Goal: Task Accomplishment & Management: Manage account settings

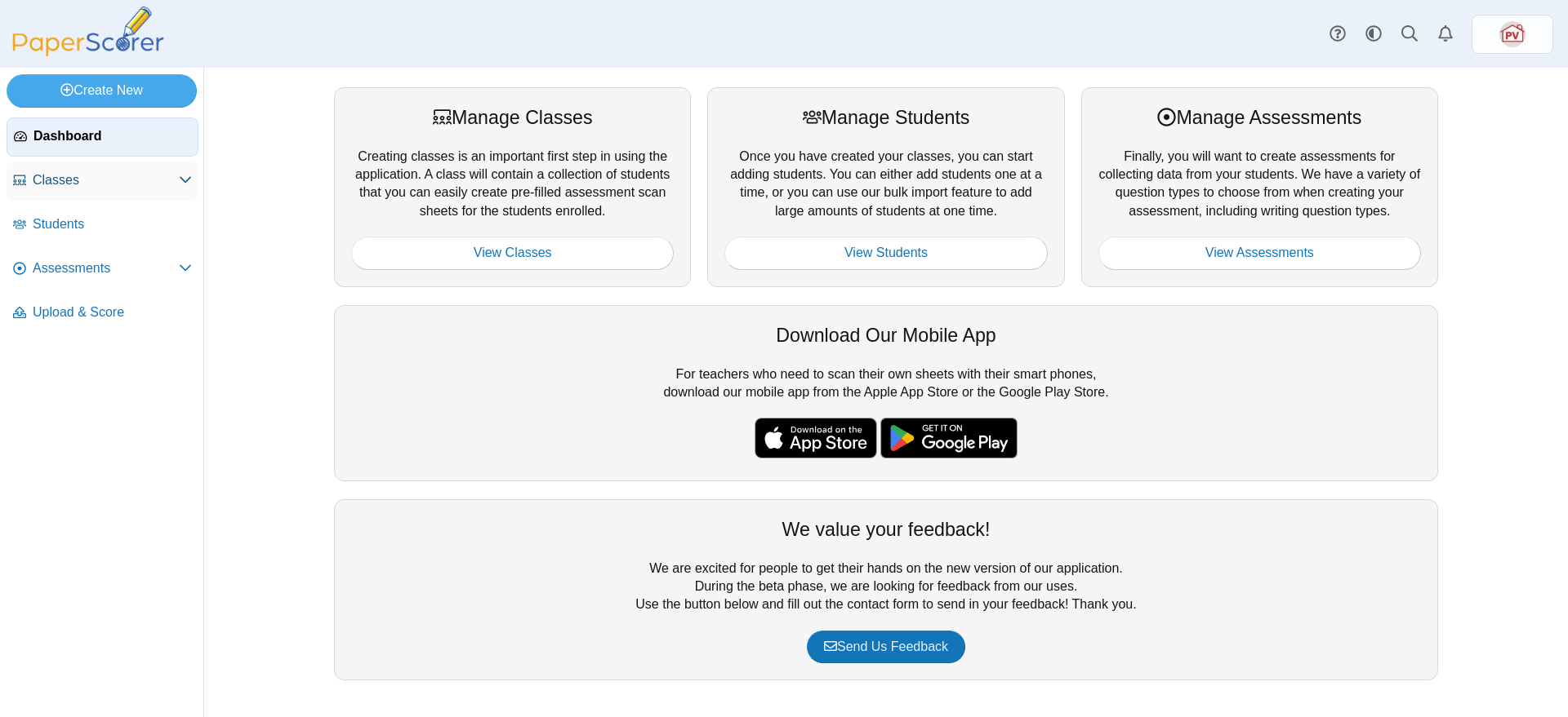
click at [84, 176] on span "Classes" at bounding box center [106, 180] width 146 height 18
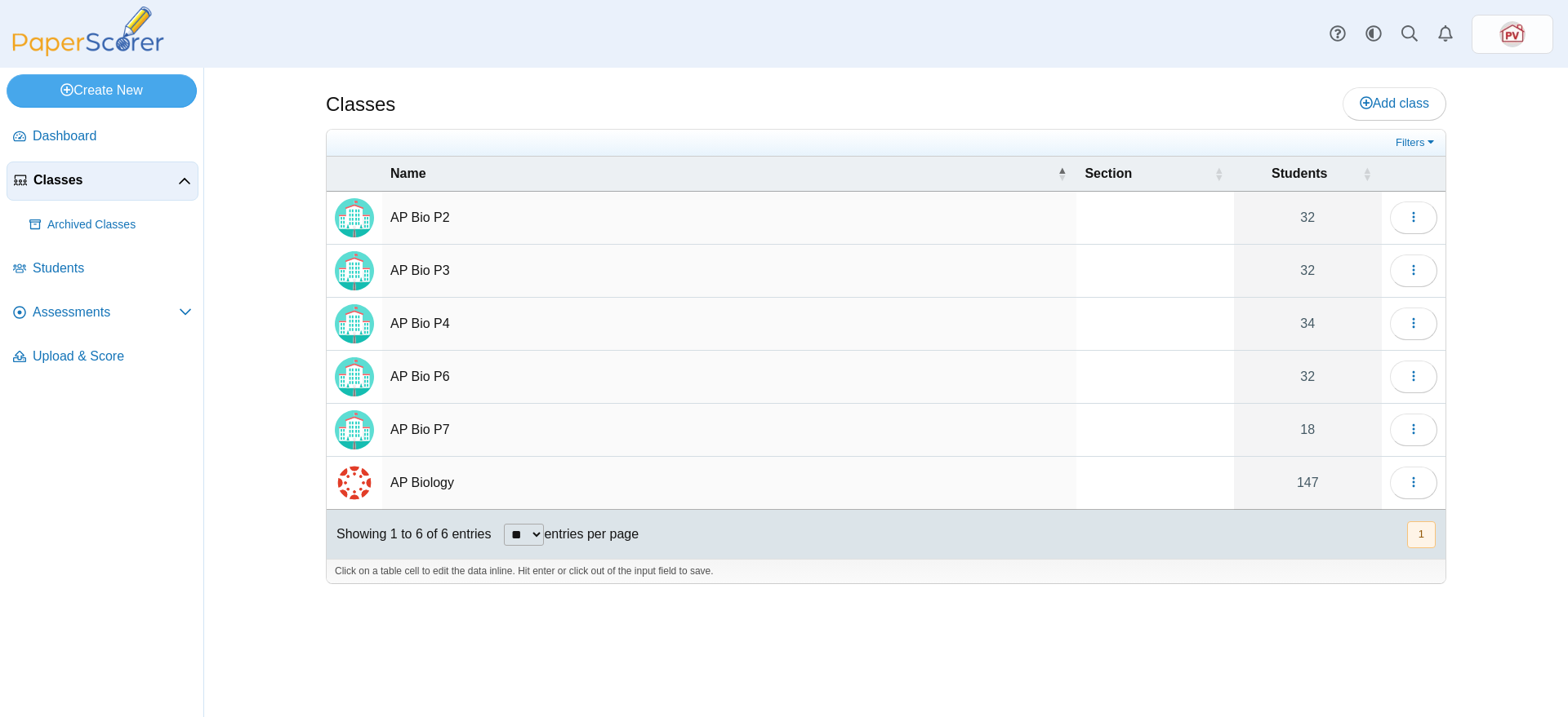
click at [439, 214] on td "AP Bio P2" at bounding box center [729, 218] width 694 height 53
click at [582, 246] on td "AP Bio P3" at bounding box center [729, 271] width 694 height 53
type input "*********"
click at [1341, 222] on link "32" at bounding box center [1307, 218] width 147 height 53
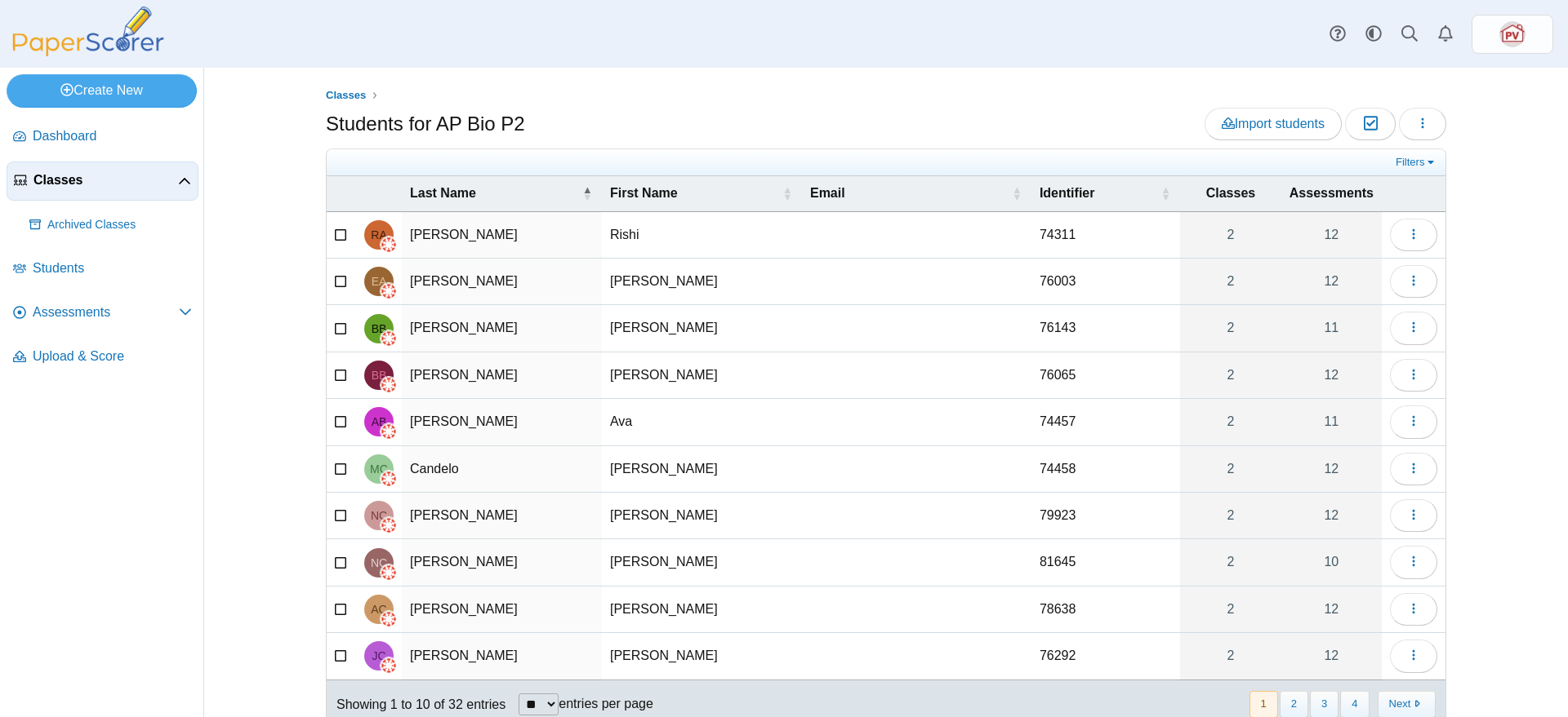
click at [47, 185] on span "Classes" at bounding box center [106, 180] width 145 height 18
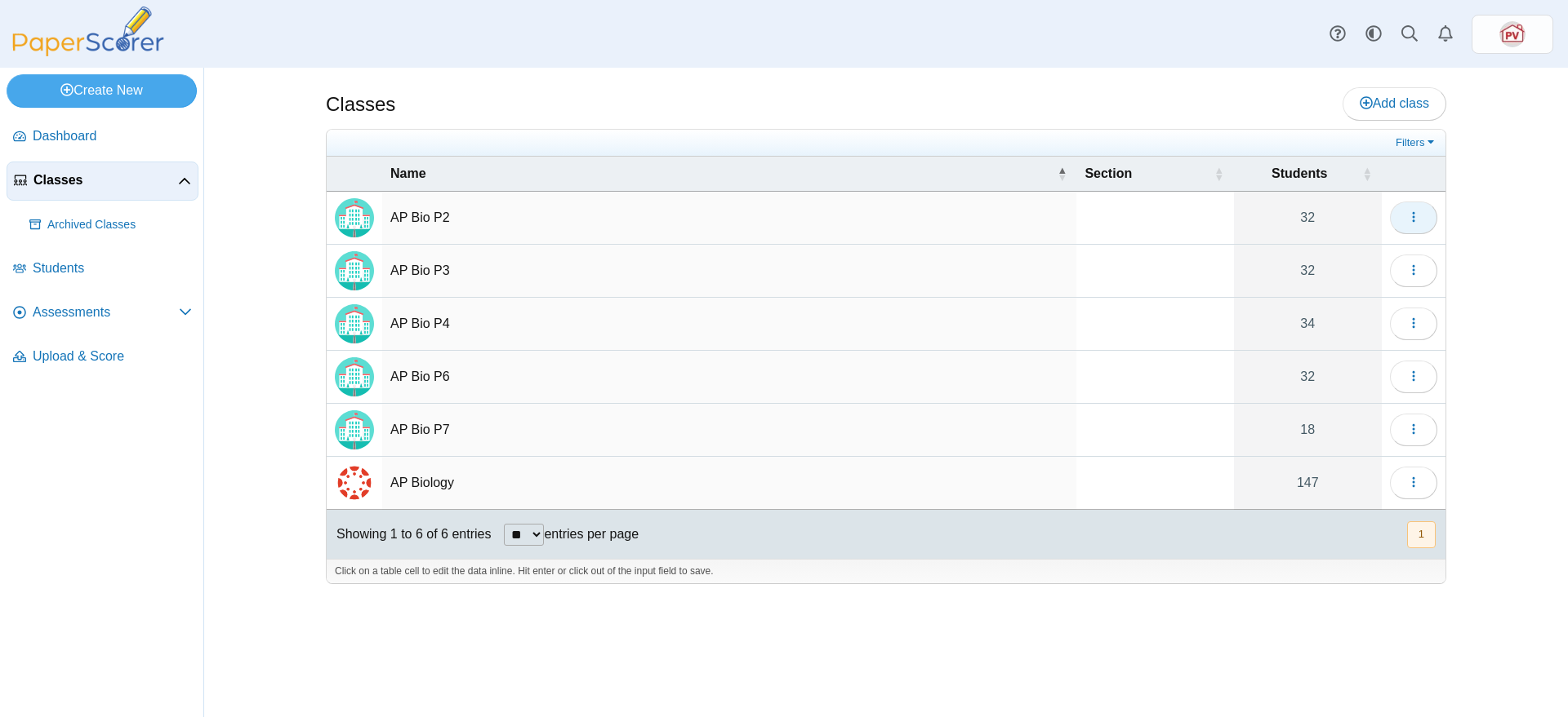
click at [1416, 222] on icon "button" at bounding box center [1413, 217] width 13 height 13
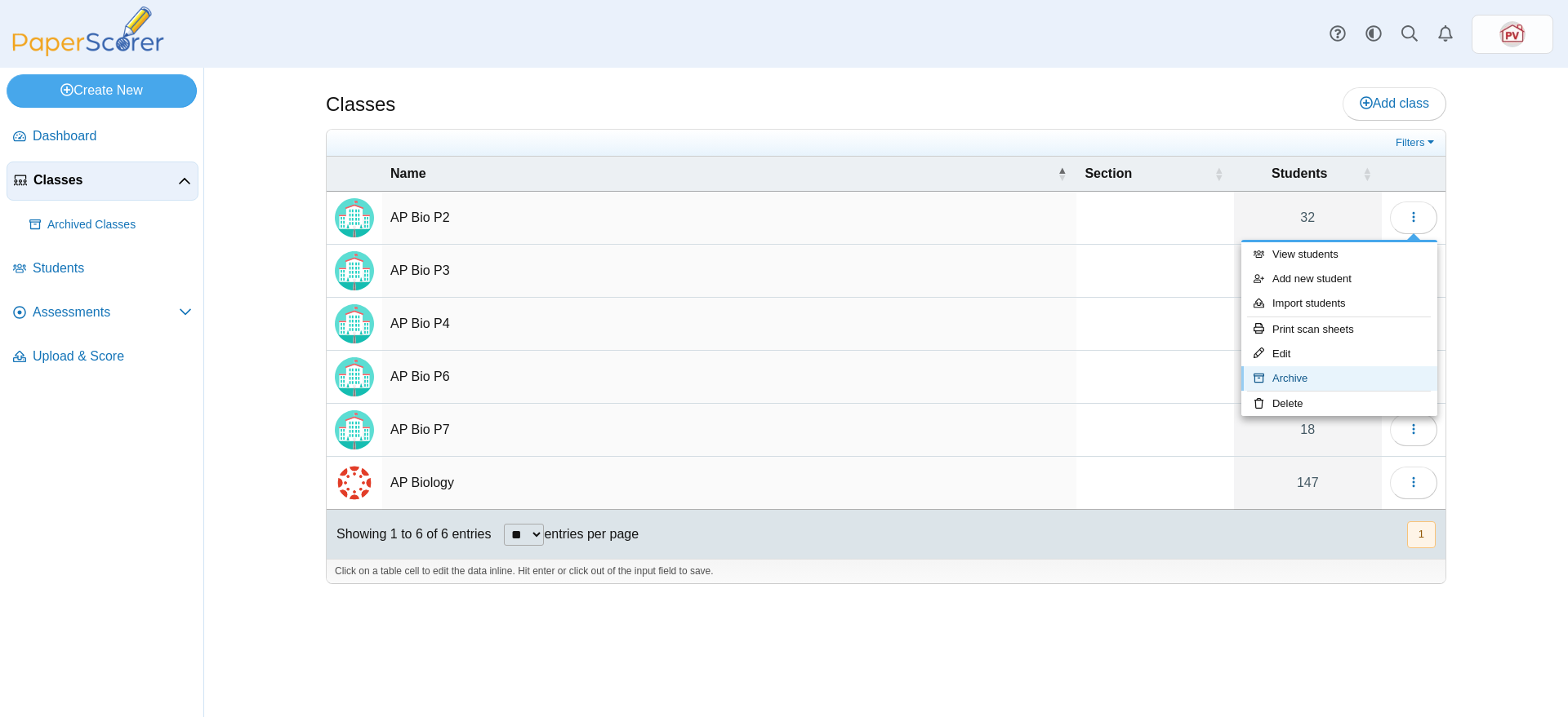
click at [1315, 374] on link "Archive" at bounding box center [1339, 378] width 196 height 24
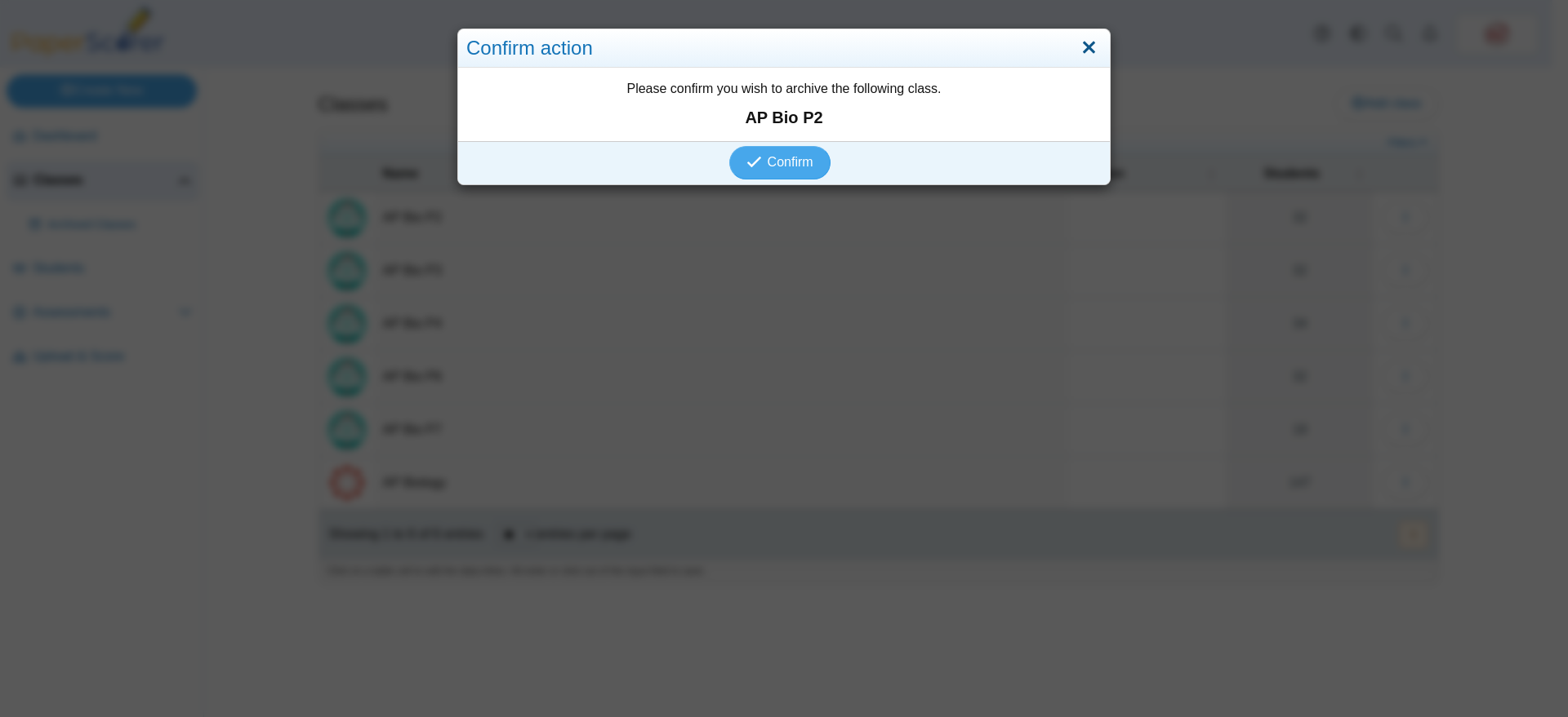
click at [1082, 47] on link "Close" at bounding box center [1088, 49] width 25 height 28
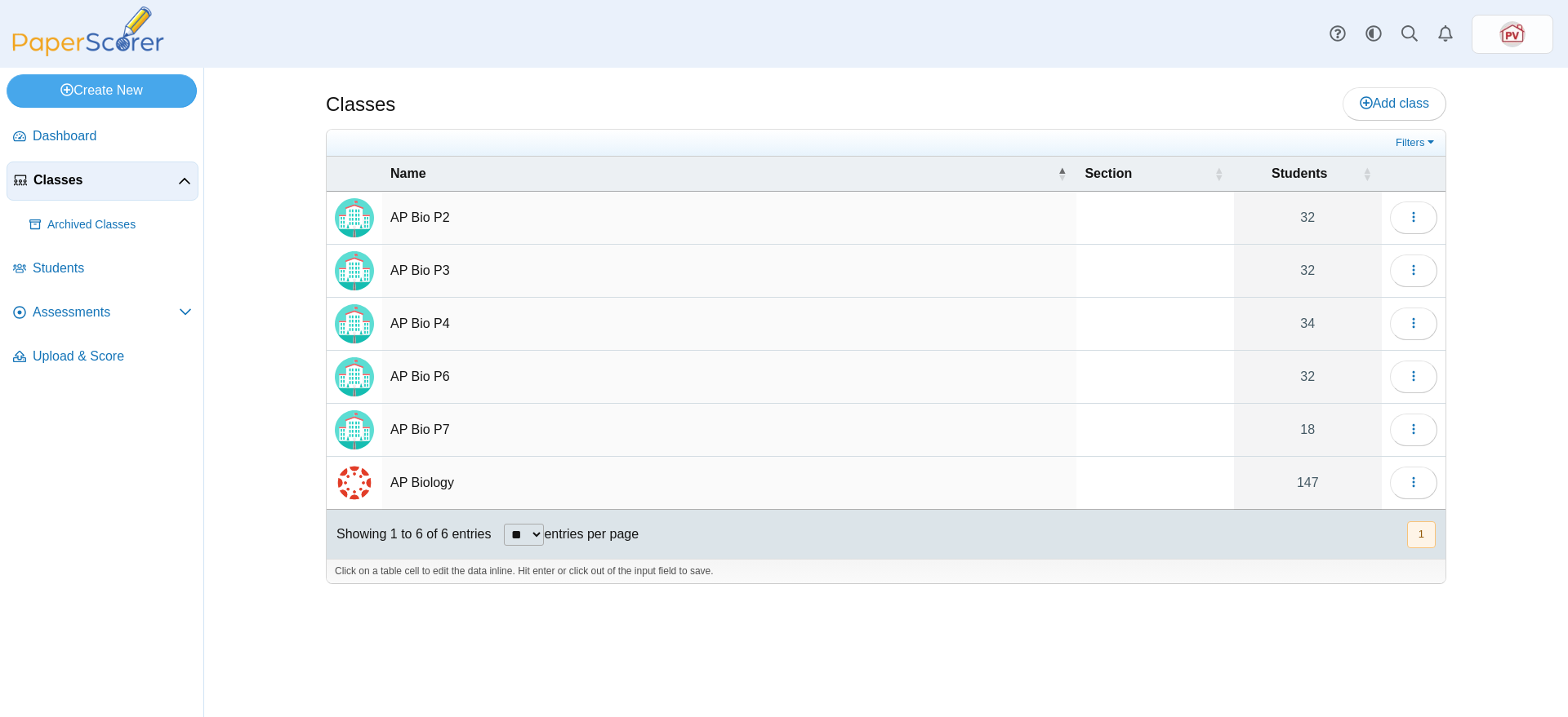
click at [435, 483] on td "AP Biology" at bounding box center [729, 483] width 694 height 53
click at [1309, 482] on link "147" at bounding box center [1307, 483] width 147 height 53
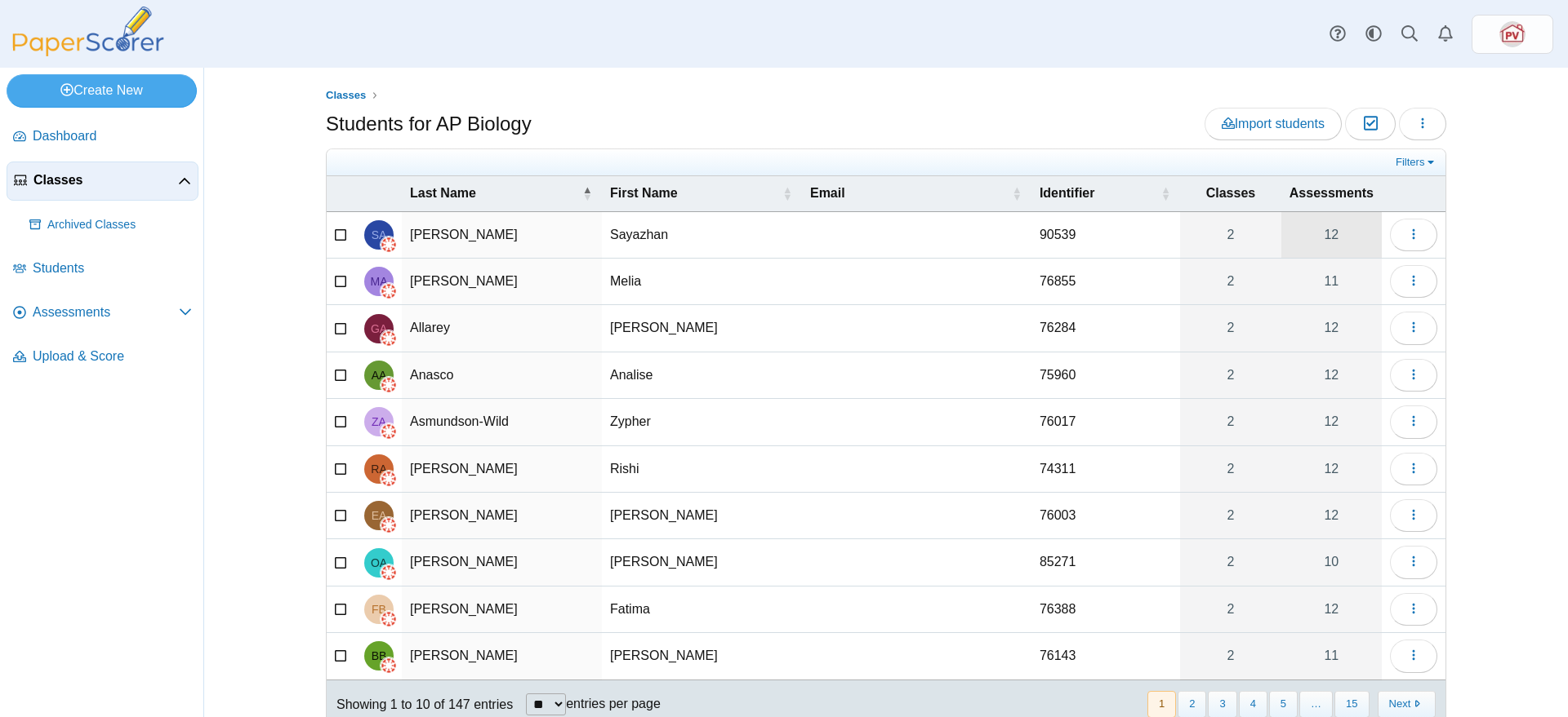
click at [1330, 237] on link "12" at bounding box center [1330, 235] width 100 height 46
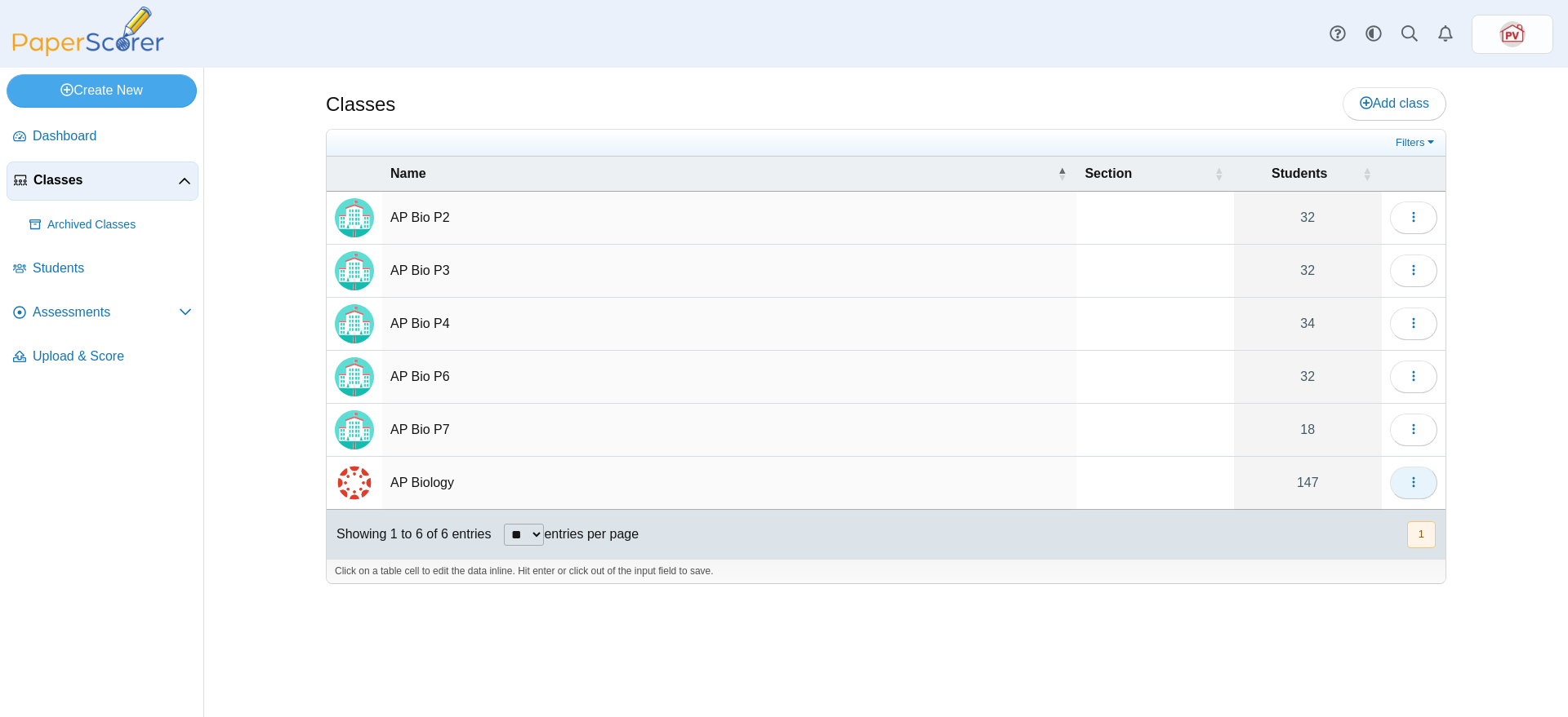
click at [1411, 481] on icon "button" at bounding box center [1413, 482] width 13 height 13
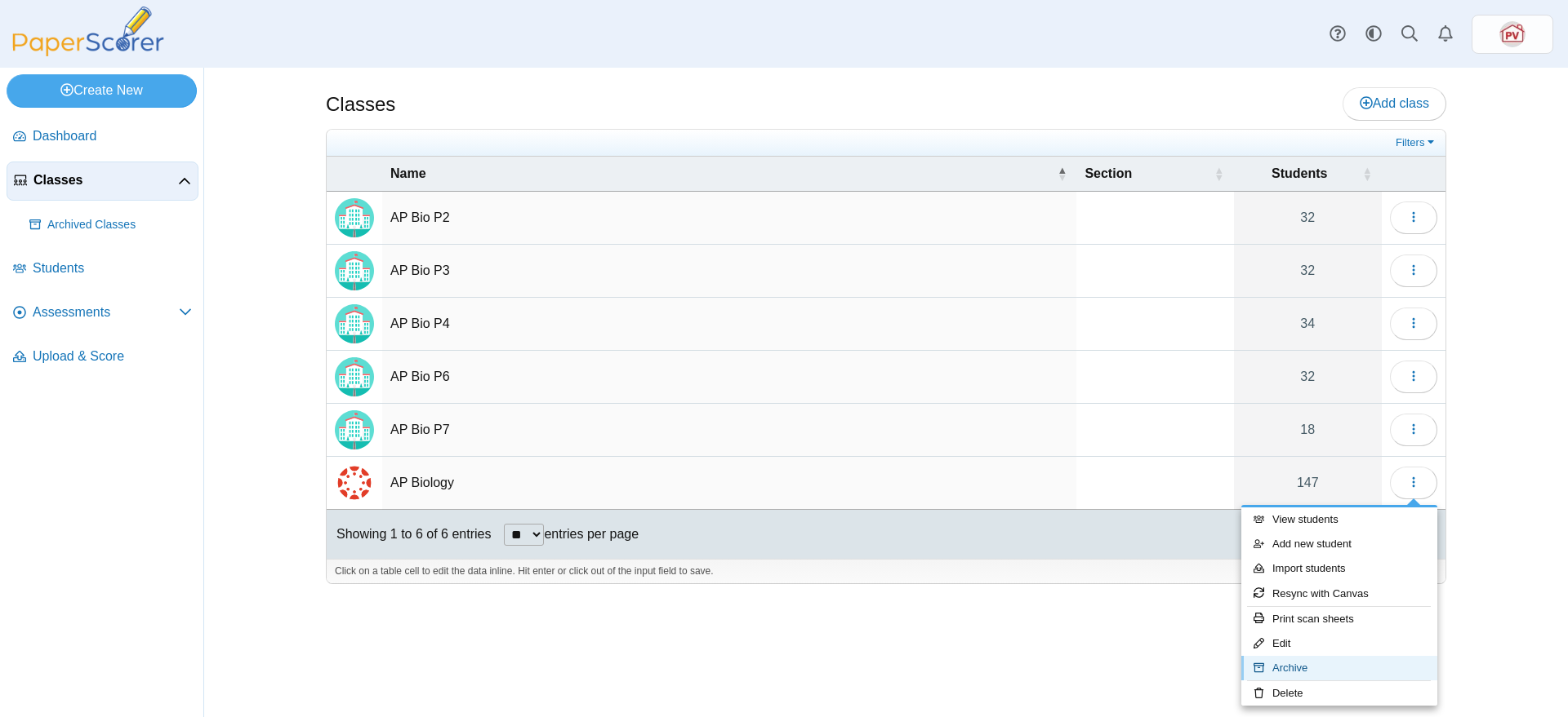
click at [1321, 660] on link "Archive" at bounding box center [1339, 668] width 196 height 24
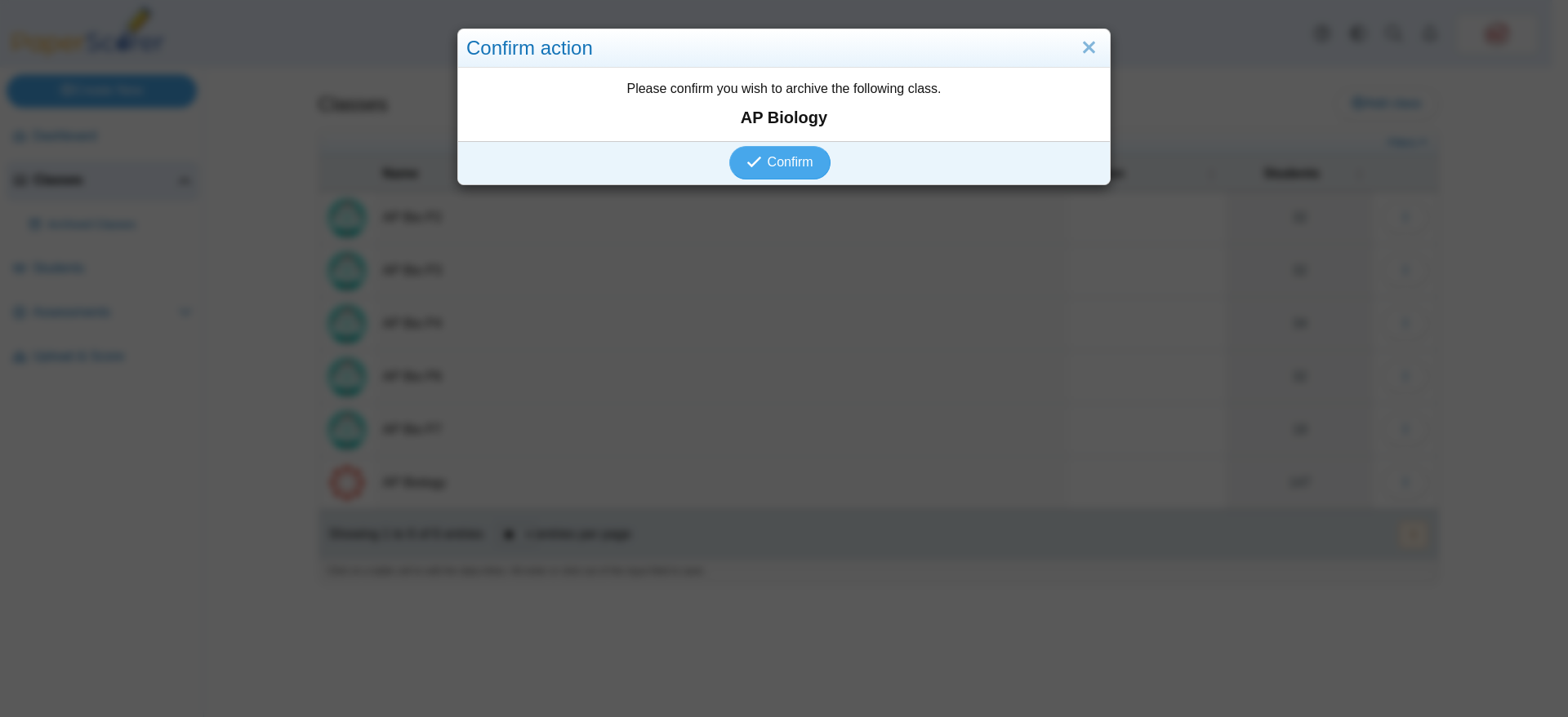
click at [1094, 40] on div "Confirm action" at bounding box center [784, 48] width 652 height 38
click at [1083, 47] on link "Close" at bounding box center [1088, 49] width 25 height 28
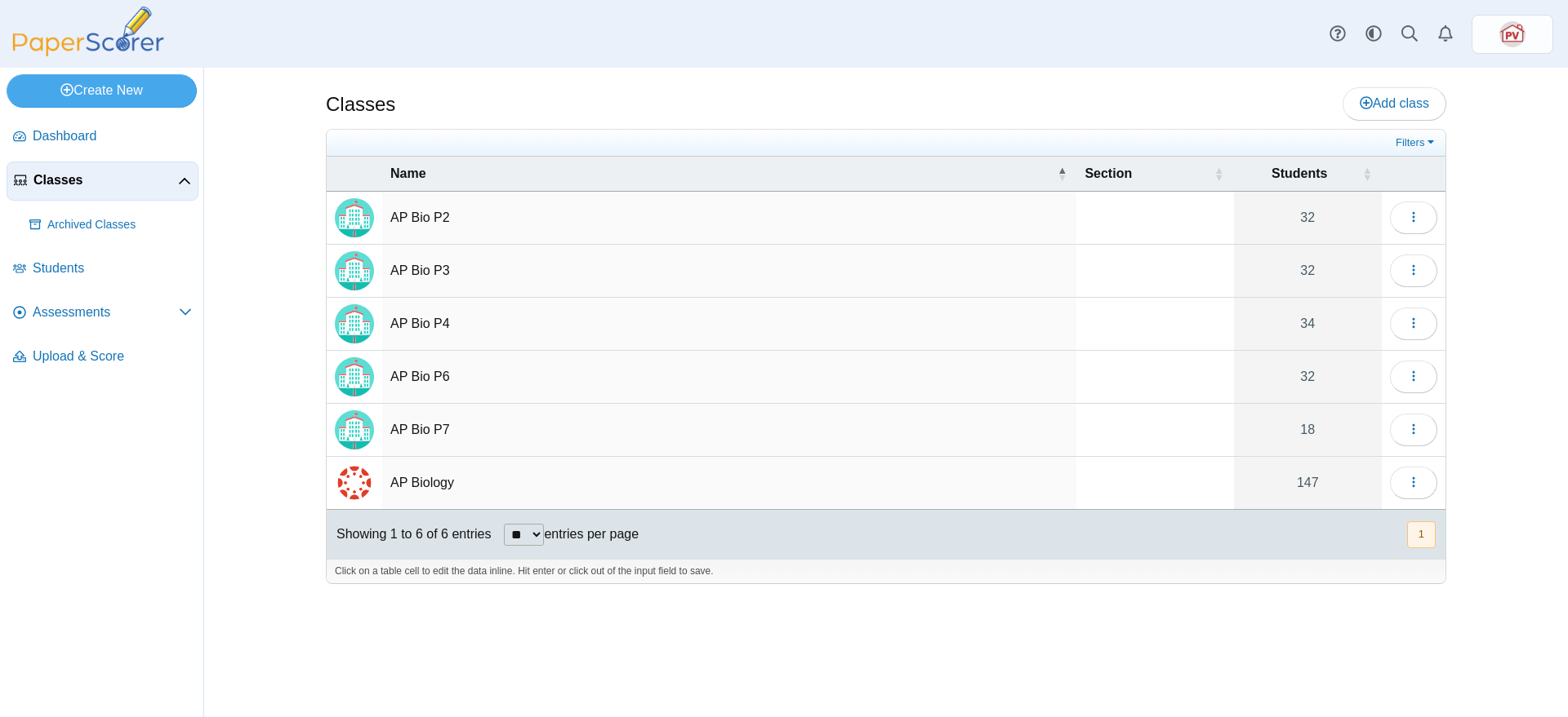
click at [523, 474] on td "AP Biology" at bounding box center [729, 483] width 694 height 53
type input "**********"
click at [649, 439] on td "AP Bio P7" at bounding box center [729, 430] width 694 height 53
click at [1412, 484] on icon "button" at bounding box center [1413, 482] width 13 height 13
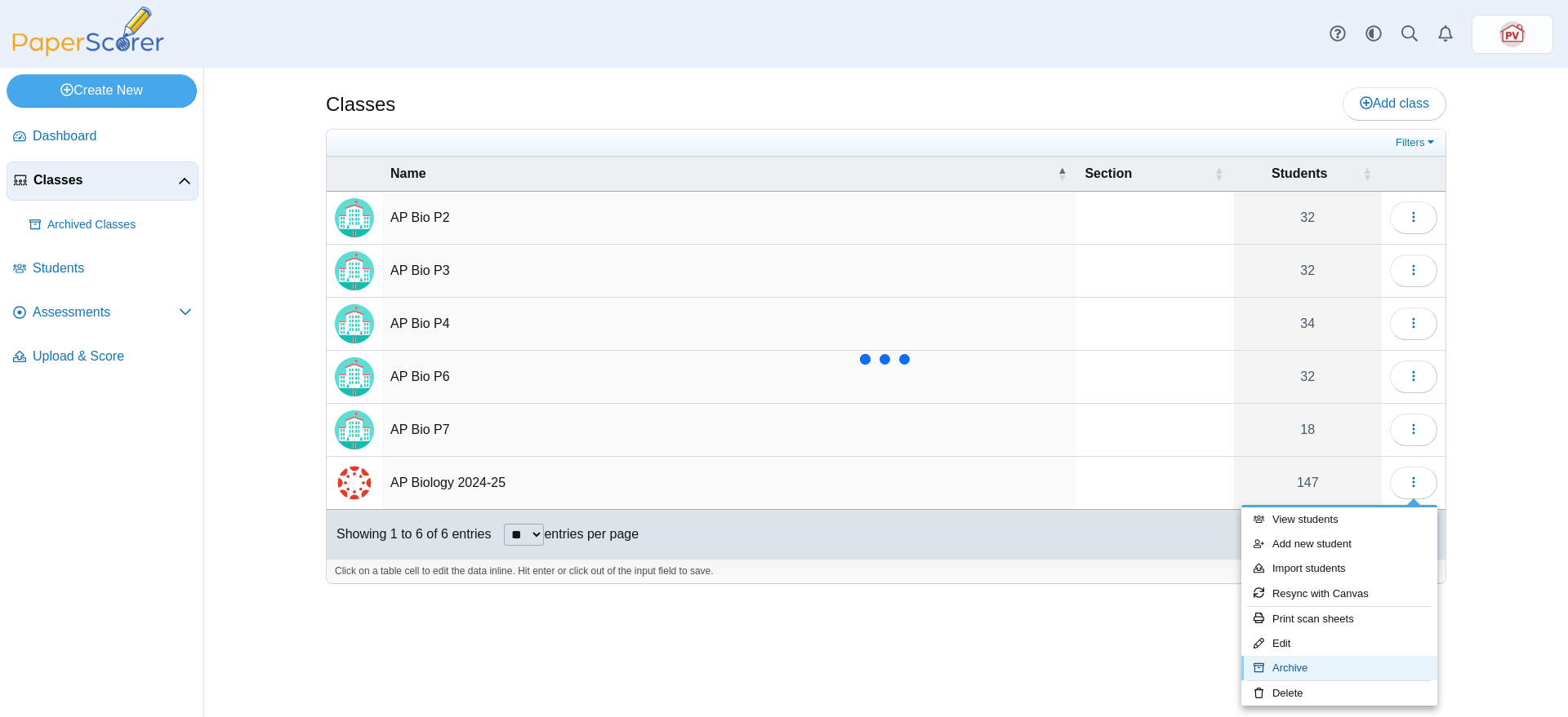
click at [1358, 664] on link "Archive" at bounding box center [1339, 668] width 196 height 24
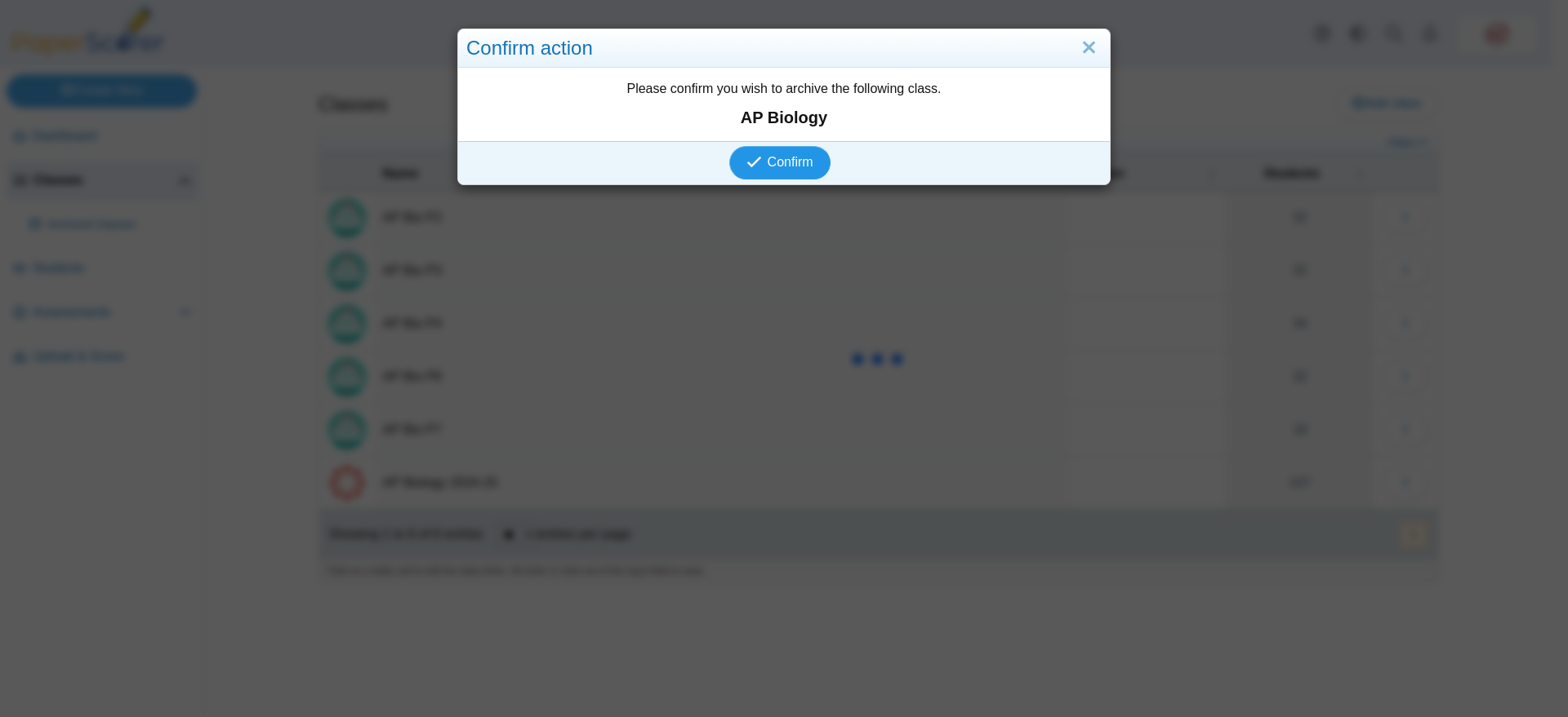
click at [793, 160] on span "Confirm" at bounding box center [790, 161] width 46 height 14
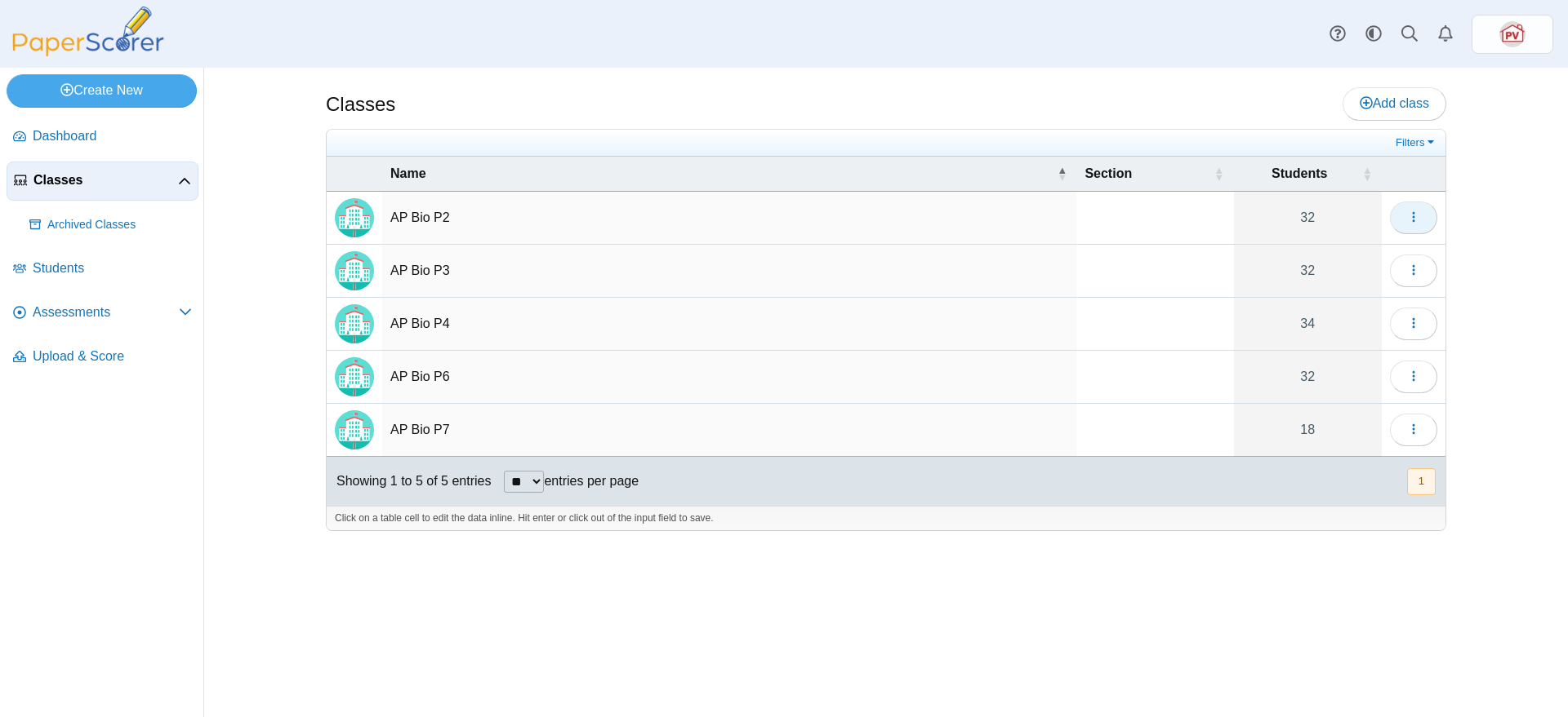
click at [1414, 215] on icon "button" at bounding box center [1413, 217] width 13 height 13
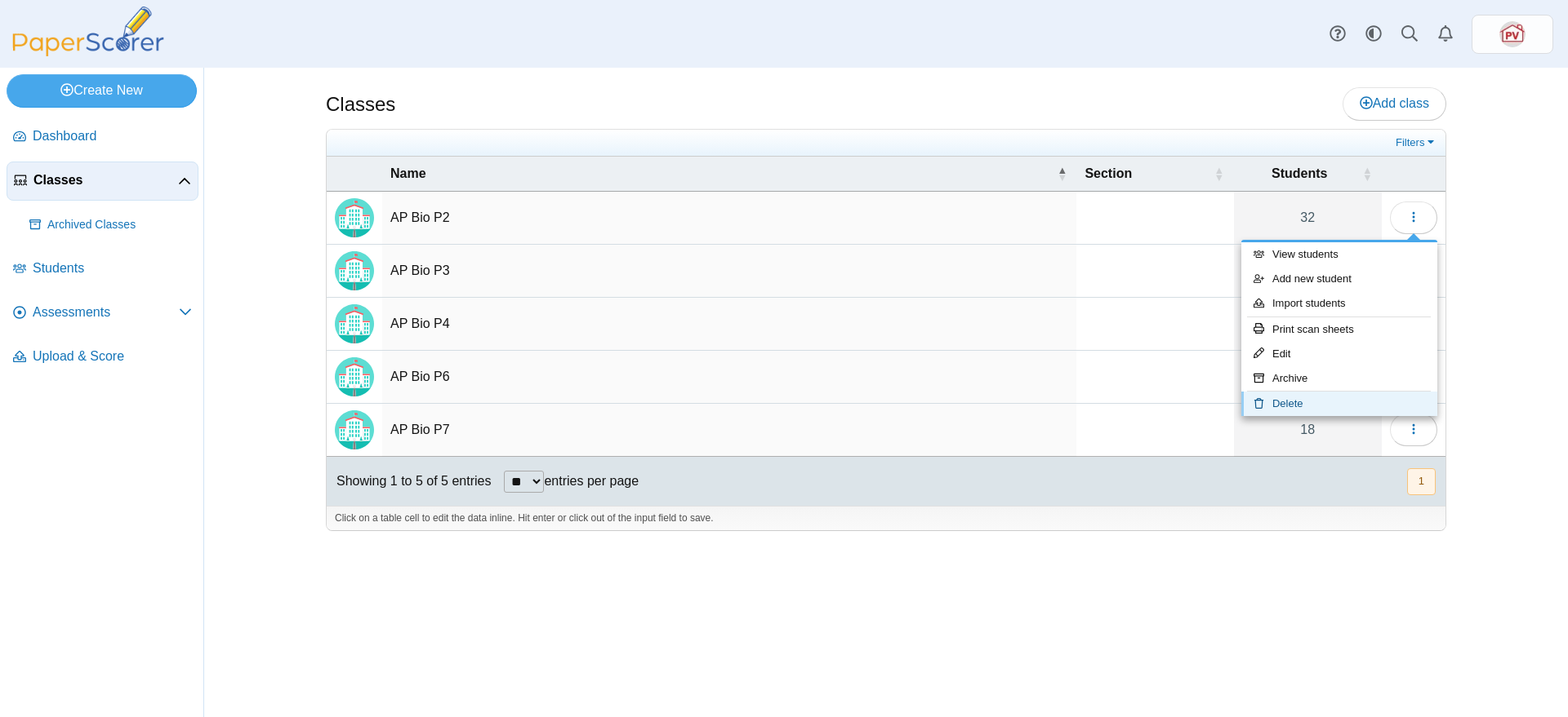
drag, startPoint x: 1337, startPoint y: 404, endPoint x: 1362, endPoint y: 370, distance: 42.2
click at [1337, 404] on link "Delete" at bounding box center [1339, 404] width 196 height 24
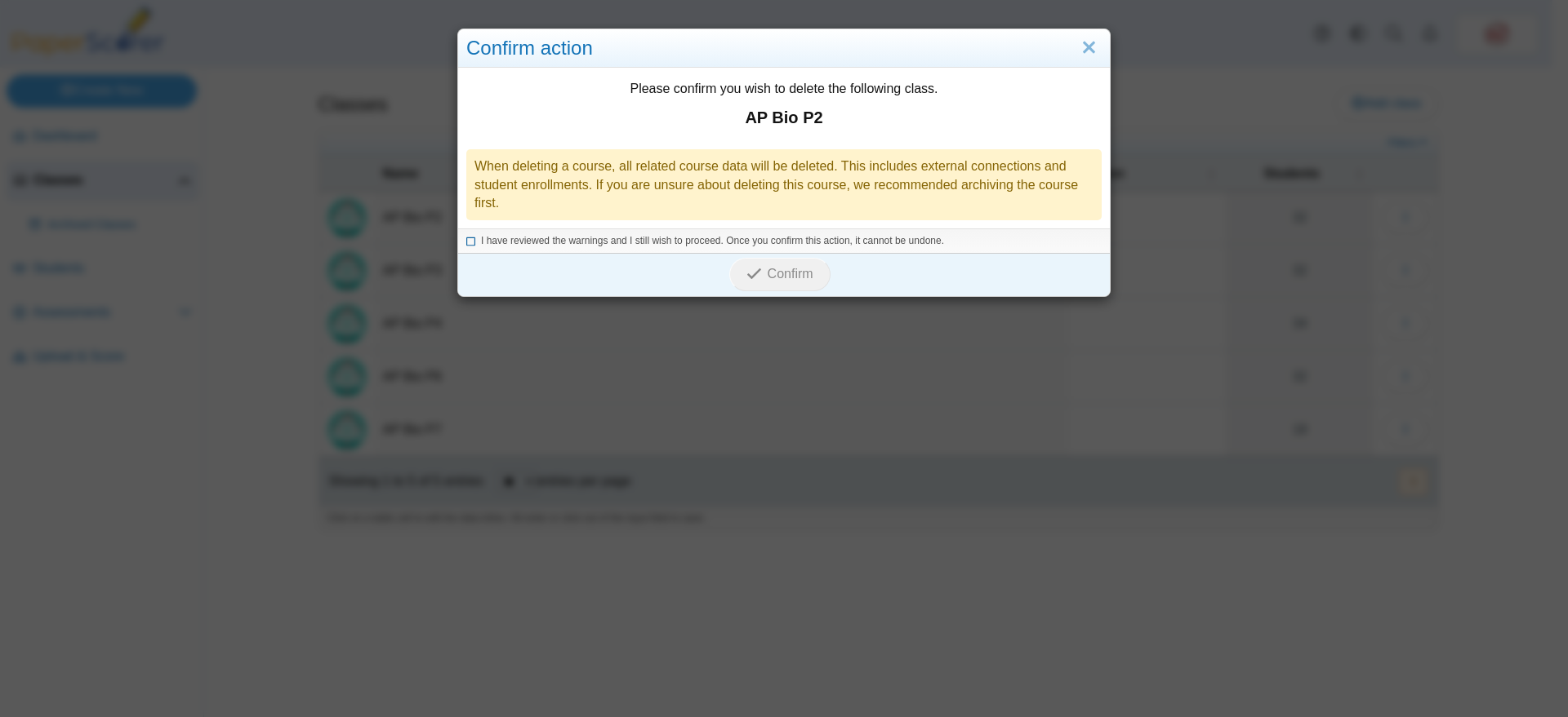
click at [717, 237] on span "I have reviewed the warnings and I still wish to proceed. Once you confirm this…" at bounding box center [712, 240] width 463 height 11
click at [767, 281] on span "Confirm" at bounding box center [790, 273] width 46 height 14
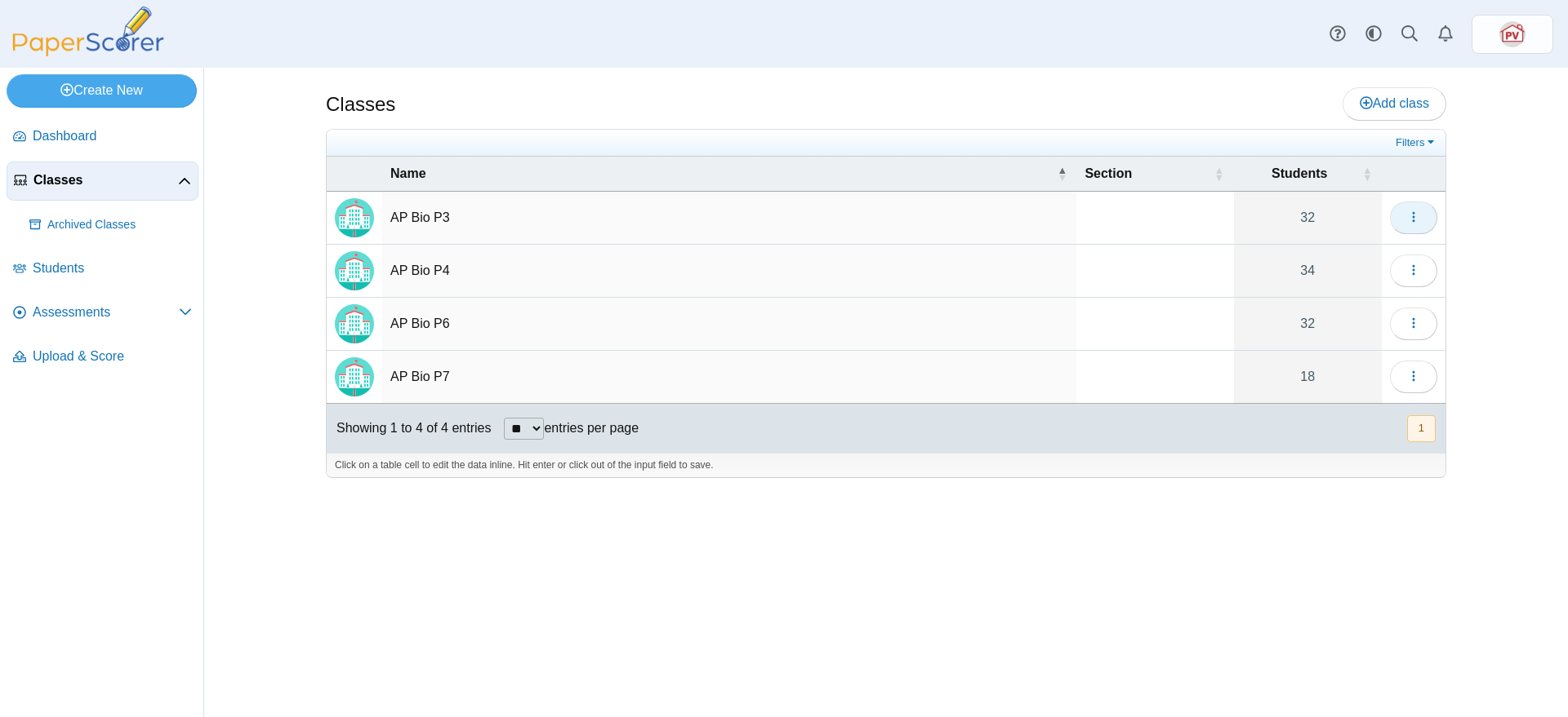
click at [1418, 204] on button "button" at bounding box center [1413, 218] width 47 height 33
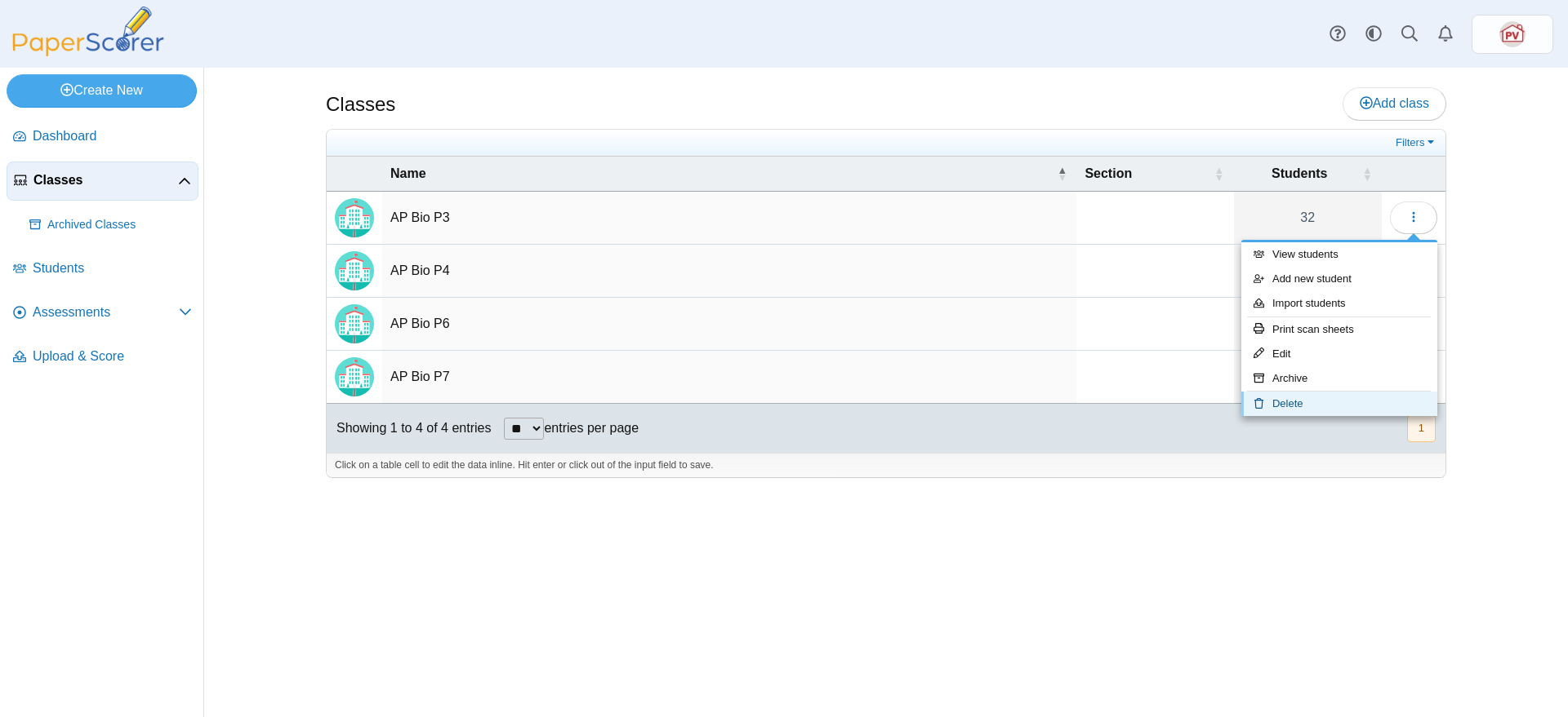
click at [1339, 404] on link "Delete" at bounding box center [1339, 404] width 196 height 24
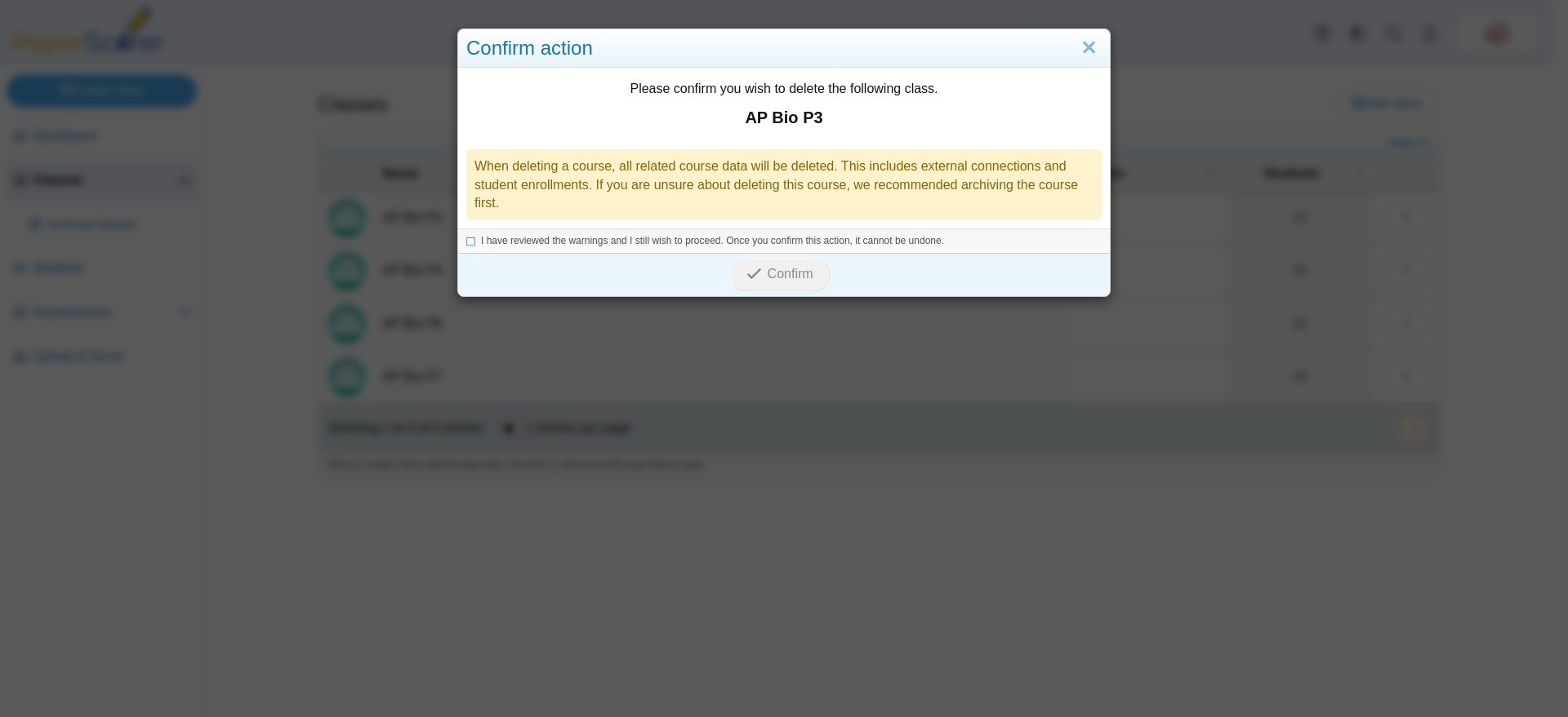
click at [629, 228] on div "I have reviewed the warnings and I still wish to proceed. Once you confirm this…" at bounding box center [784, 240] width 652 height 24
click at [725, 245] on span "I have reviewed the warnings and I still wish to proceed. Once you confirm this…" at bounding box center [712, 240] width 463 height 11
click at [786, 275] on span "Confirm" at bounding box center [790, 273] width 46 height 14
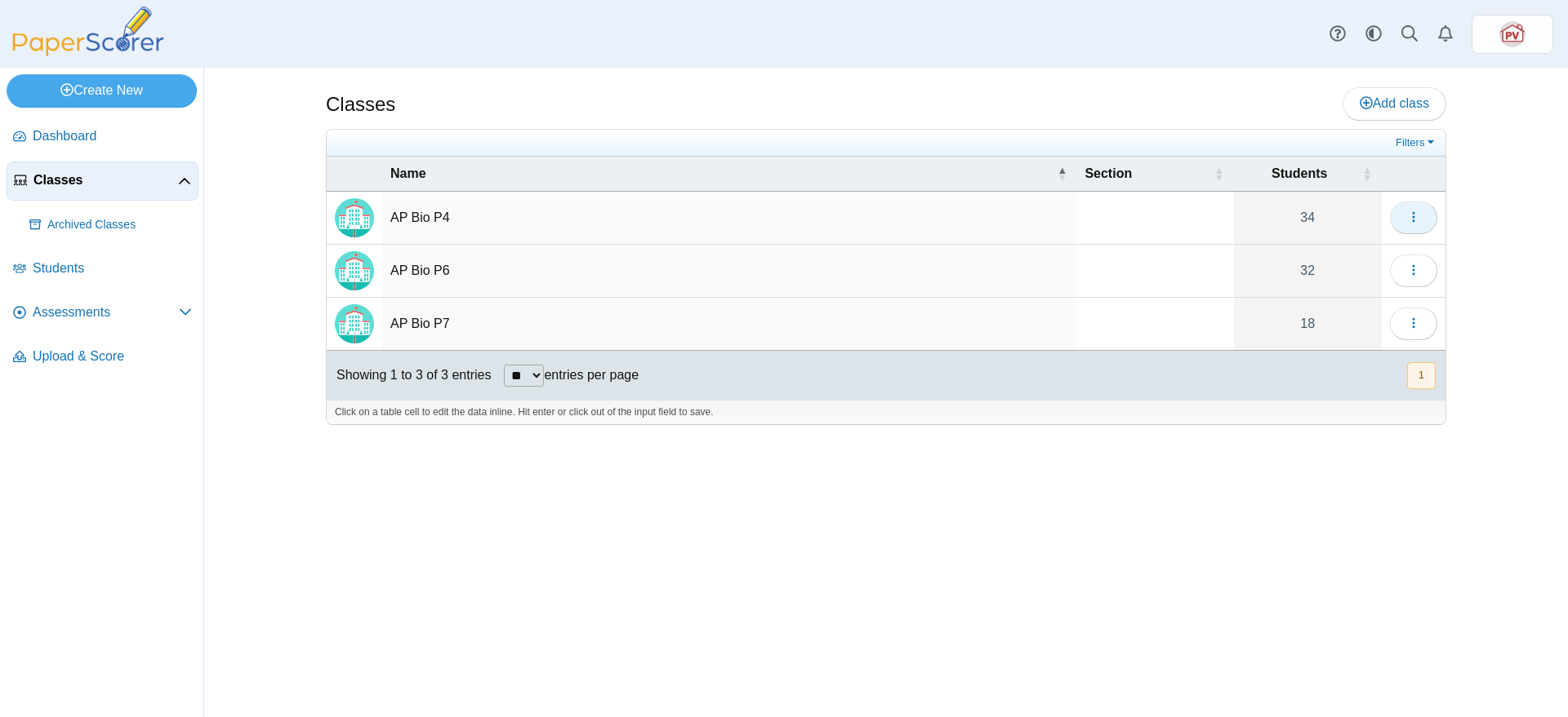
click at [1422, 220] on button "button" at bounding box center [1413, 218] width 47 height 33
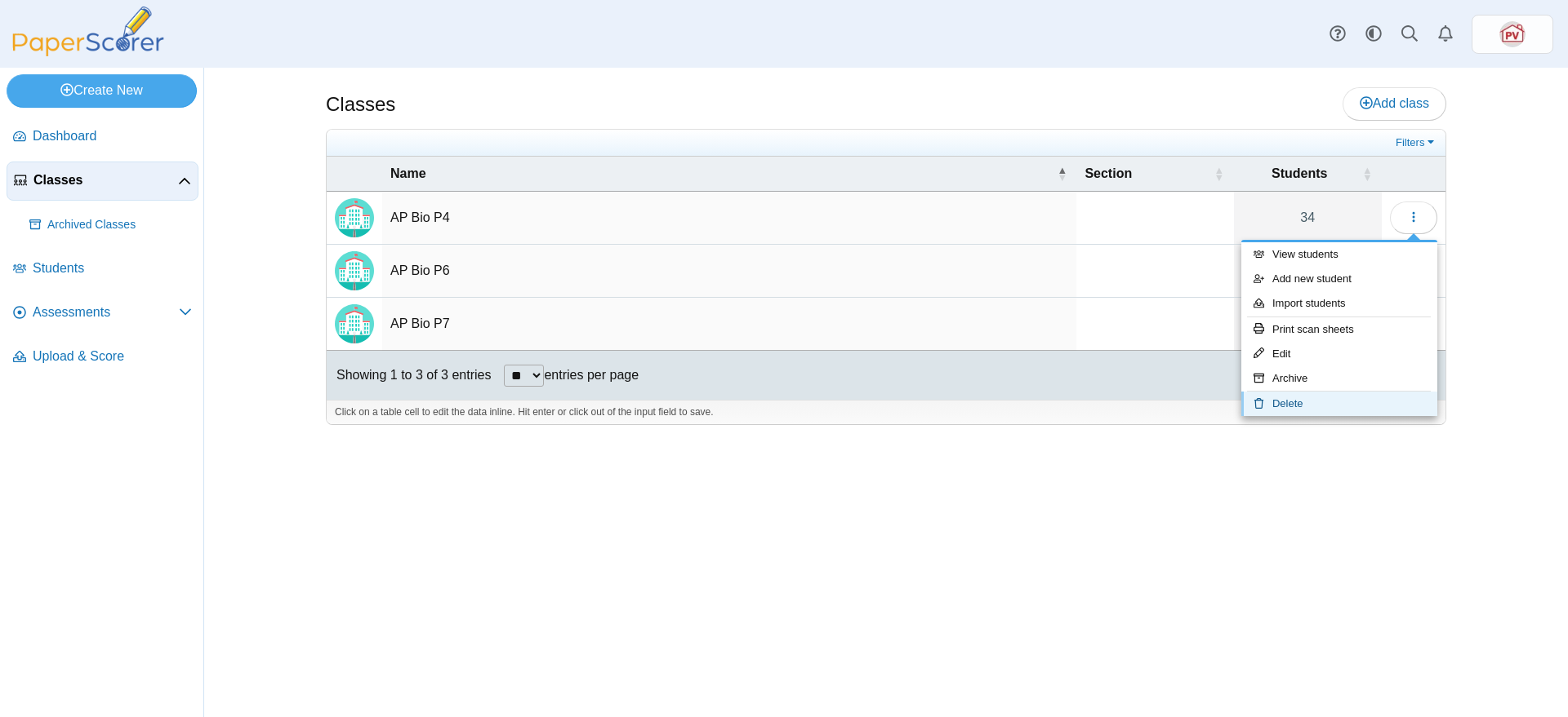
click at [1306, 403] on link "Delete" at bounding box center [1339, 404] width 196 height 24
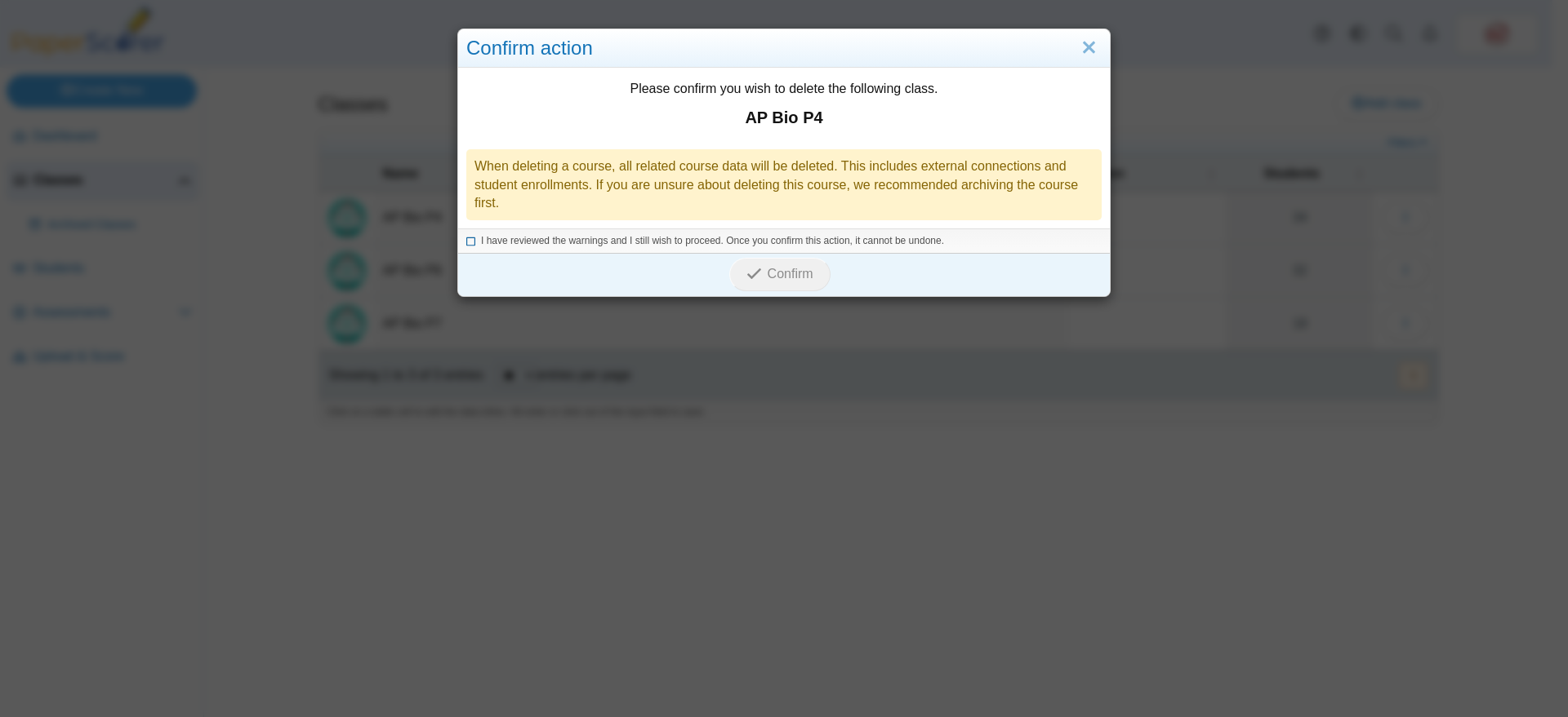
click at [580, 237] on span "I have reviewed the warnings and I still wish to proceed. Once you confirm this…" at bounding box center [712, 240] width 463 height 11
click at [771, 281] on span "Confirm" at bounding box center [790, 273] width 46 height 14
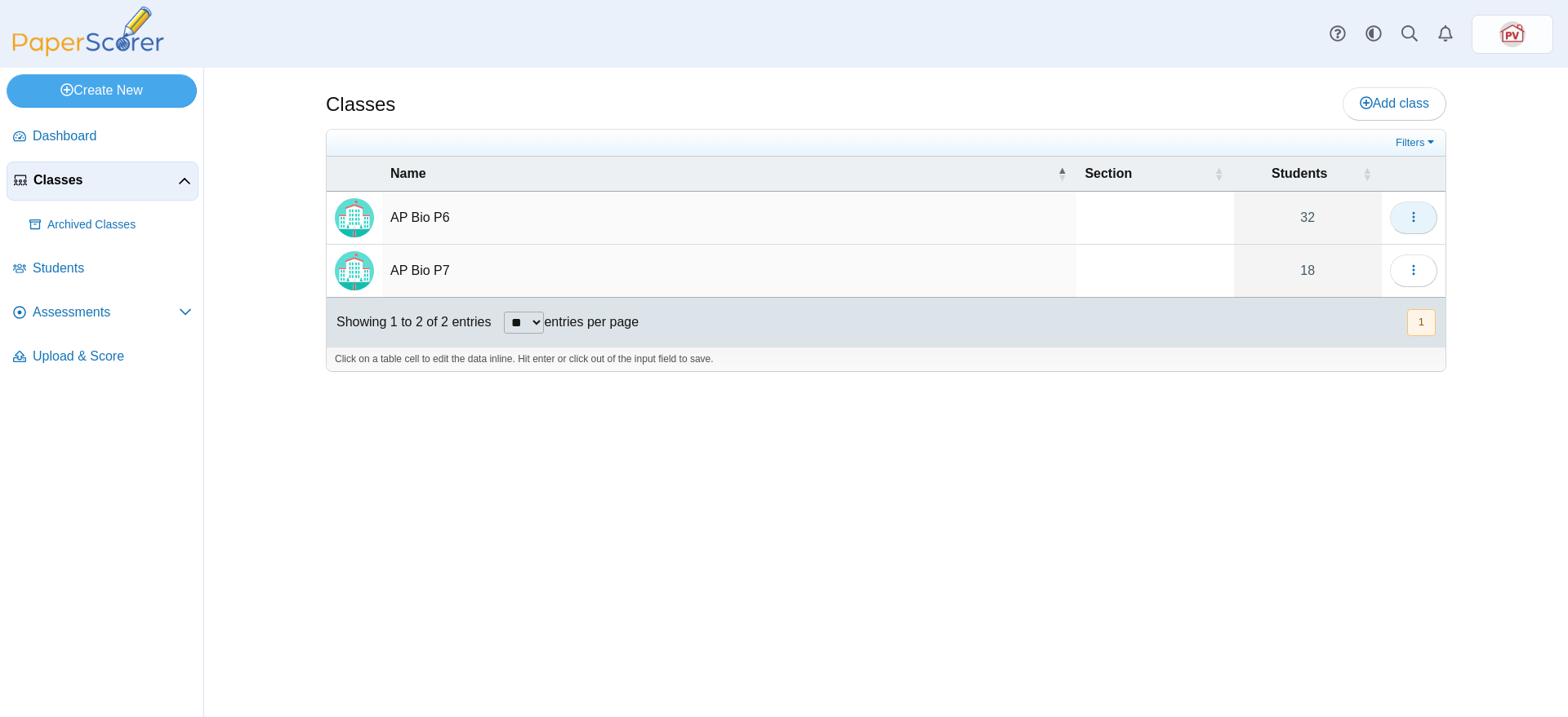
click at [1421, 213] on button "button" at bounding box center [1413, 218] width 47 height 33
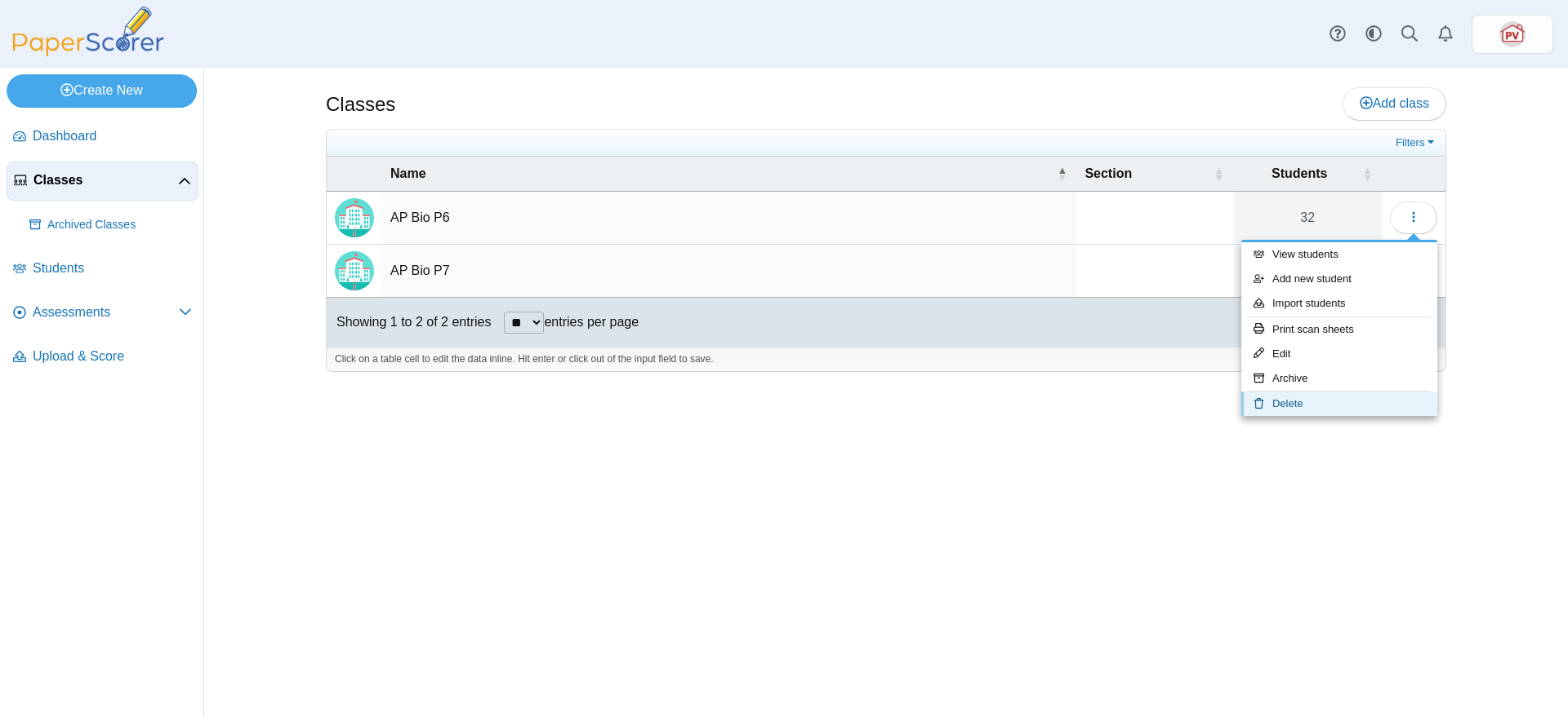
click at [1311, 397] on link "Delete" at bounding box center [1339, 404] width 196 height 24
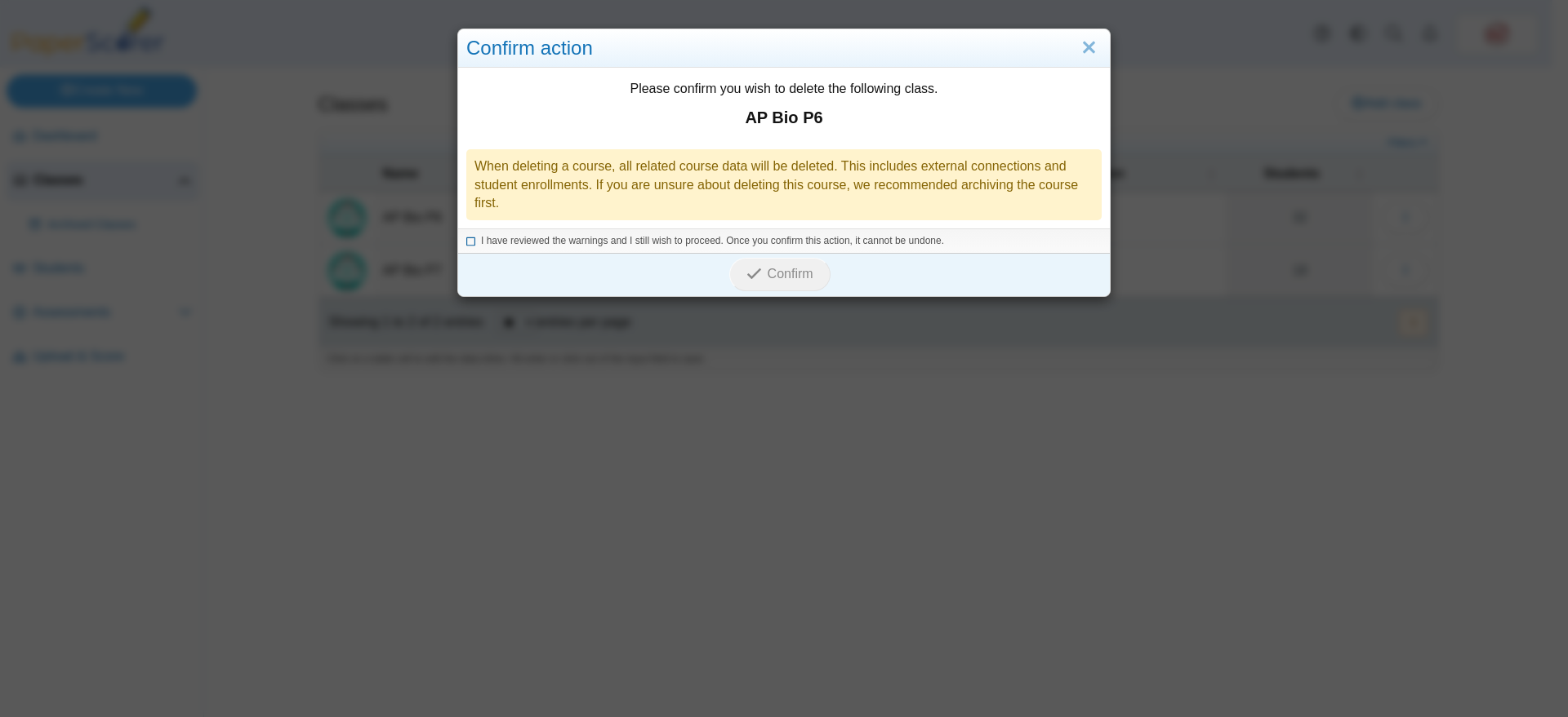
click at [769, 241] on span "I have reviewed the warnings and I still wish to proceed. Once you confirm this…" at bounding box center [712, 240] width 463 height 11
click at [771, 268] on span "Confirm" at bounding box center [790, 273] width 46 height 14
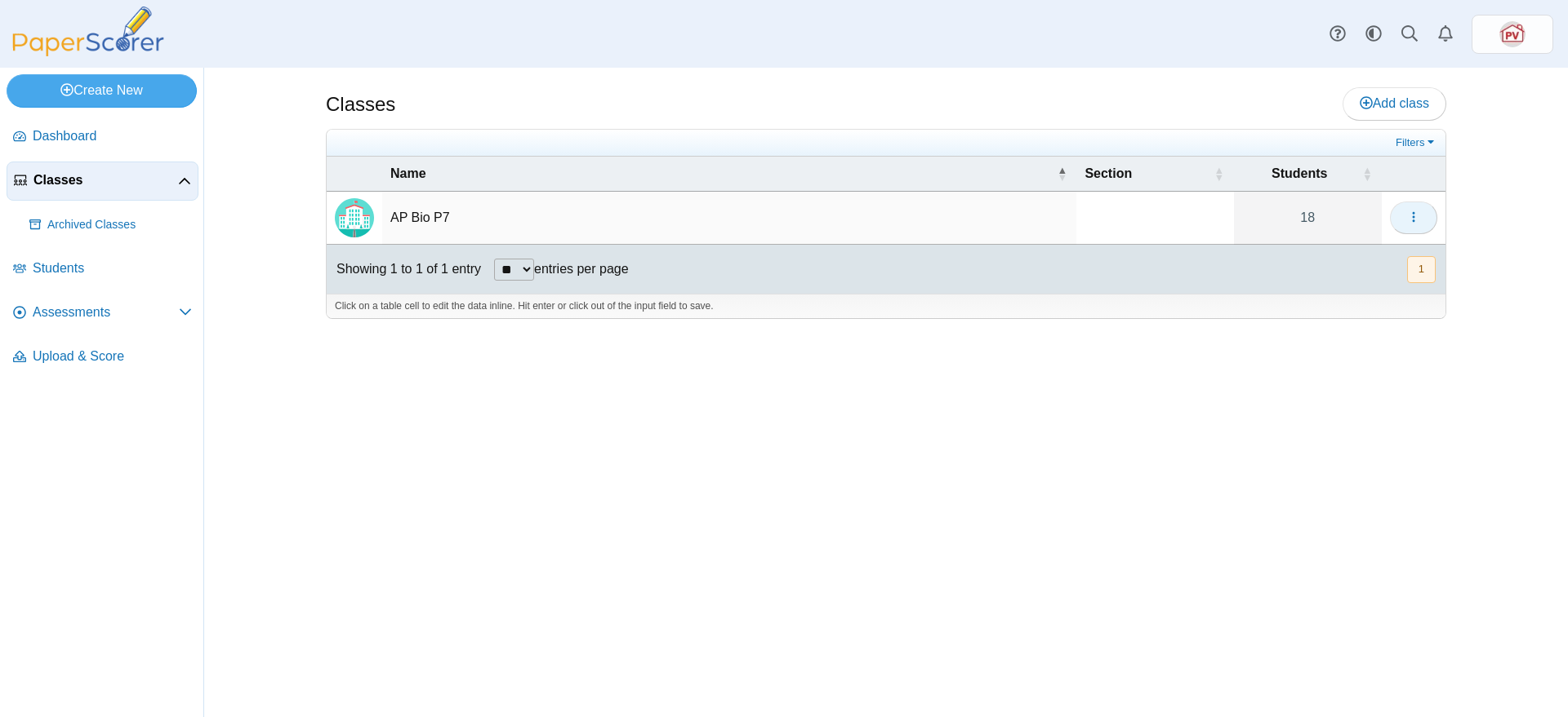
click at [1412, 219] on icon "button" at bounding box center [1413, 217] width 13 height 13
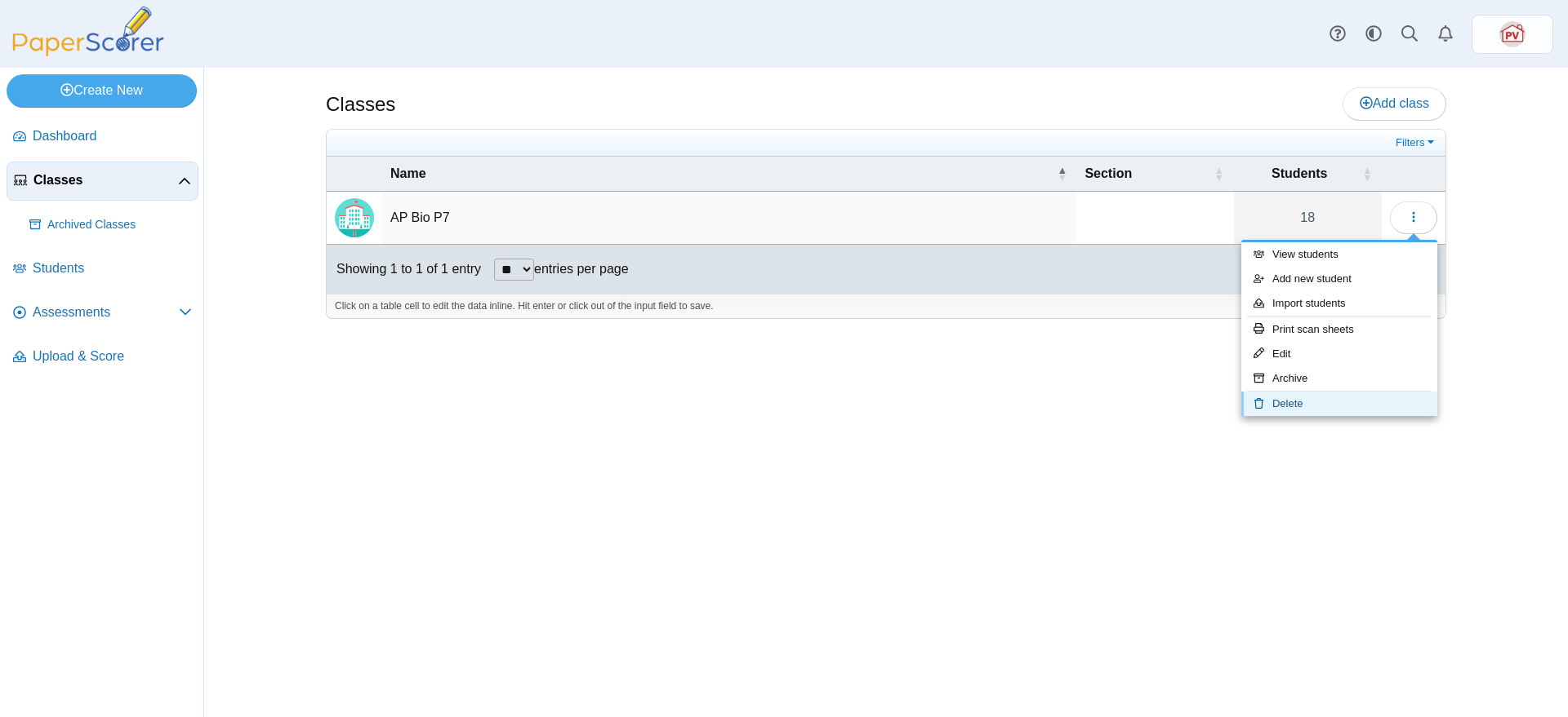
click at [1341, 400] on link "Delete" at bounding box center [1339, 404] width 196 height 24
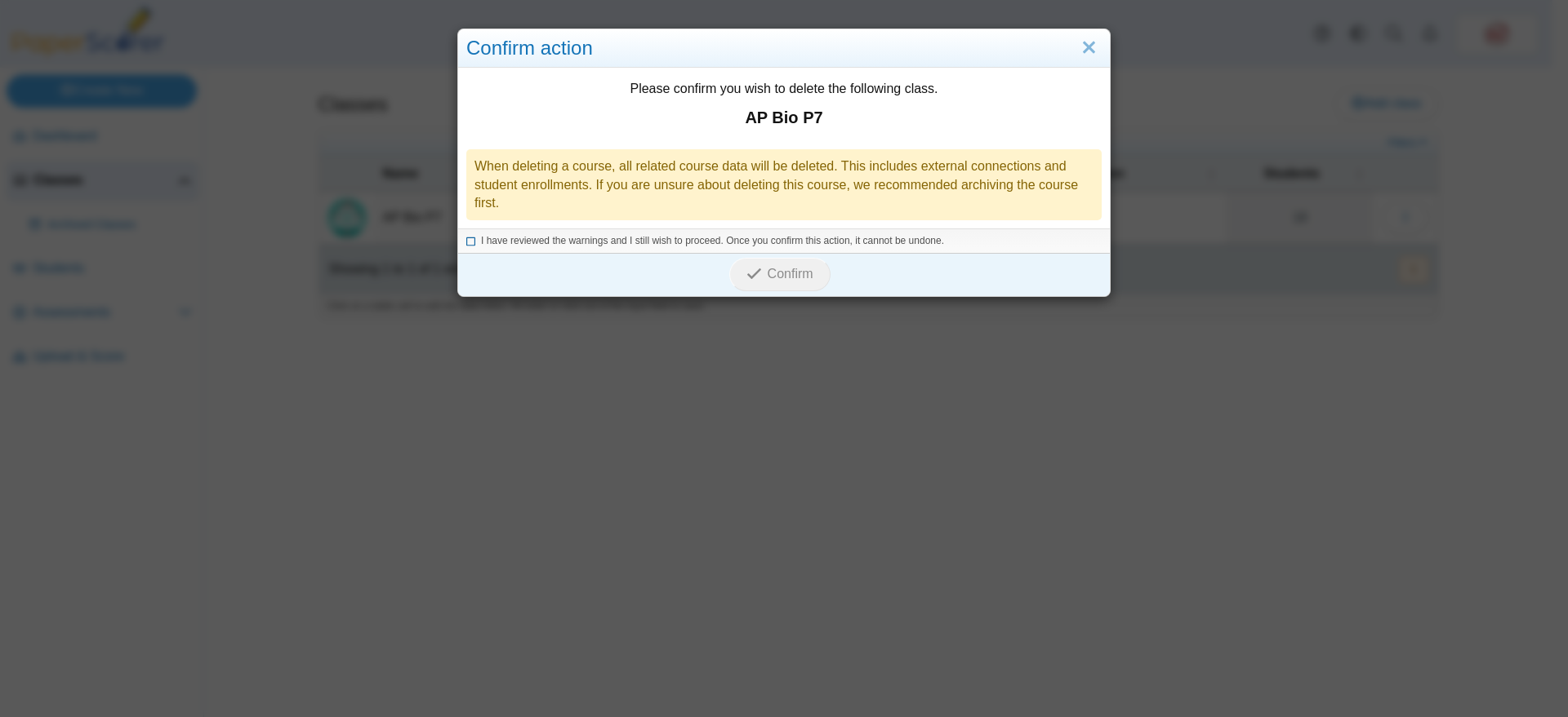
click at [774, 237] on span "I have reviewed the warnings and I still wish to proceed. Once you confirm this…" at bounding box center [712, 240] width 463 height 11
click at [776, 268] on span "Confirm" at bounding box center [790, 273] width 46 height 14
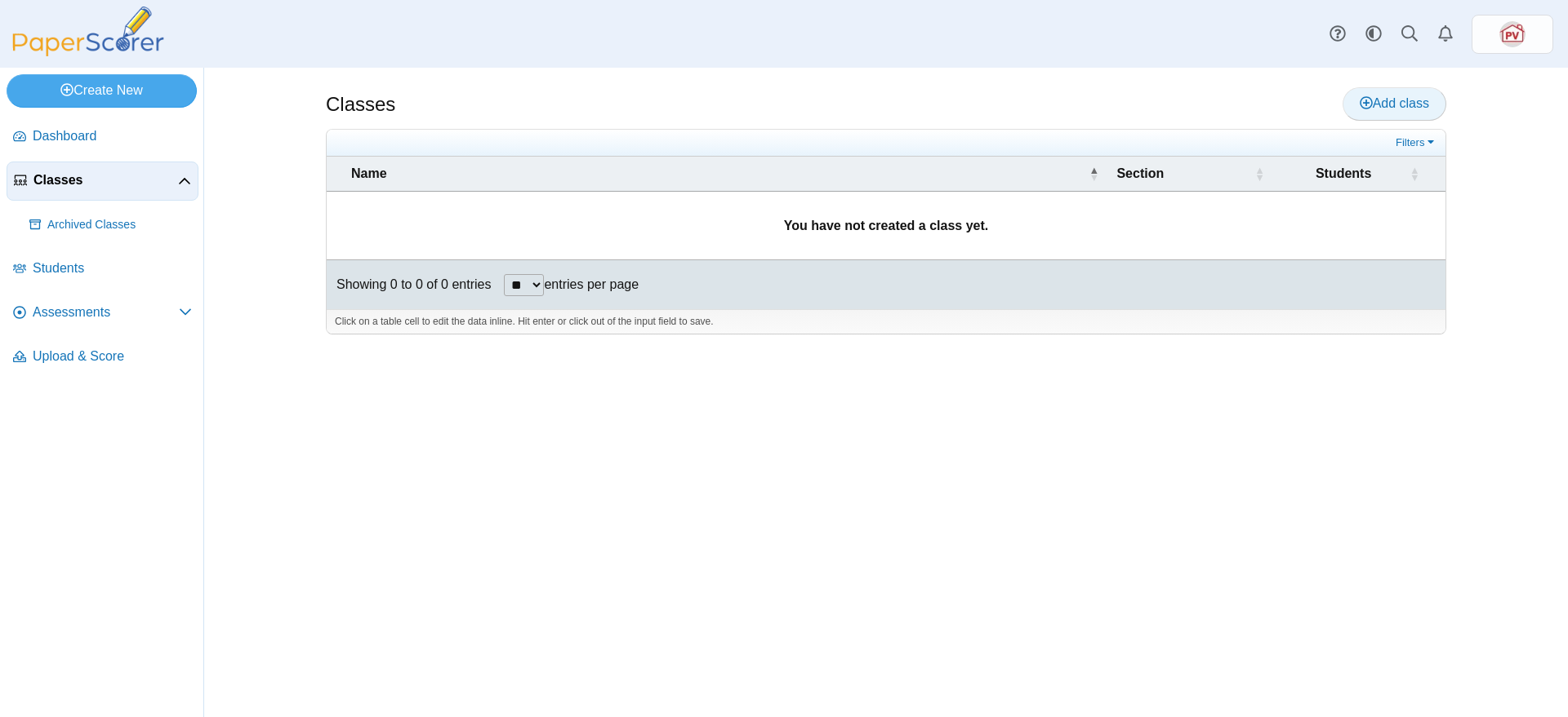
click at [1397, 102] on span "Add class" at bounding box center [1394, 103] width 69 height 14
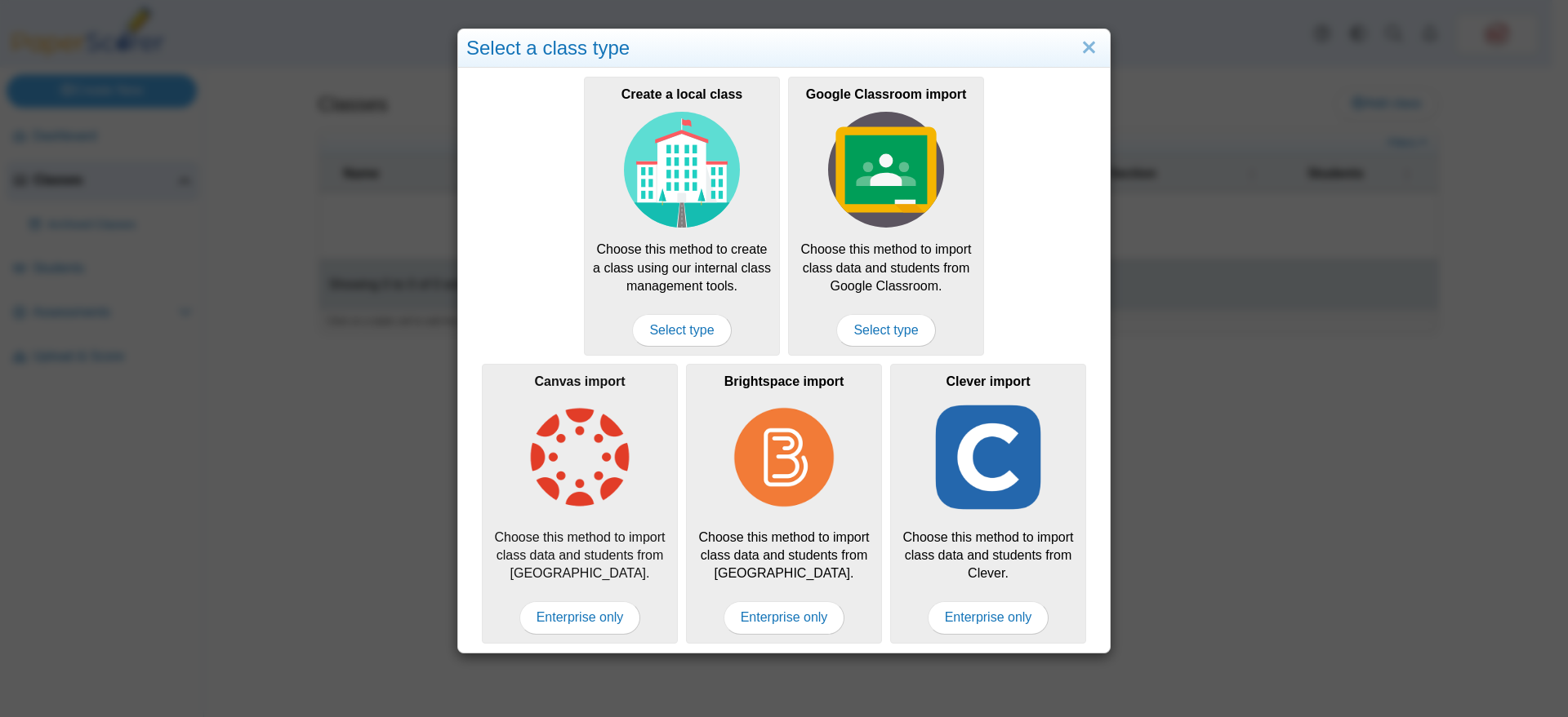
click at [578, 435] on img at bounding box center [579, 457] width 115 height 115
click at [585, 613] on span "Enterprise only" at bounding box center [580, 618] width 122 height 33
click at [1079, 44] on link "Close" at bounding box center [1088, 49] width 25 height 28
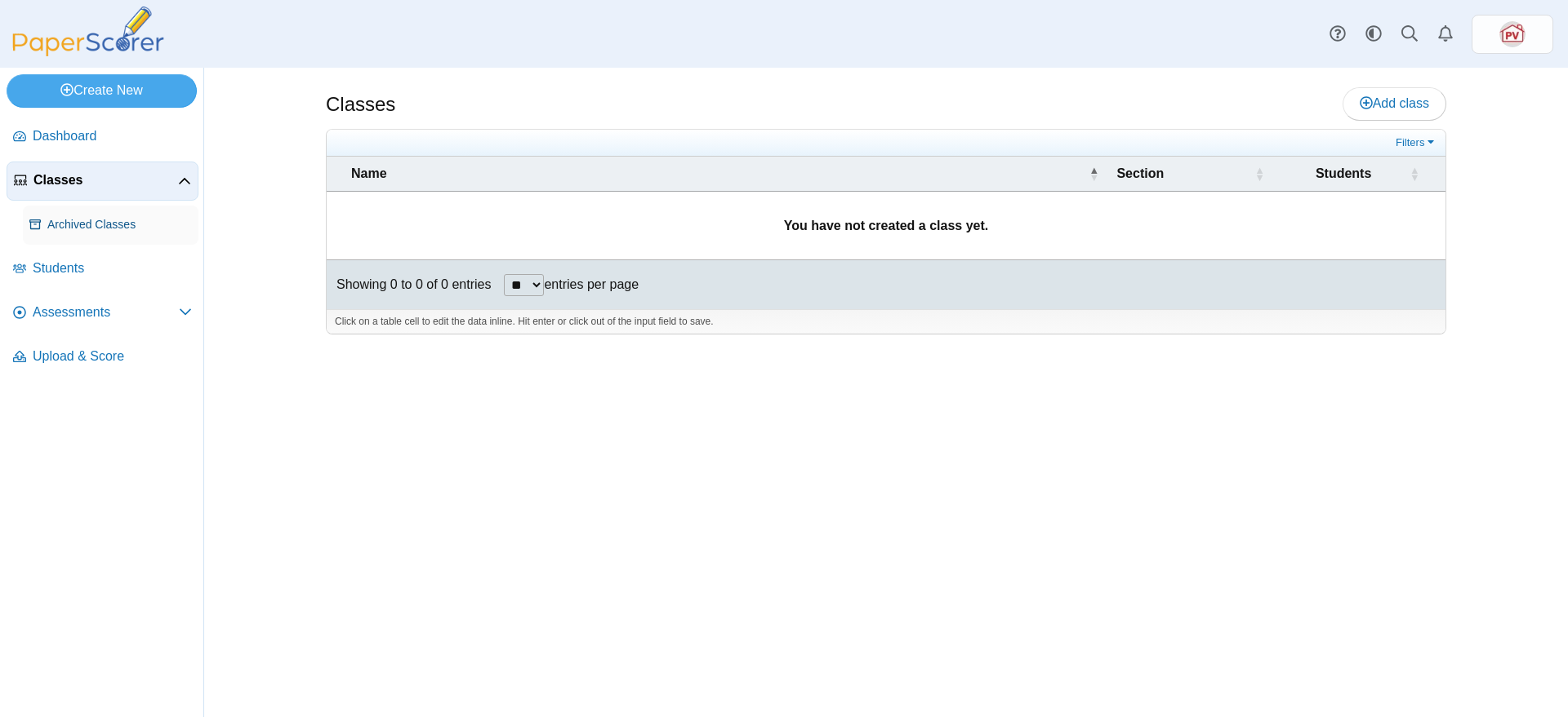
click at [69, 225] on span "Archived Classes" at bounding box center [119, 224] width 145 height 16
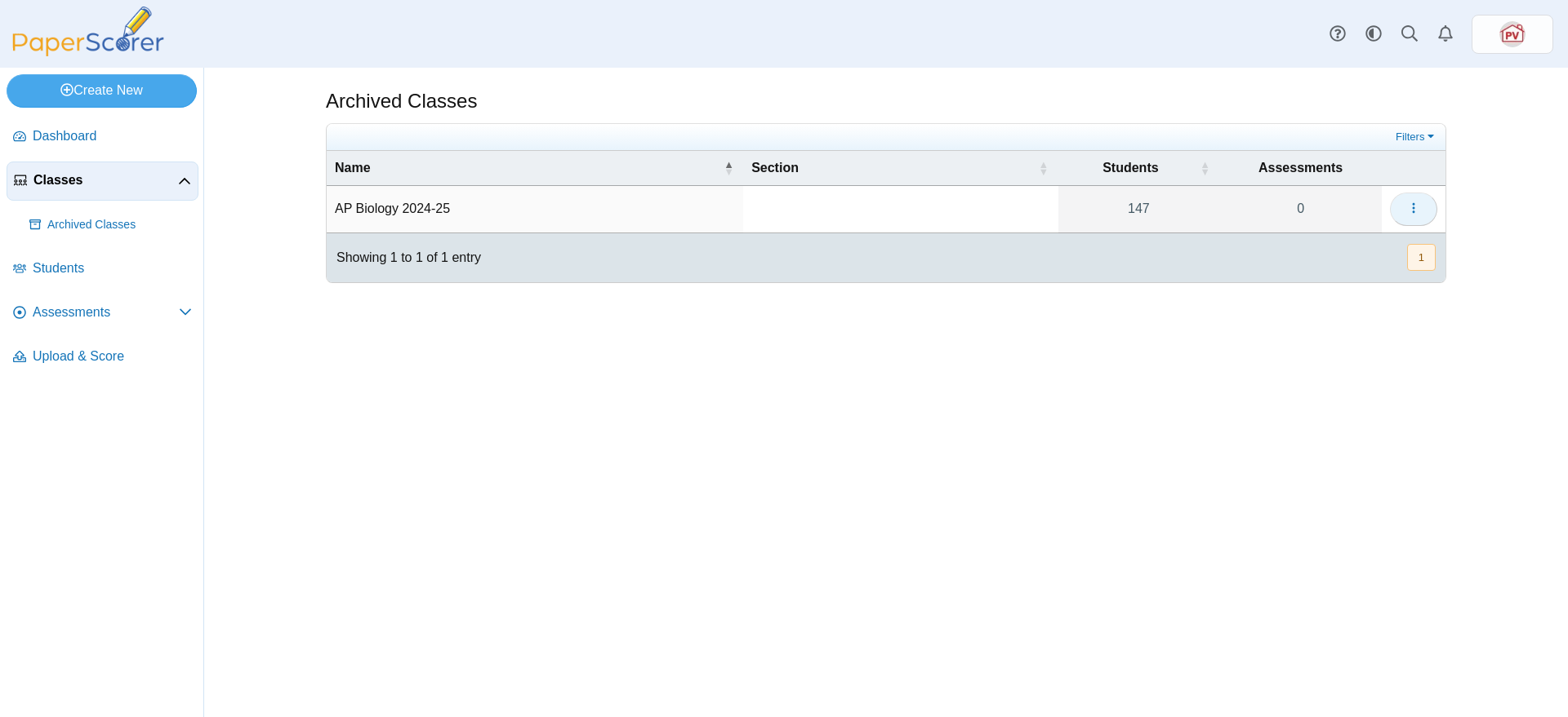
click at [1404, 208] on button "button" at bounding box center [1413, 208] width 47 height 33
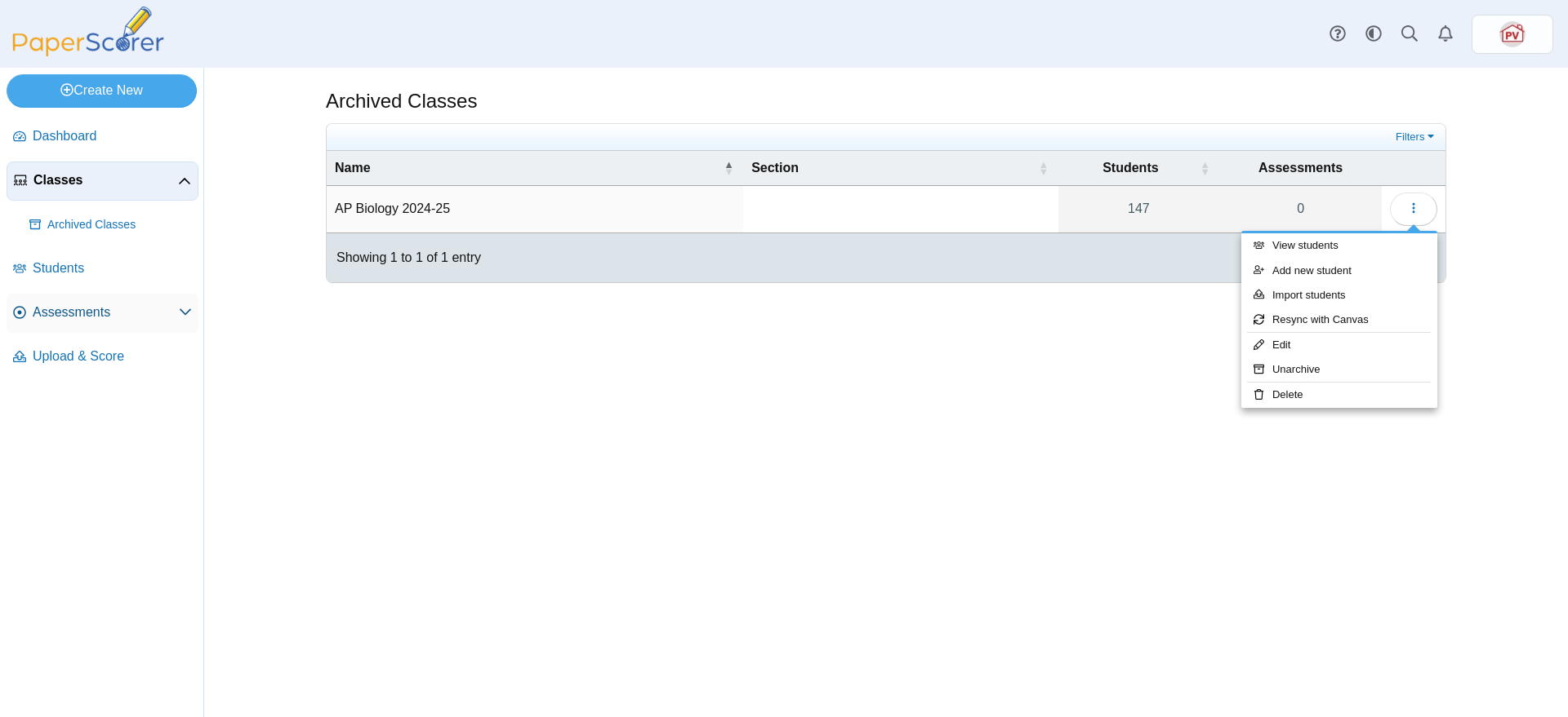
click at [124, 312] on span "Assessments" at bounding box center [106, 312] width 146 height 18
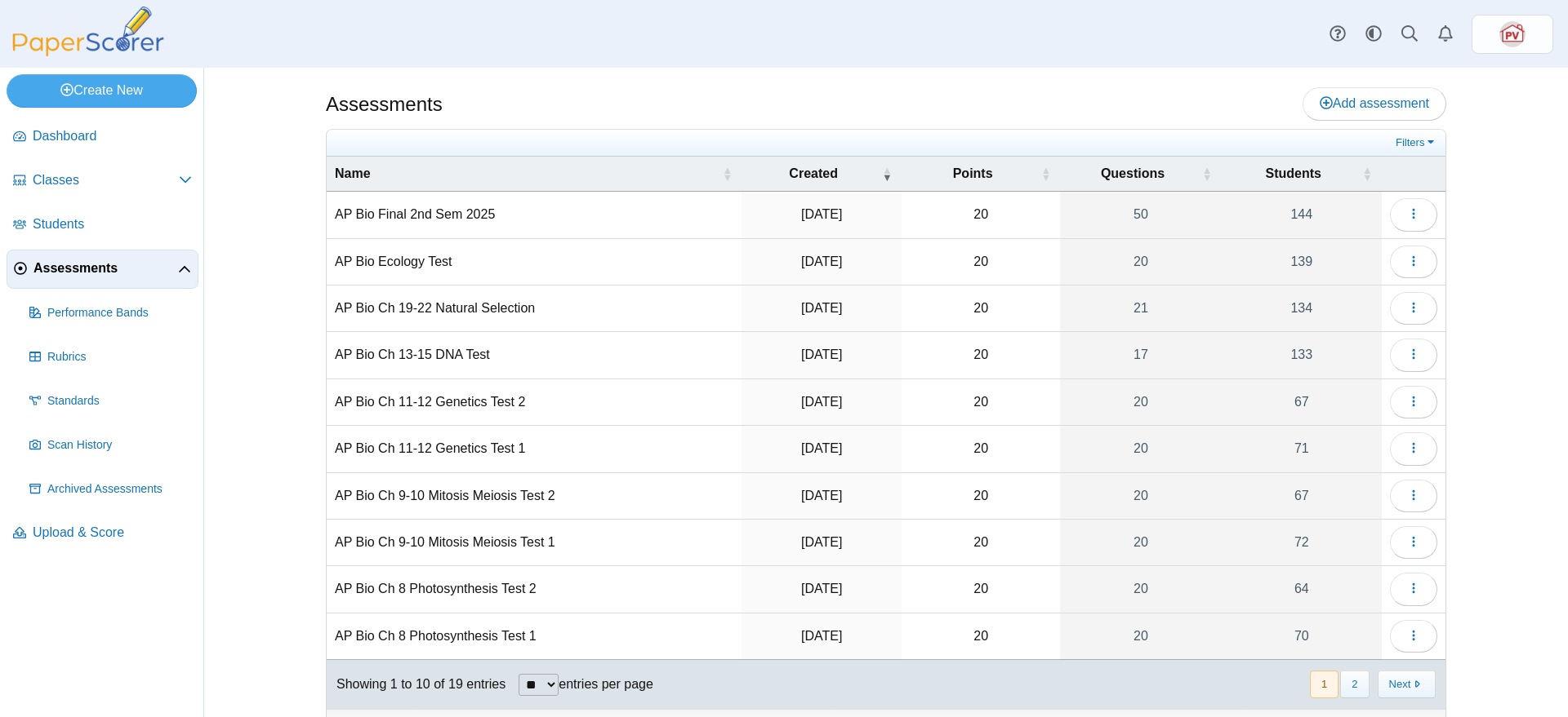
scroll to position [33, 0]
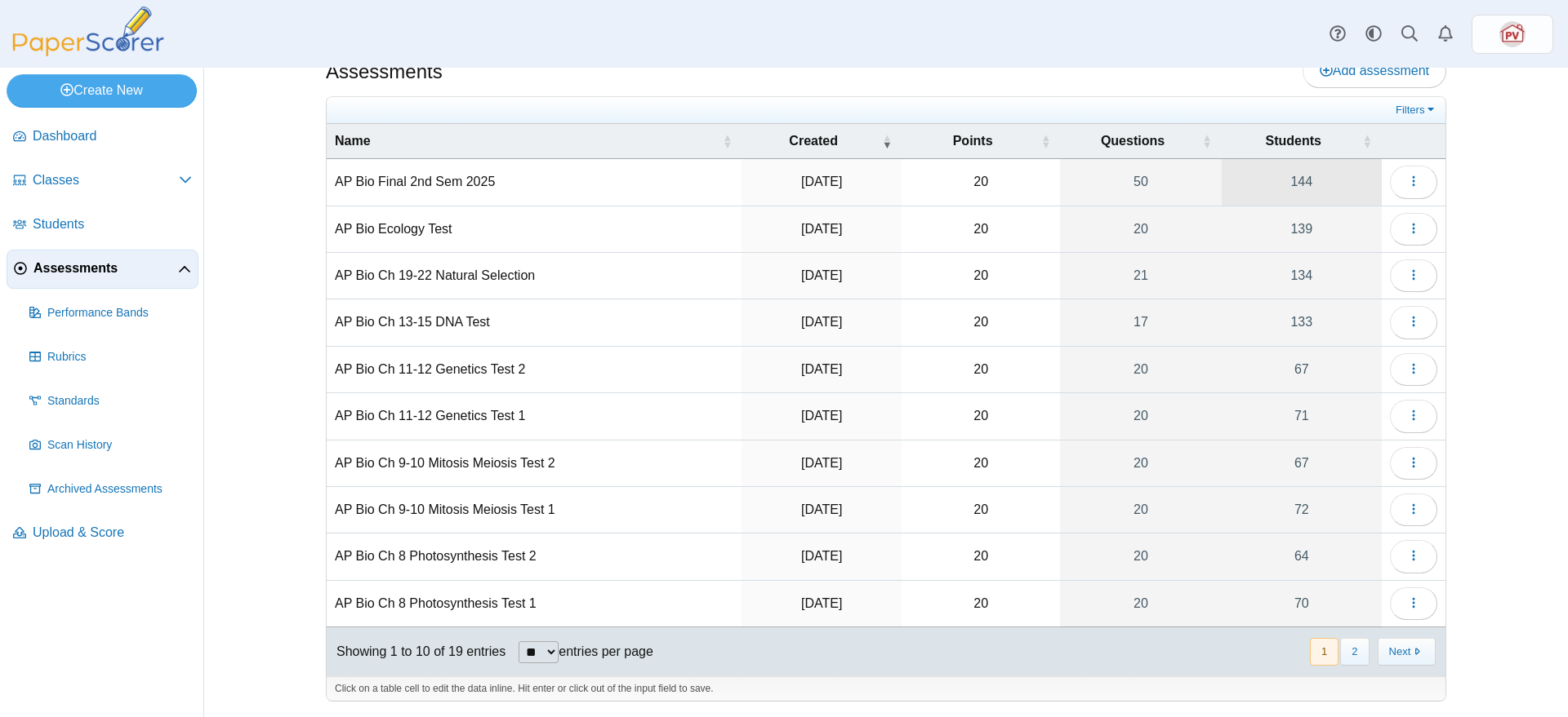
click at [1299, 185] on link "144" at bounding box center [1301, 182] width 160 height 46
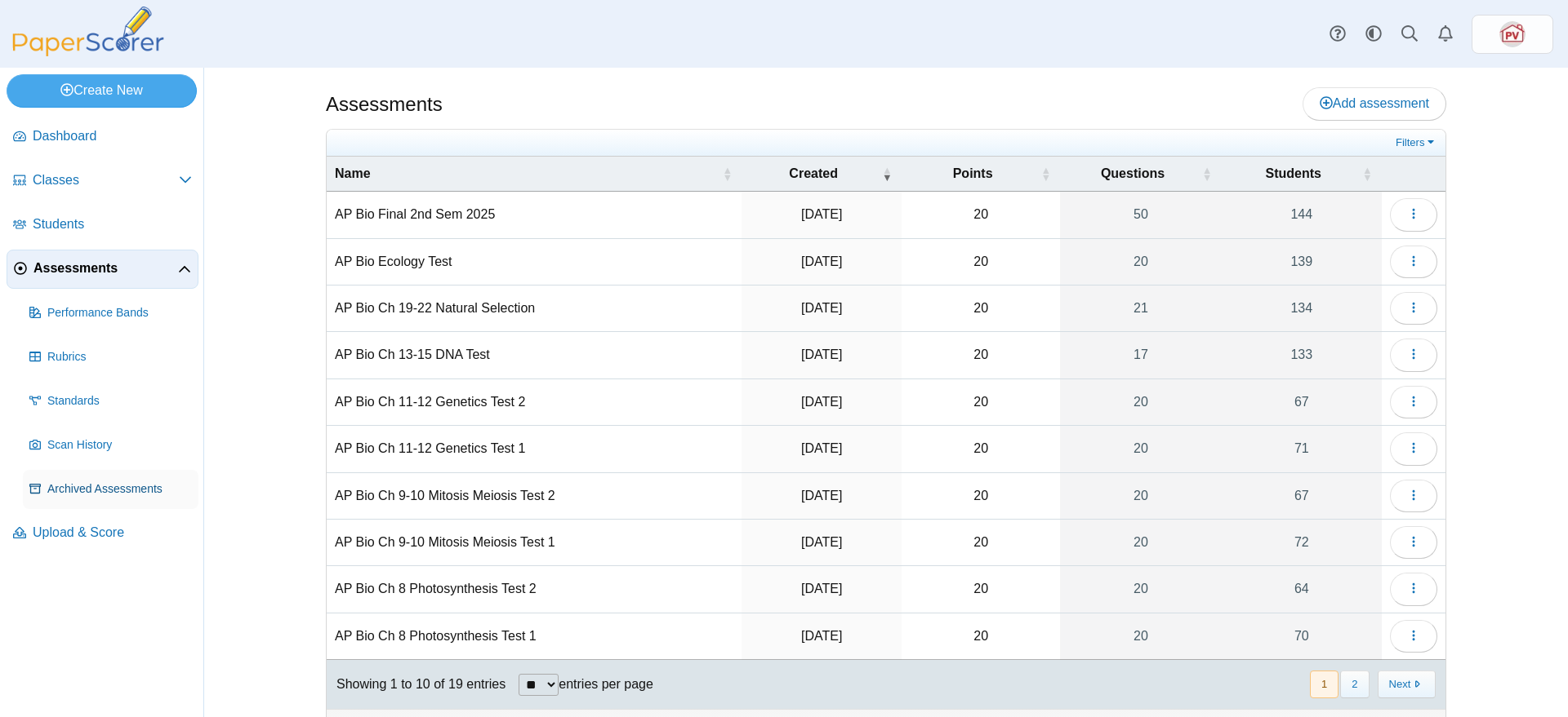
click at [112, 489] on span "Archived Assessments" at bounding box center [119, 489] width 145 height 16
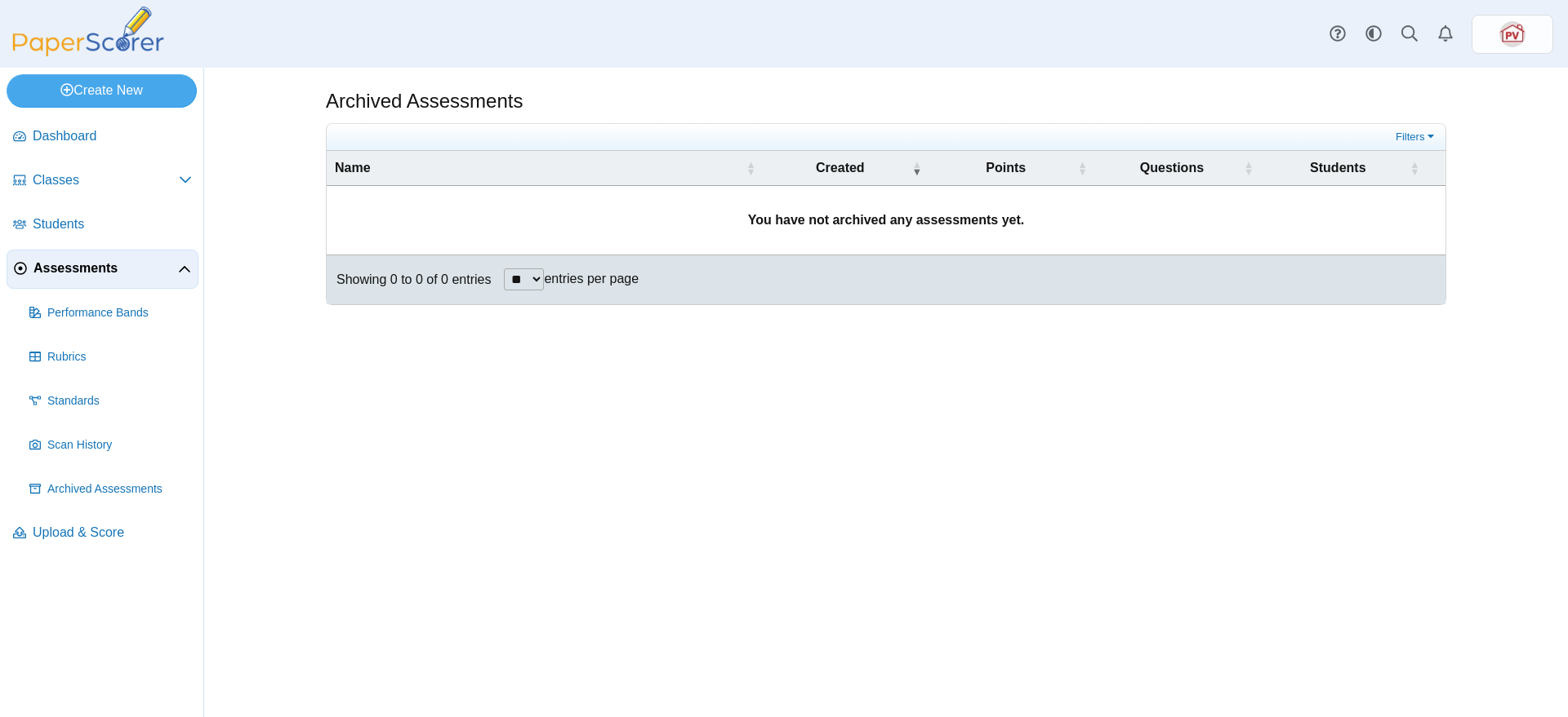
click at [83, 269] on span "Assessments" at bounding box center [106, 268] width 145 height 18
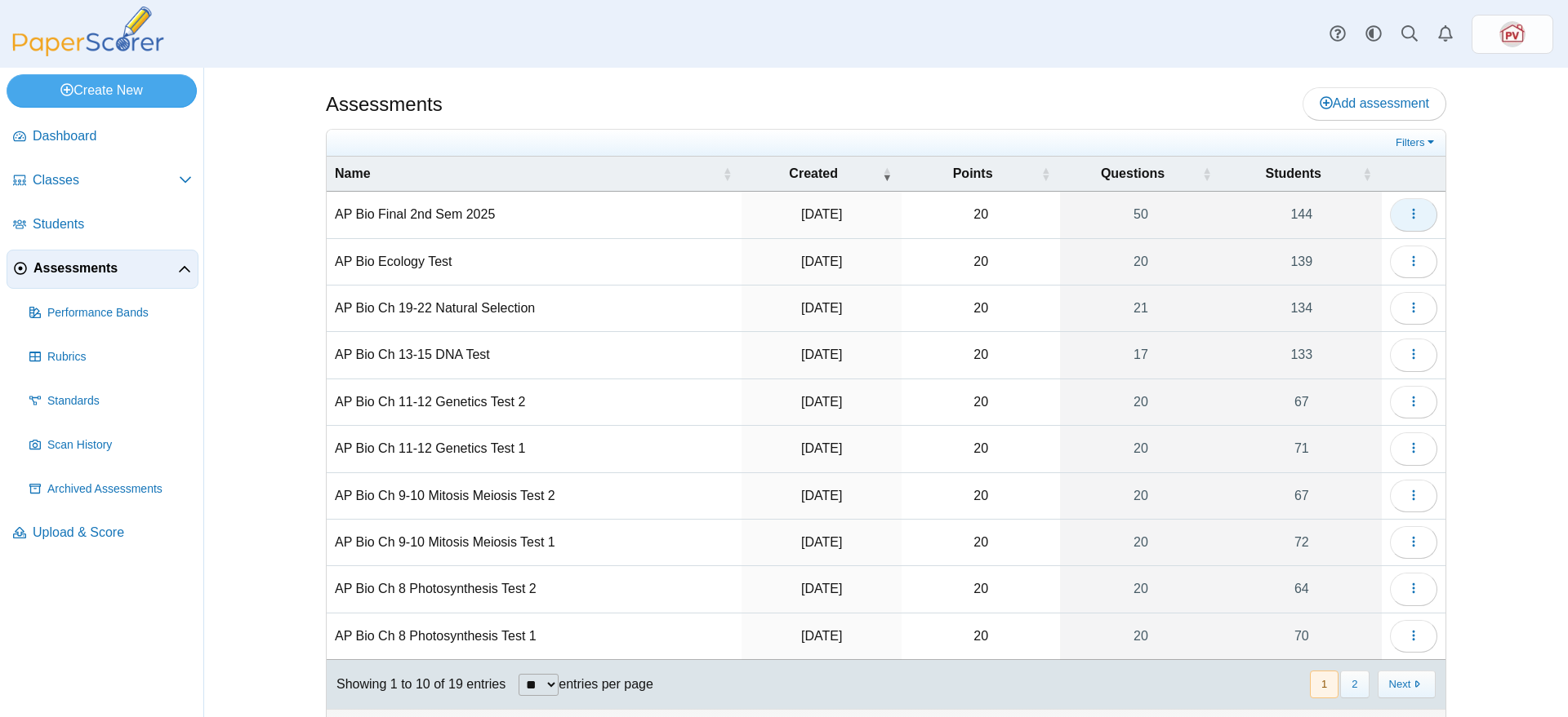
click at [1397, 206] on button "button" at bounding box center [1413, 214] width 47 height 33
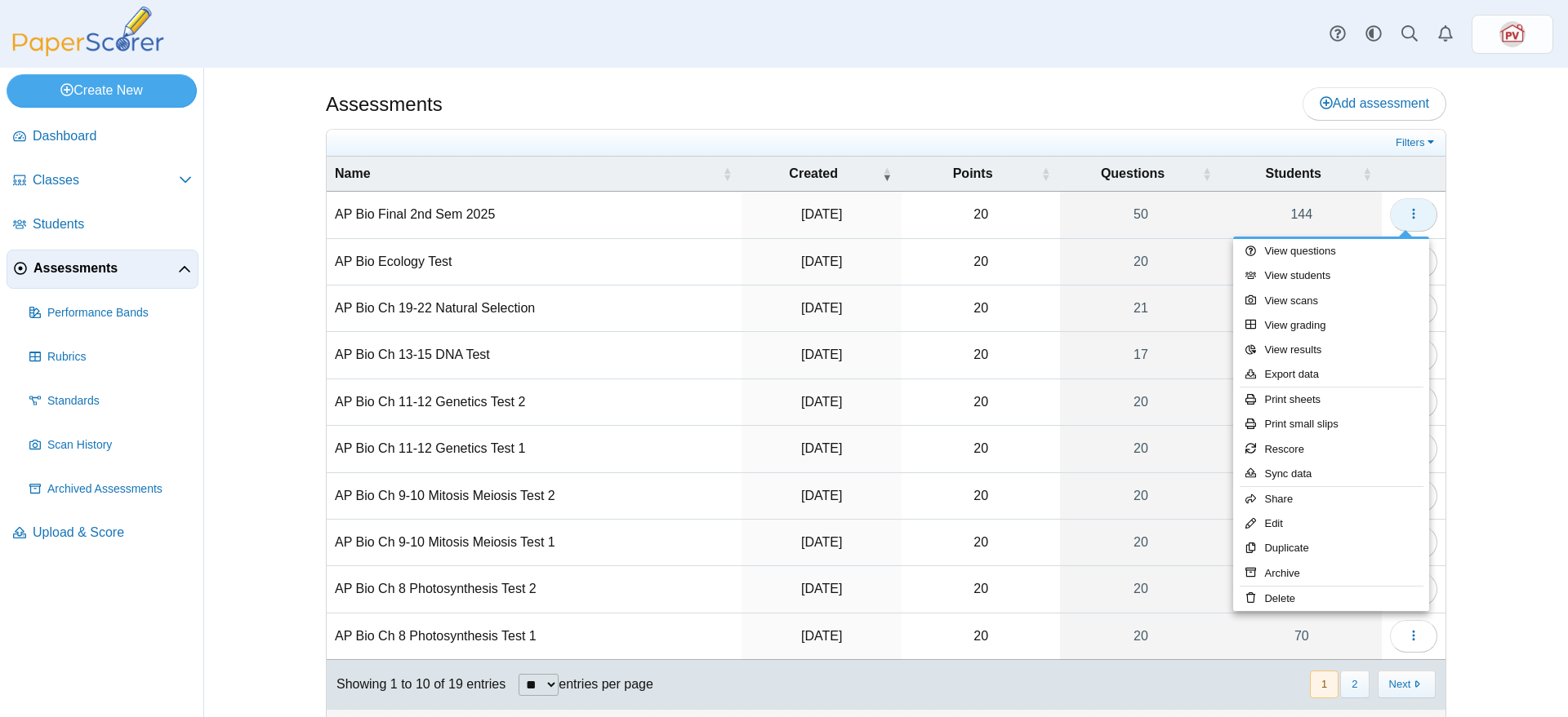
click at [1407, 211] on icon "button" at bounding box center [1413, 214] width 13 height 13
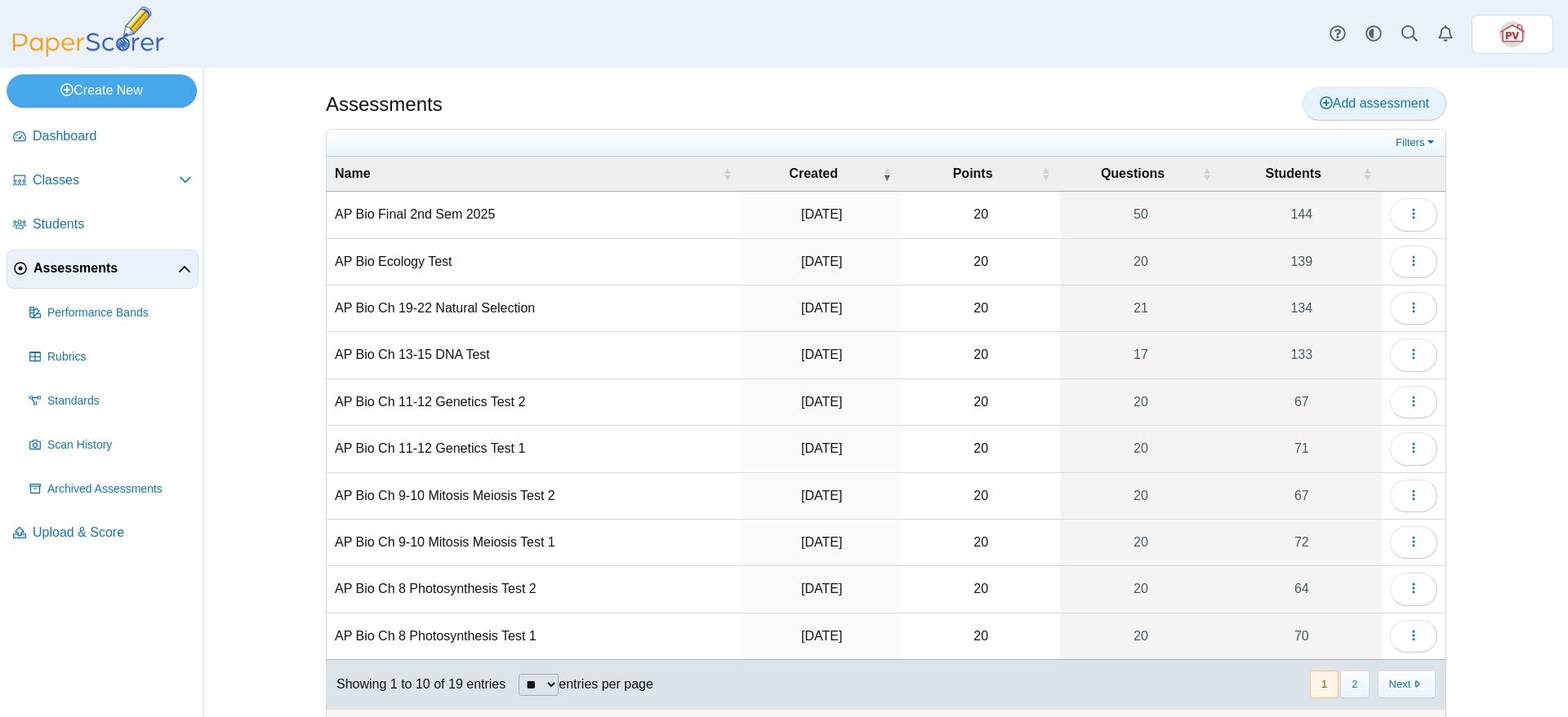
click at [1425, 97] on link "Add assessment" at bounding box center [1374, 103] width 144 height 33
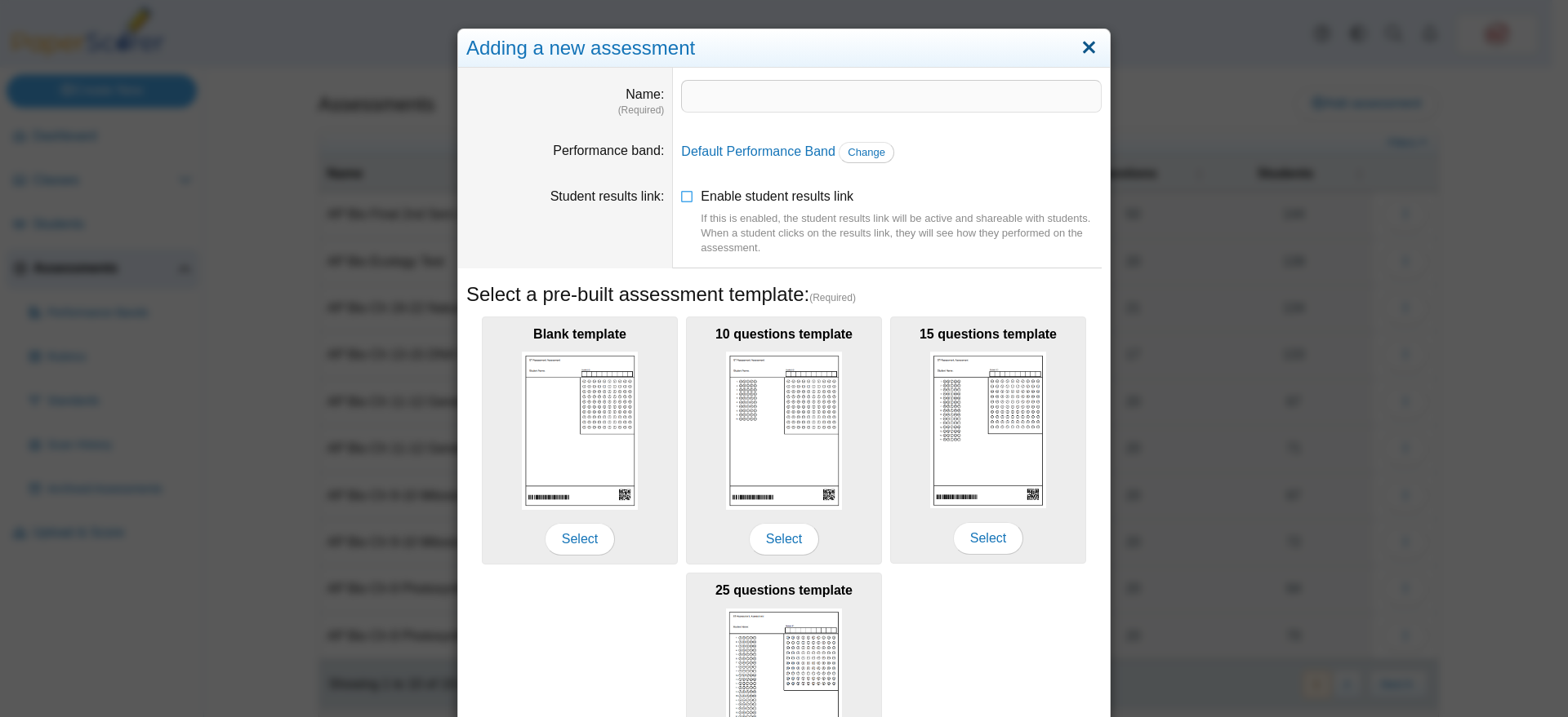
click at [1089, 47] on link "Close" at bounding box center [1088, 49] width 25 height 28
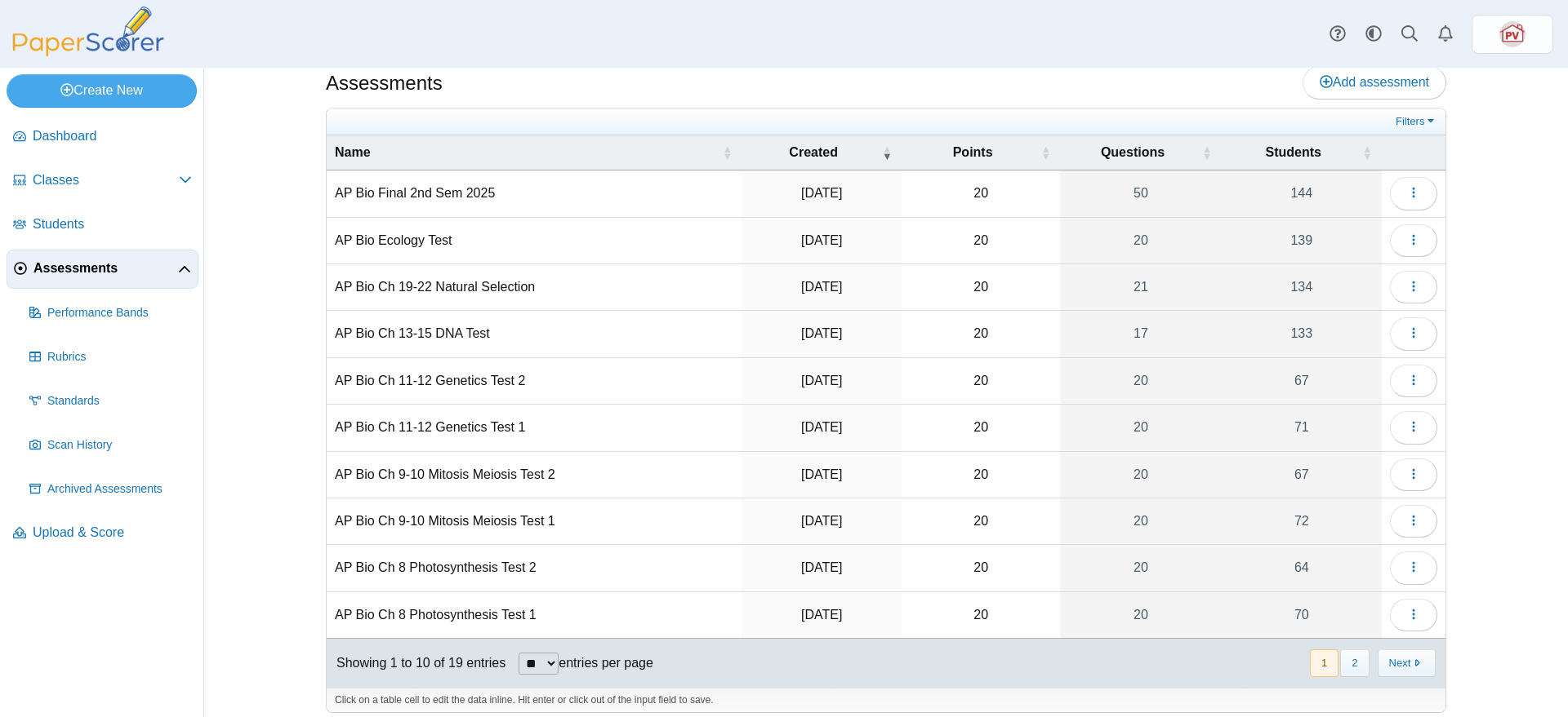
scroll to position [33, 0]
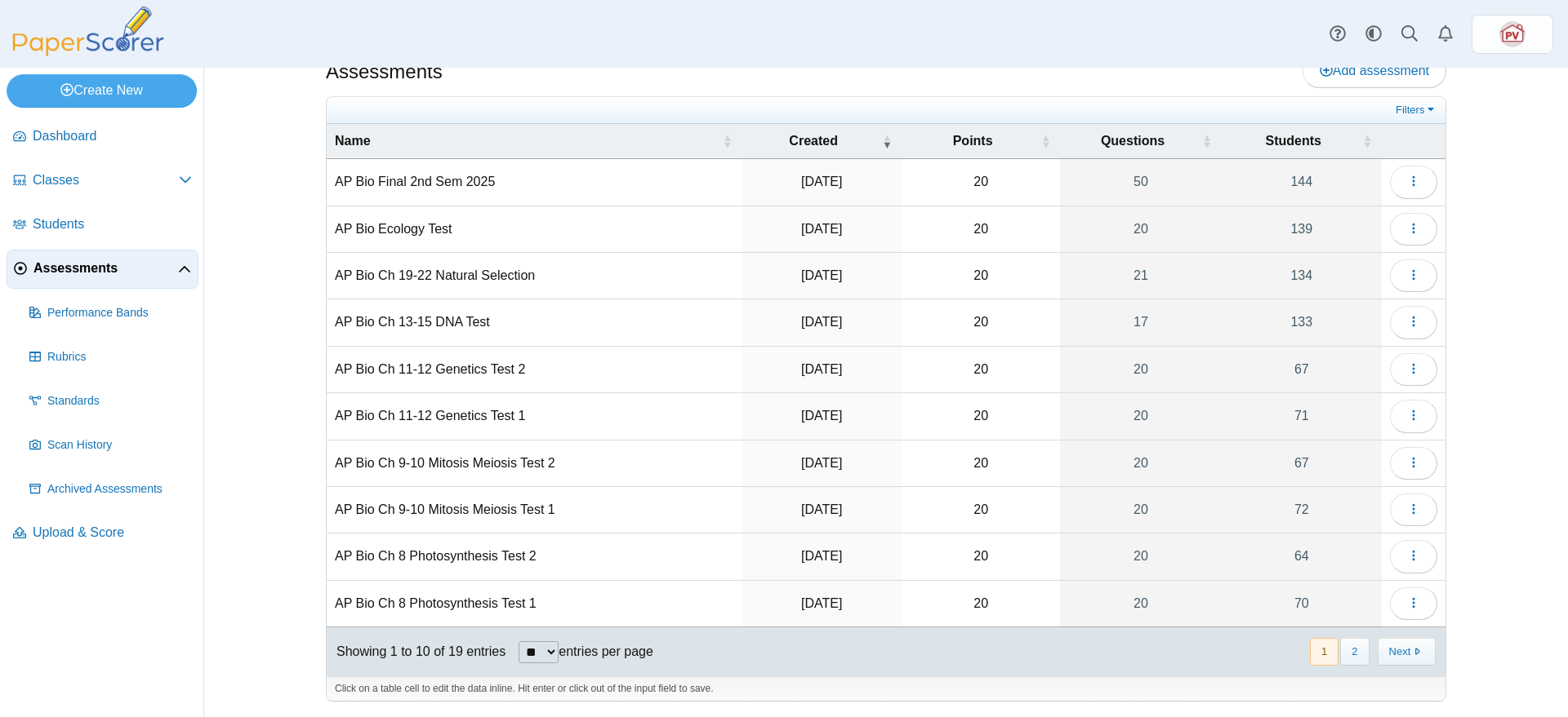
click at [512, 604] on td "AP Bio Ch 8 Photosynthesis Test 1" at bounding box center [534, 604] width 415 height 47
click at [654, 487] on td "AP Bio Ch 9-10 Mitosis Meiosis Test 1" at bounding box center [534, 511] width 415 height 47
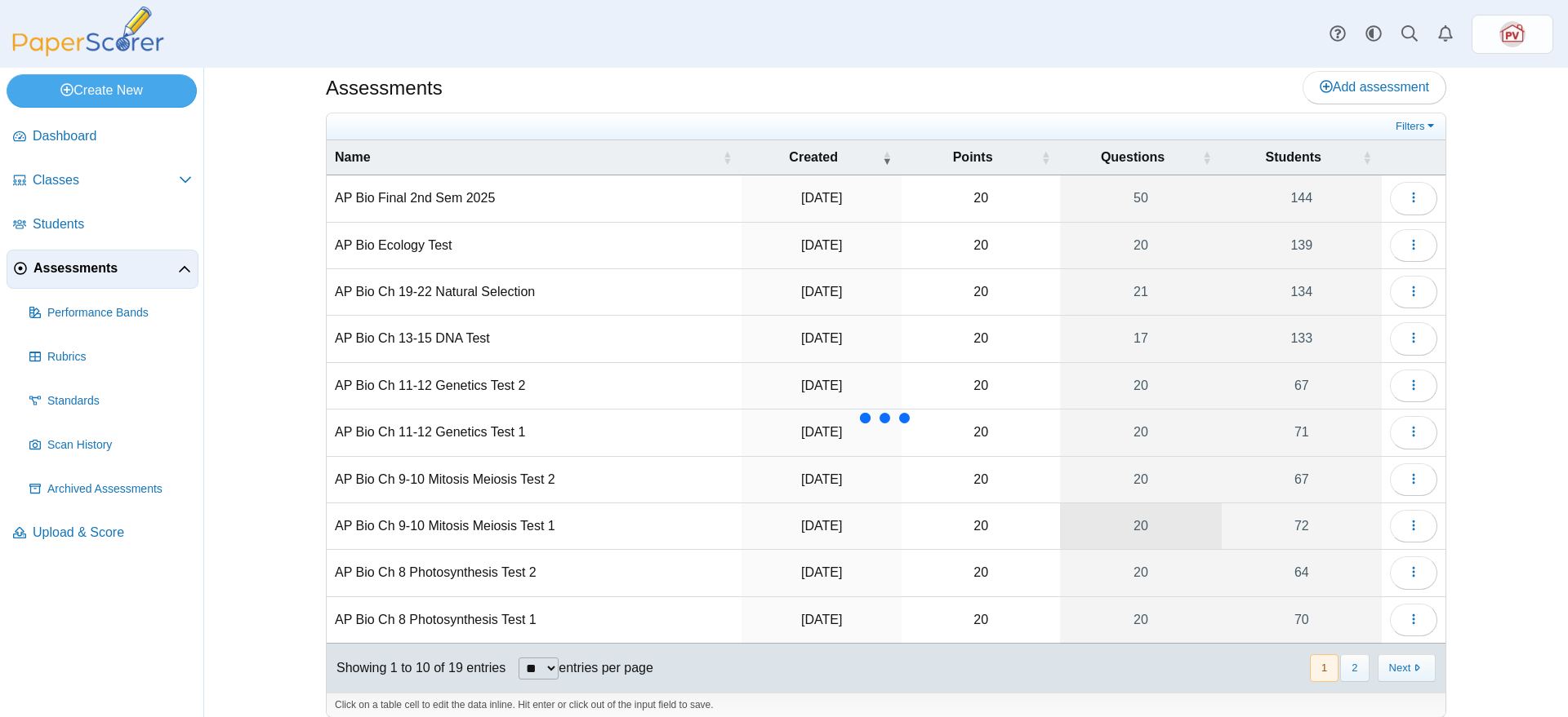
scroll to position [0, 0]
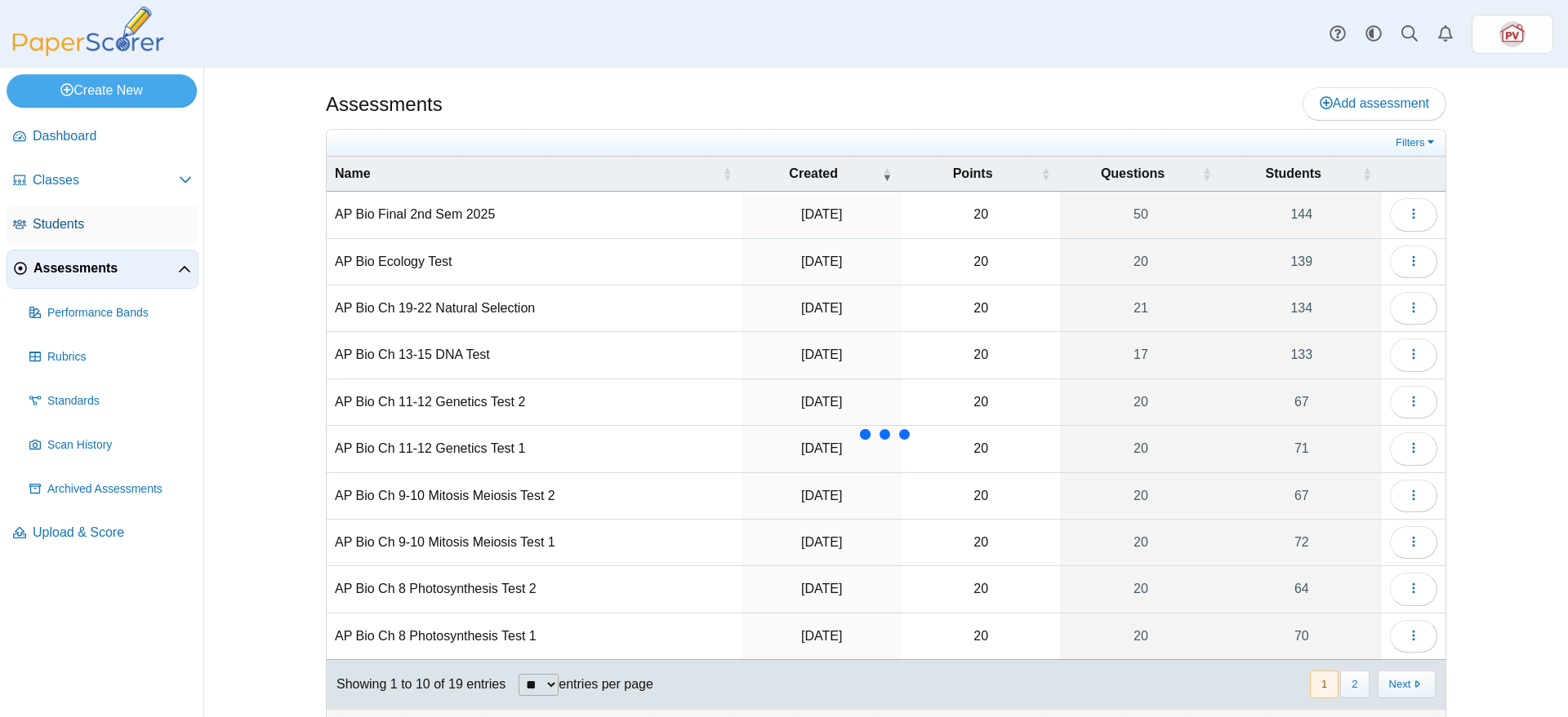
click at [72, 220] on span "Students" at bounding box center [113, 224] width 160 height 18
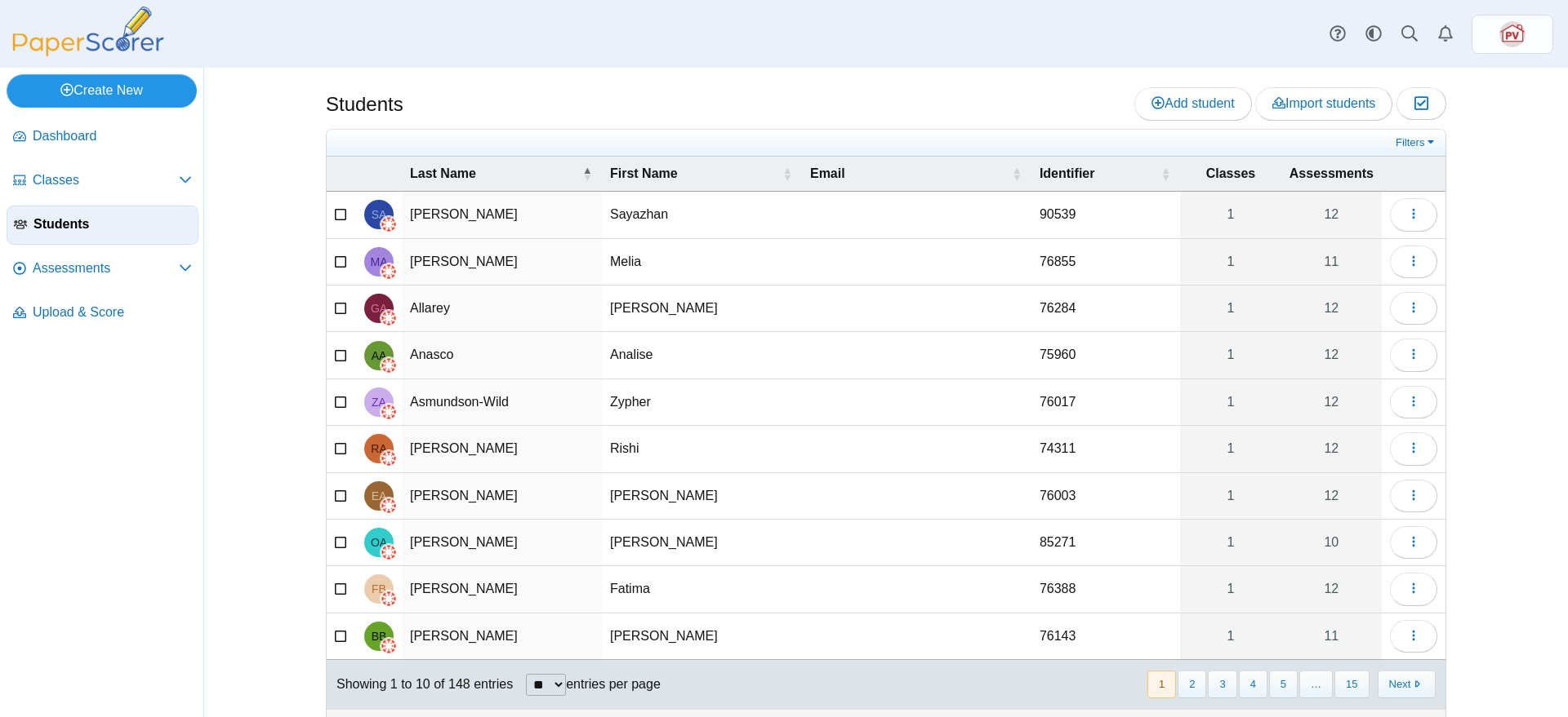
click at [147, 99] on link "Create New" at bounding box center [101, 90] width 191 height 33
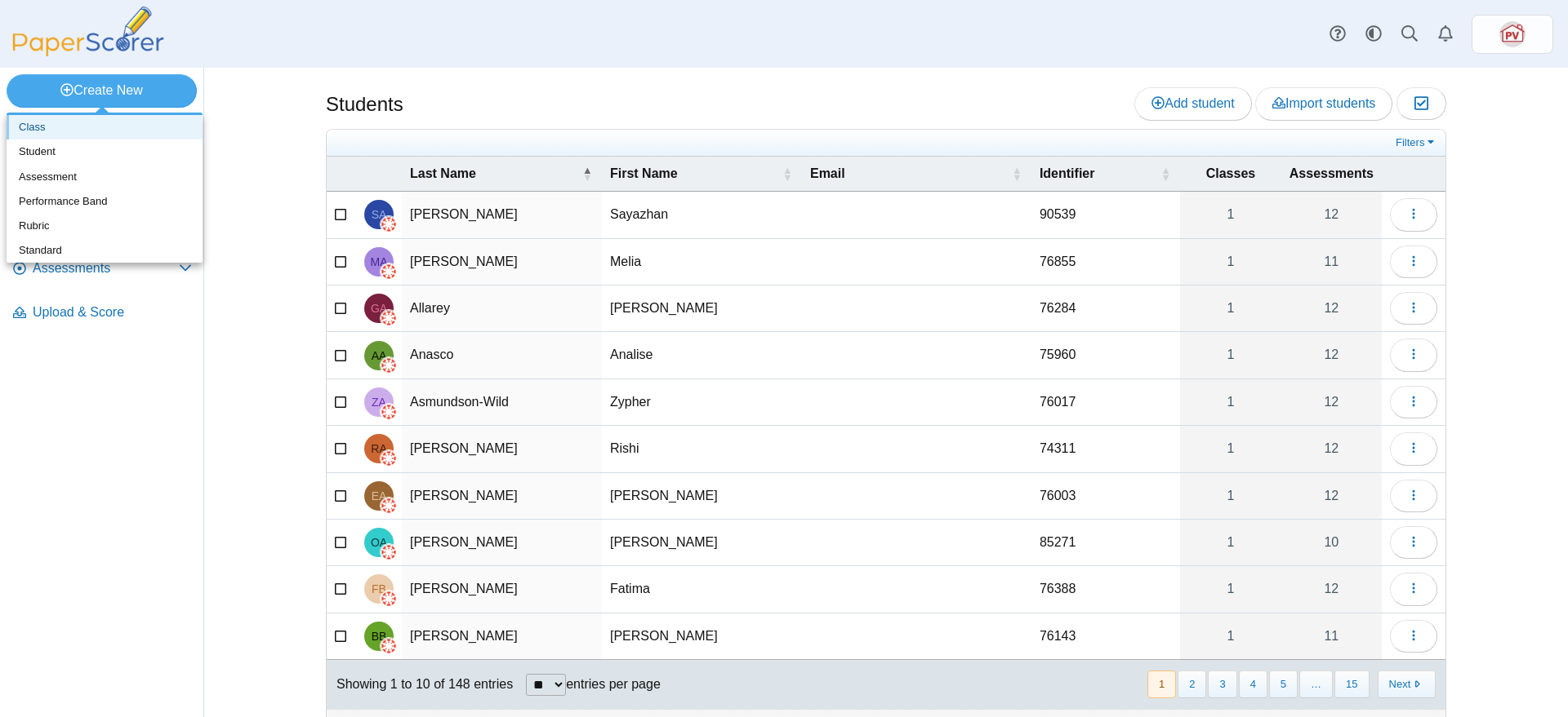
click at [159, 129] on link "Class" at bounding box center [104, 128] width 196 height 24
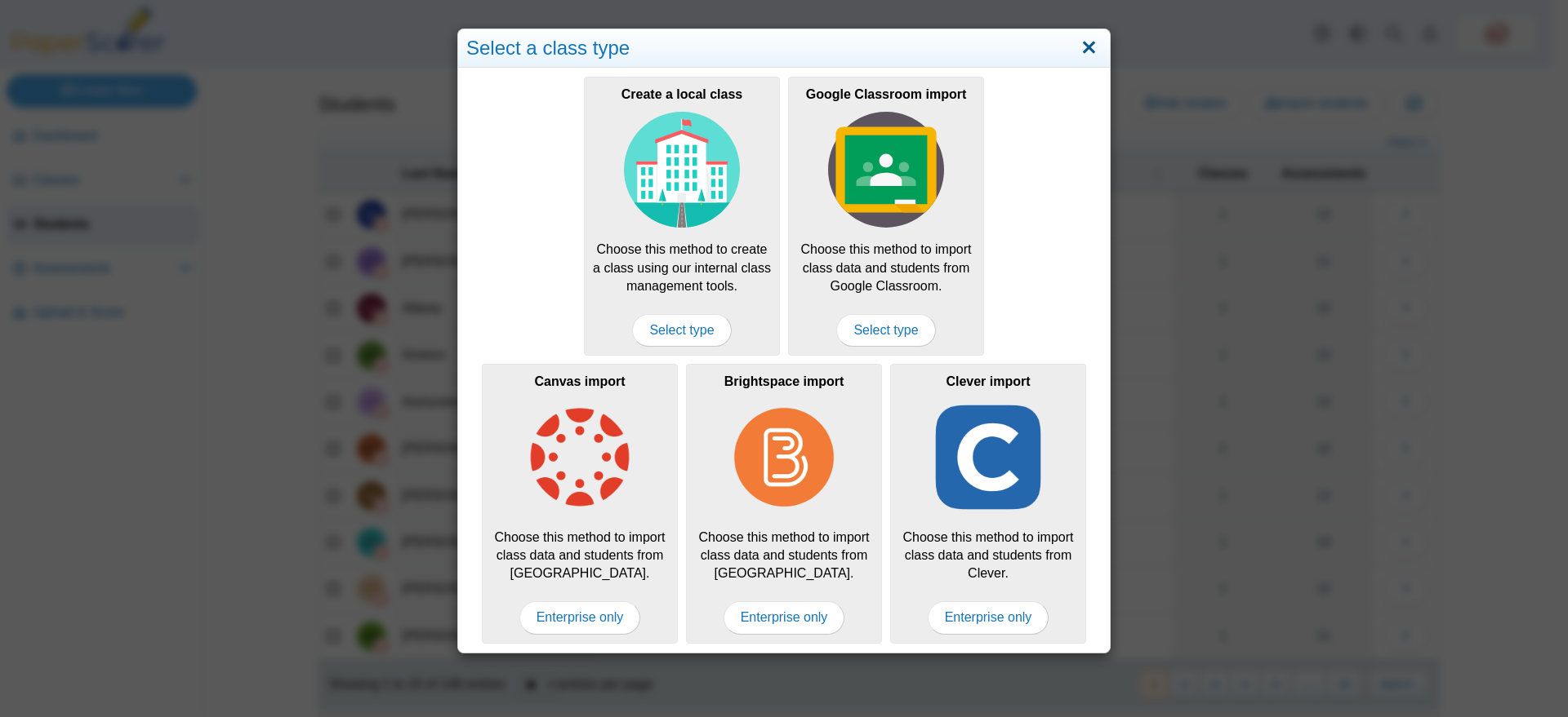
click at [1078, 47] on link "Close" at bounding box center [1088, 49] width 25 height 28
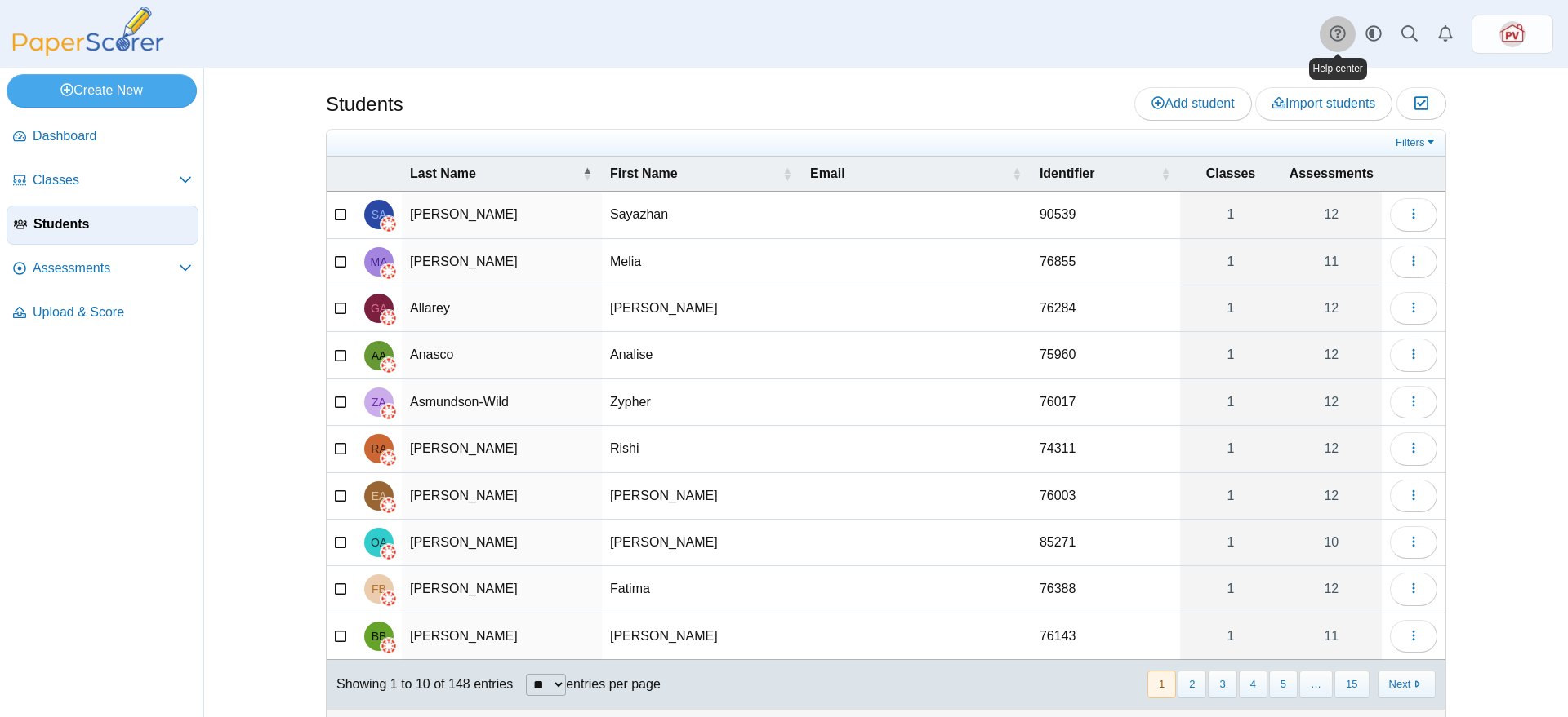
click at [1343, 35] on icon at bounding box center [1337, 33] width 16 height 16
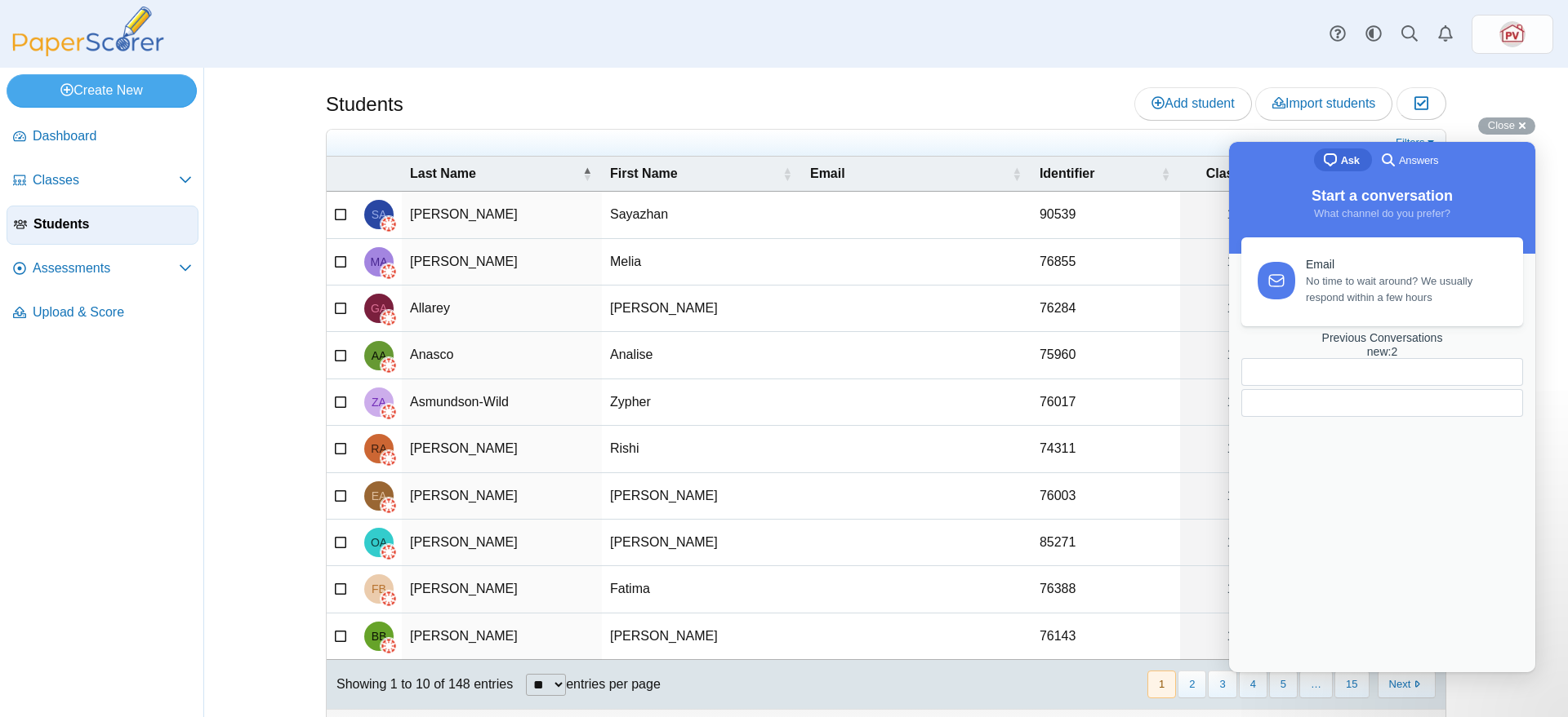
click at [939, 91] on div "Students Add student Import students Moderation 0" at bounding box center [885, 105] width 1120 height 37
click at [1514, 122] on div "Close cross-small" at bounding box center [1506, 126] width 57 height 17
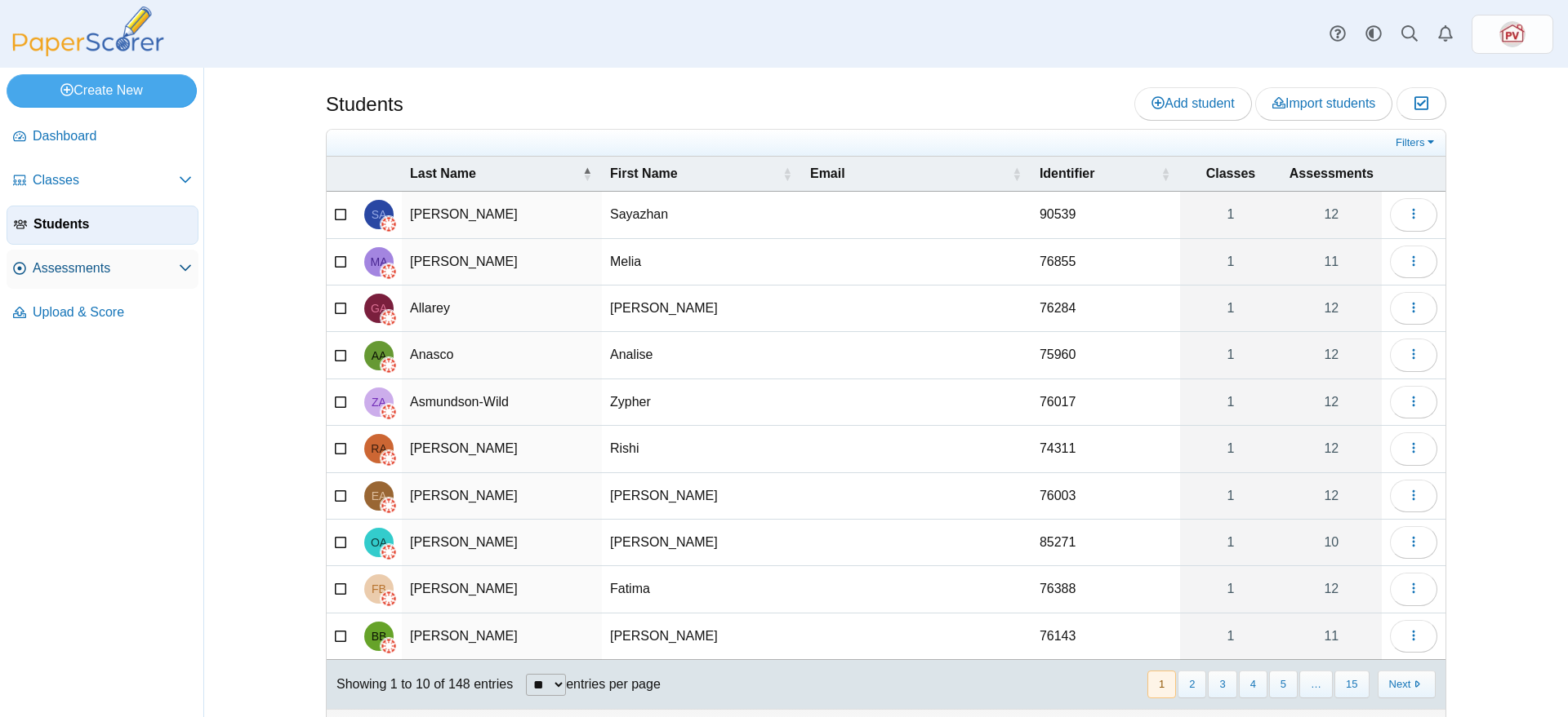
click at [98, 266] on span "Assessments" at bounding box center [106, 268] width 146 height 18
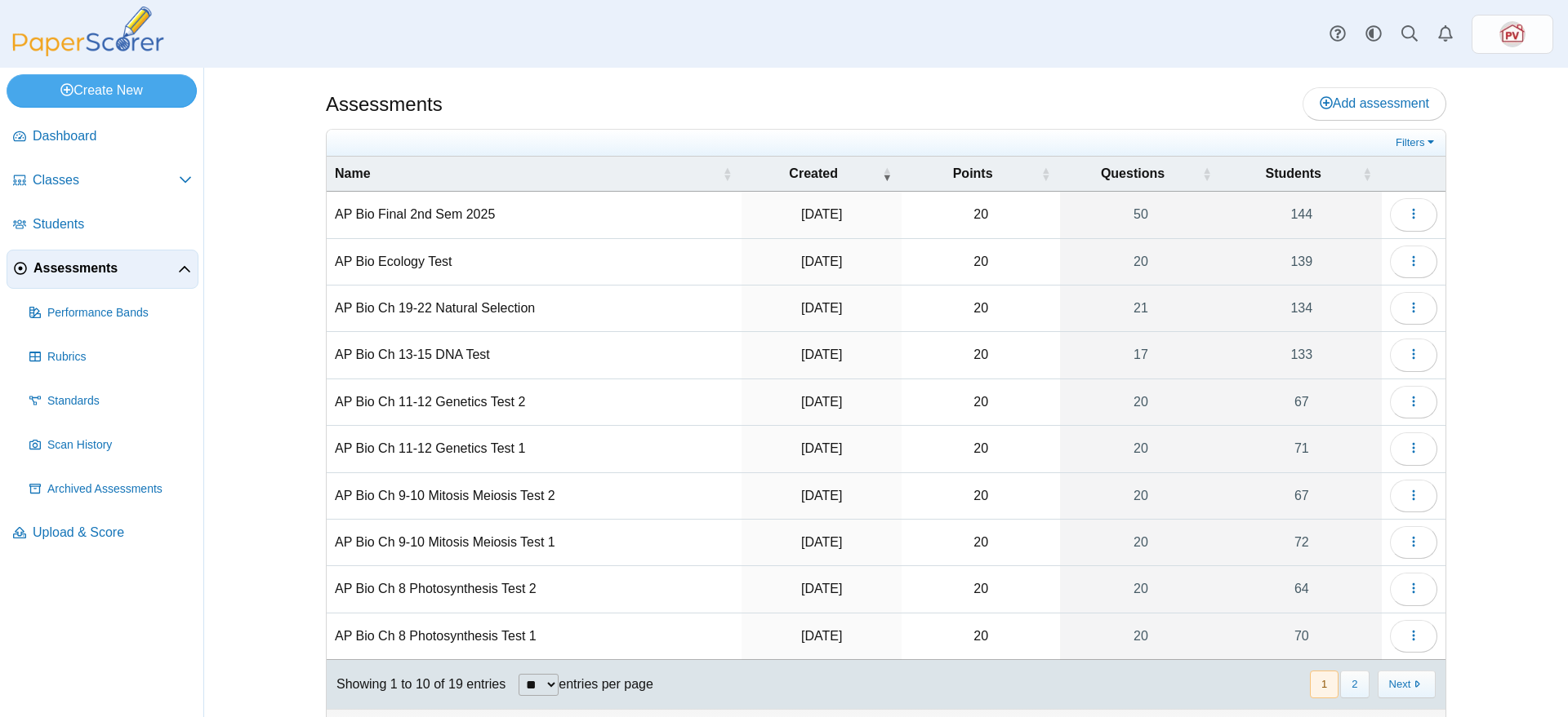
scroll to position [33, 0]
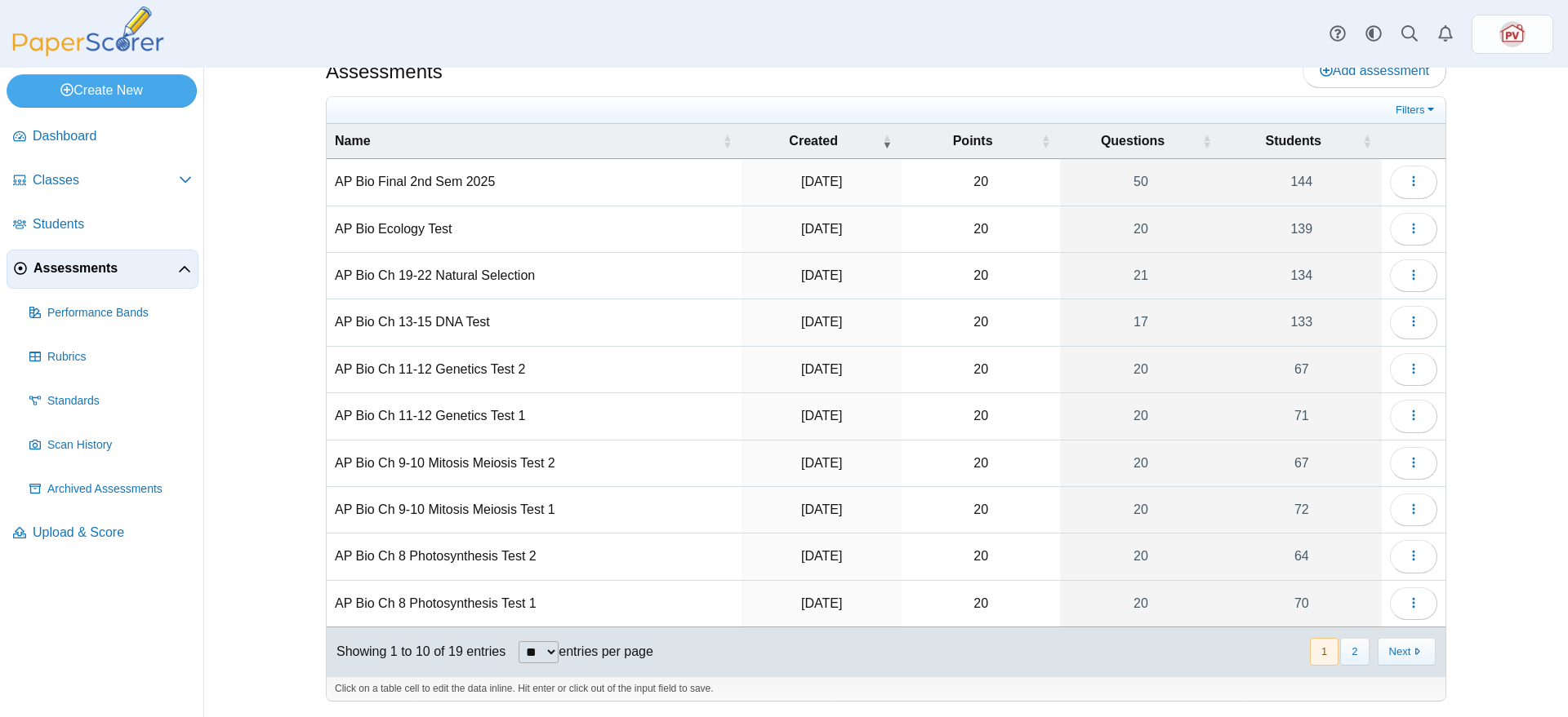
click at [544, 649] on select "** ** ** ***" at bounding box center [538, 652] width 40 height 22
select select "***"
click at [518, 642] on select "** ** ** ***" at bounding box center [538, 652] width 40 height 22
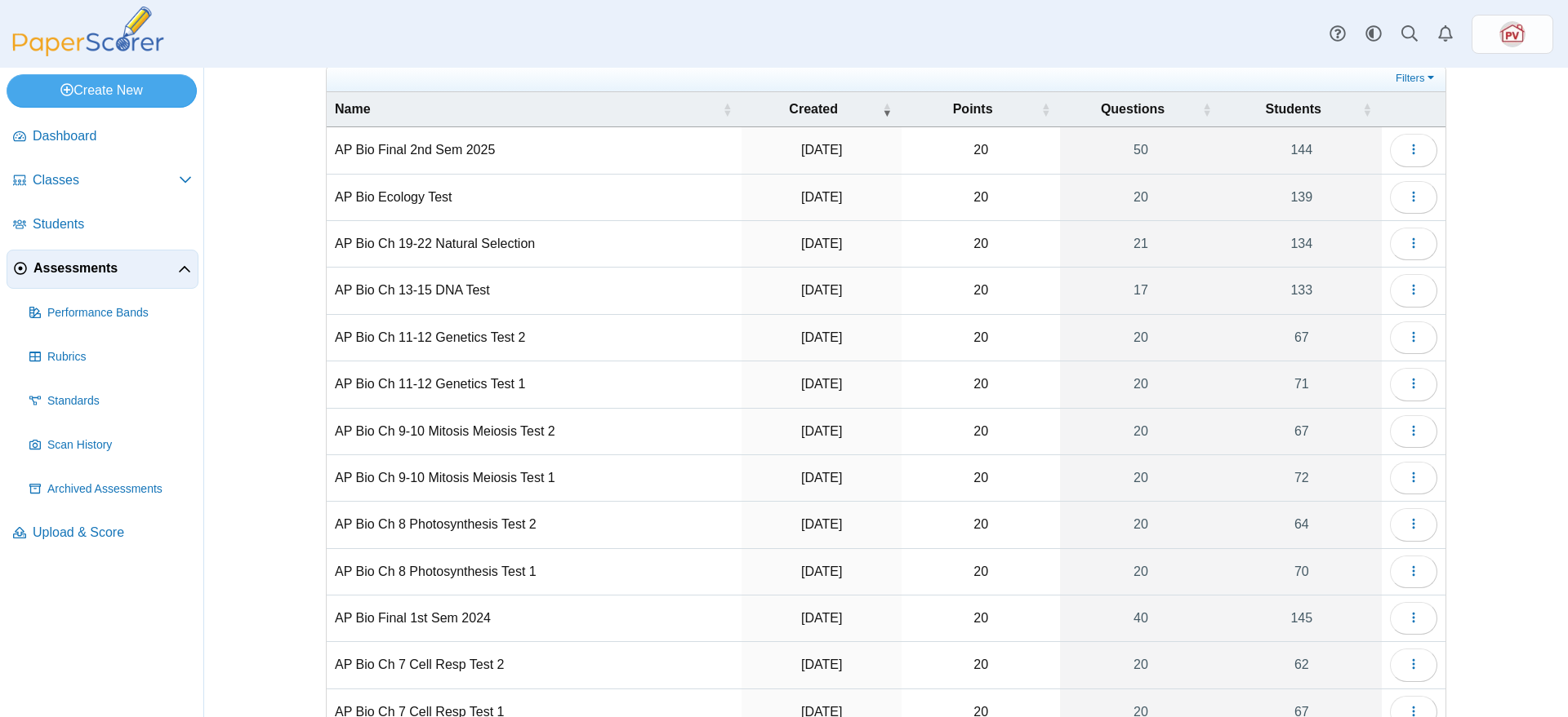
scroll to position [0, 0]
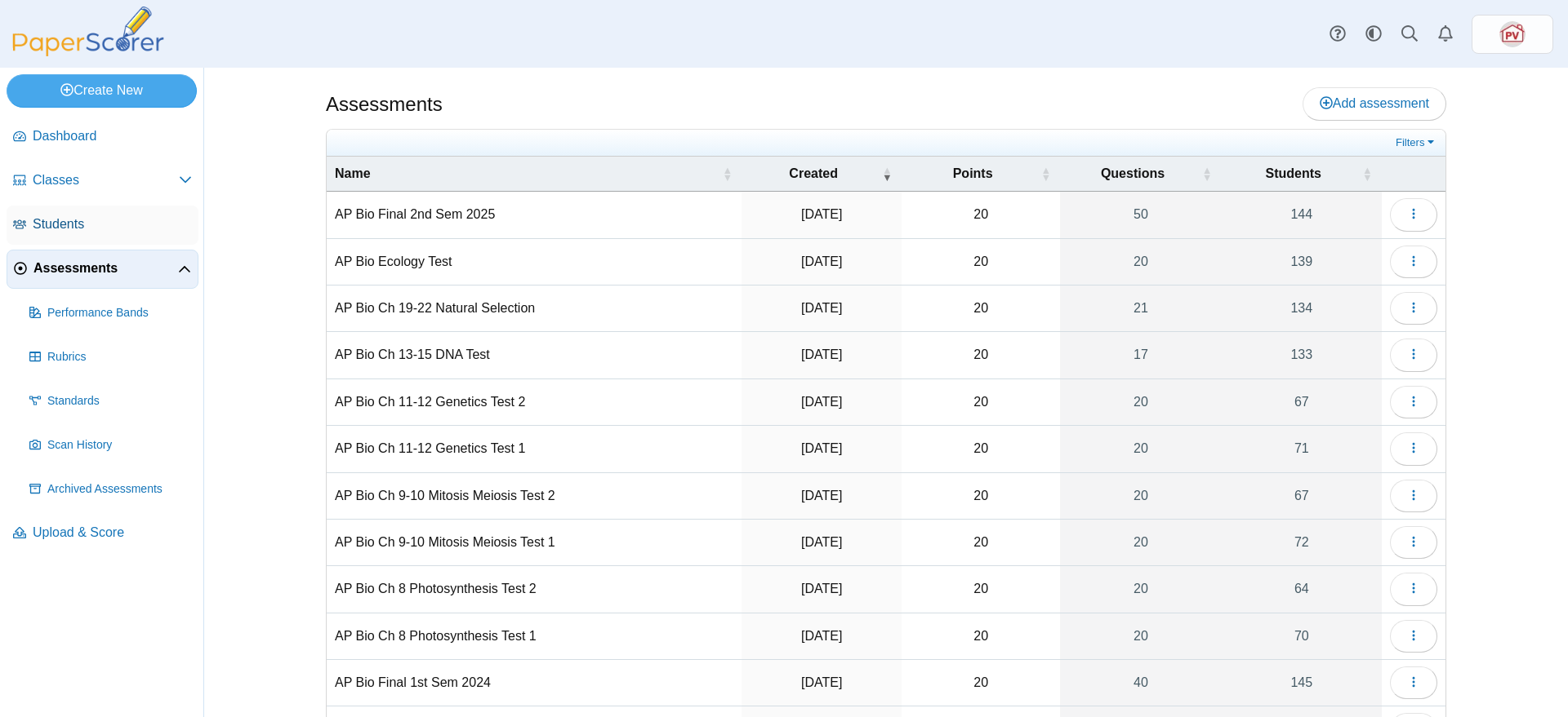
click at [95, 216] on span "Students" at bounding box center [113, 224] width 160 height 18
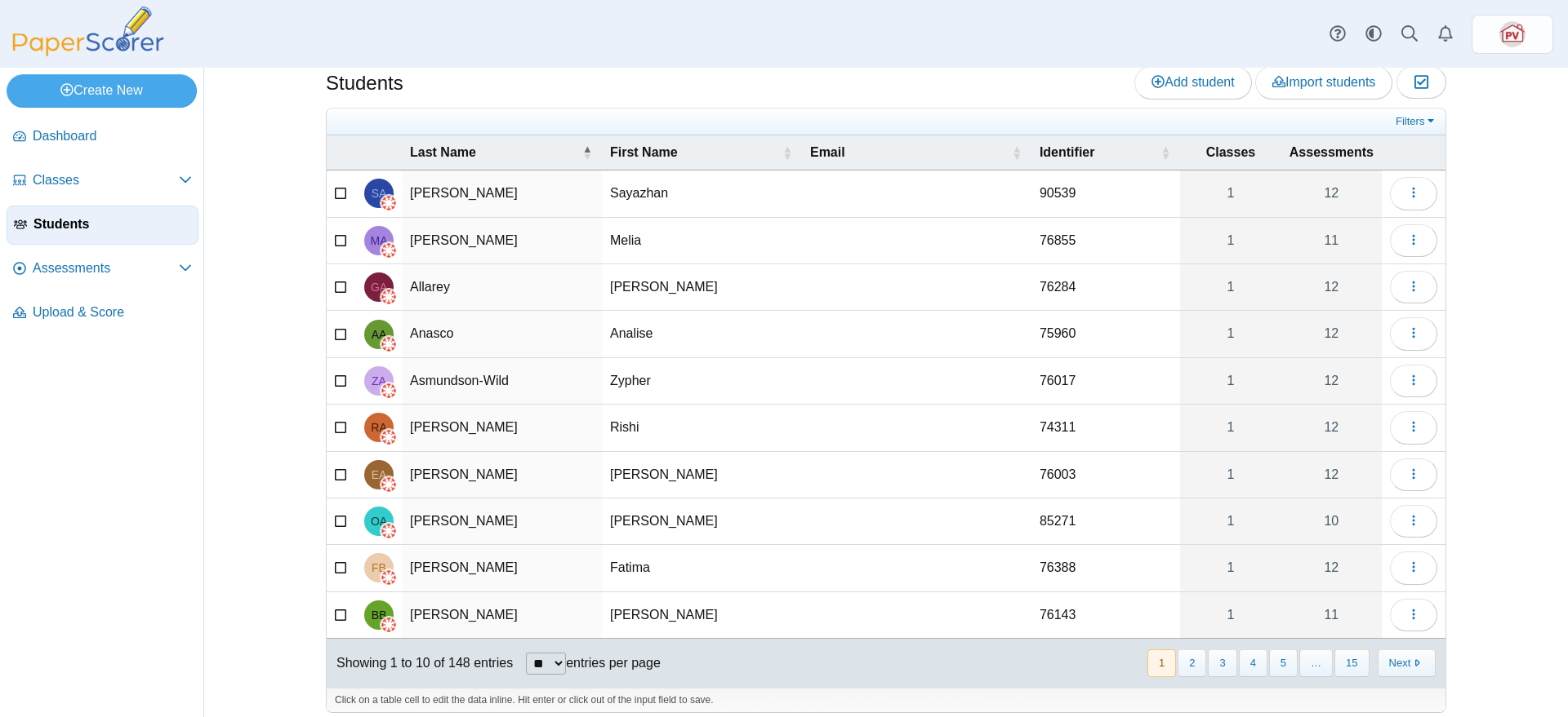
scroll to position [33, 0]
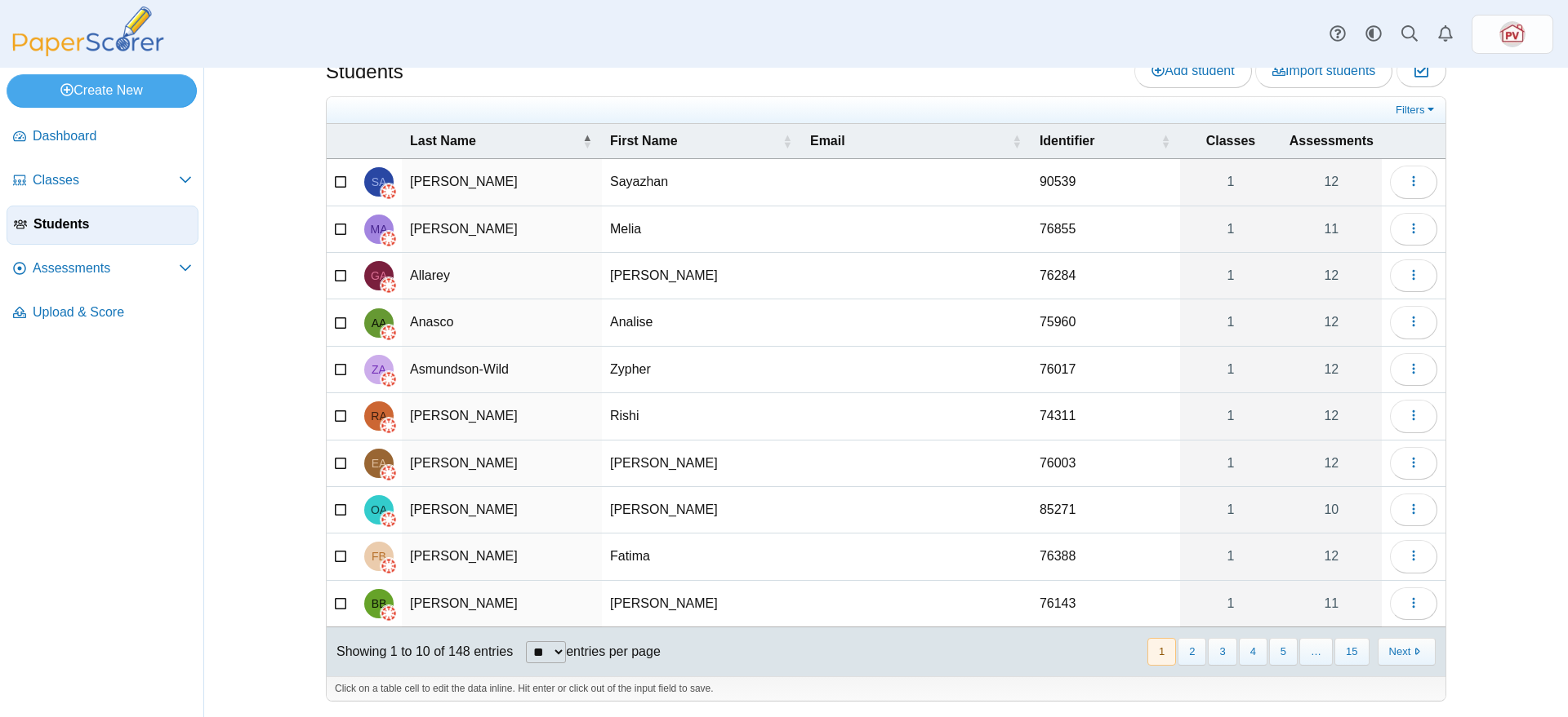
click at [550, 643] on select "** ** ** ***" at bounding box center [546, 652] width 40 height 22
select select "***"
click at [526, 642] on select "** ** ** ***" at bounding box center [546, 652] width 40 height 22
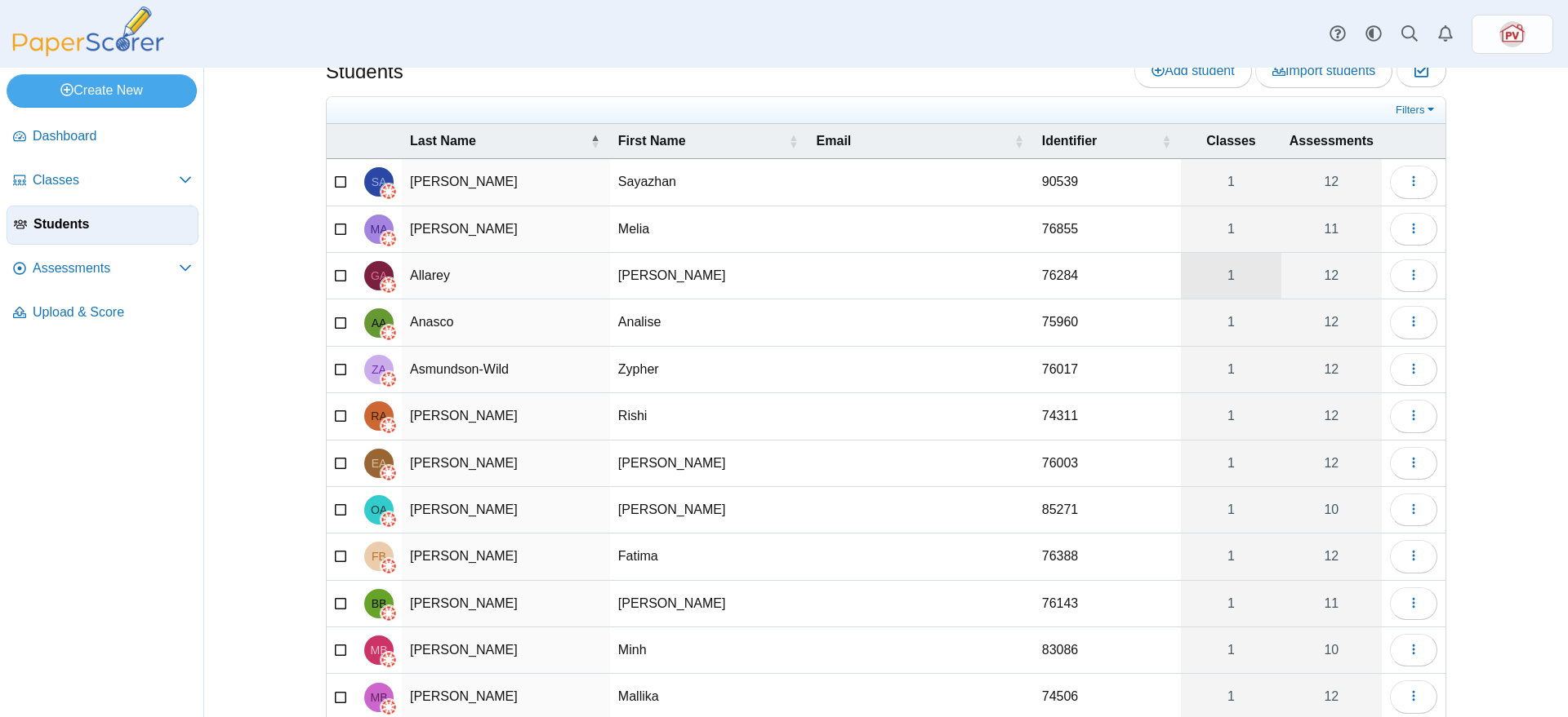
scroll to position [0, 0]
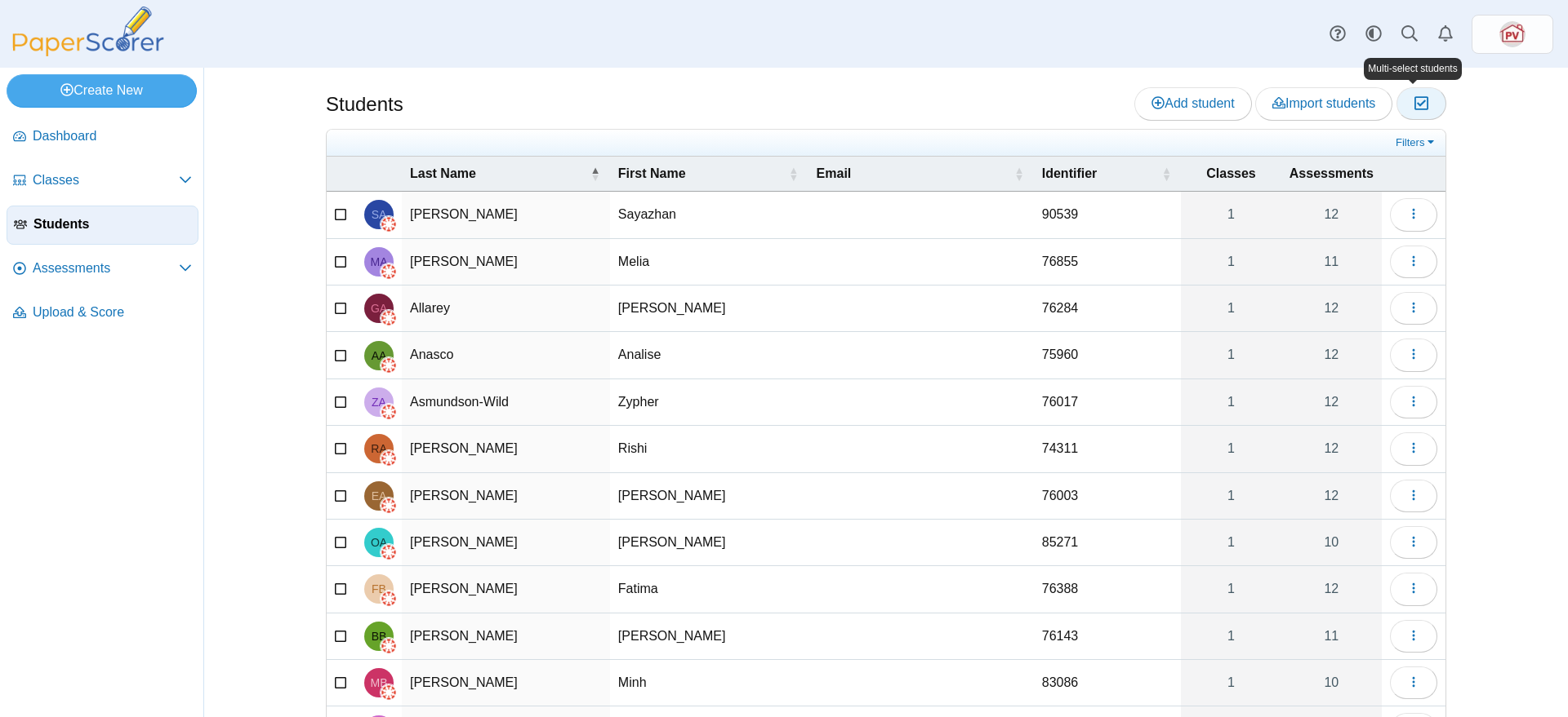
click at [1419, 106] on icon "button" at bounding box center [1421, 103] width 16 height 14
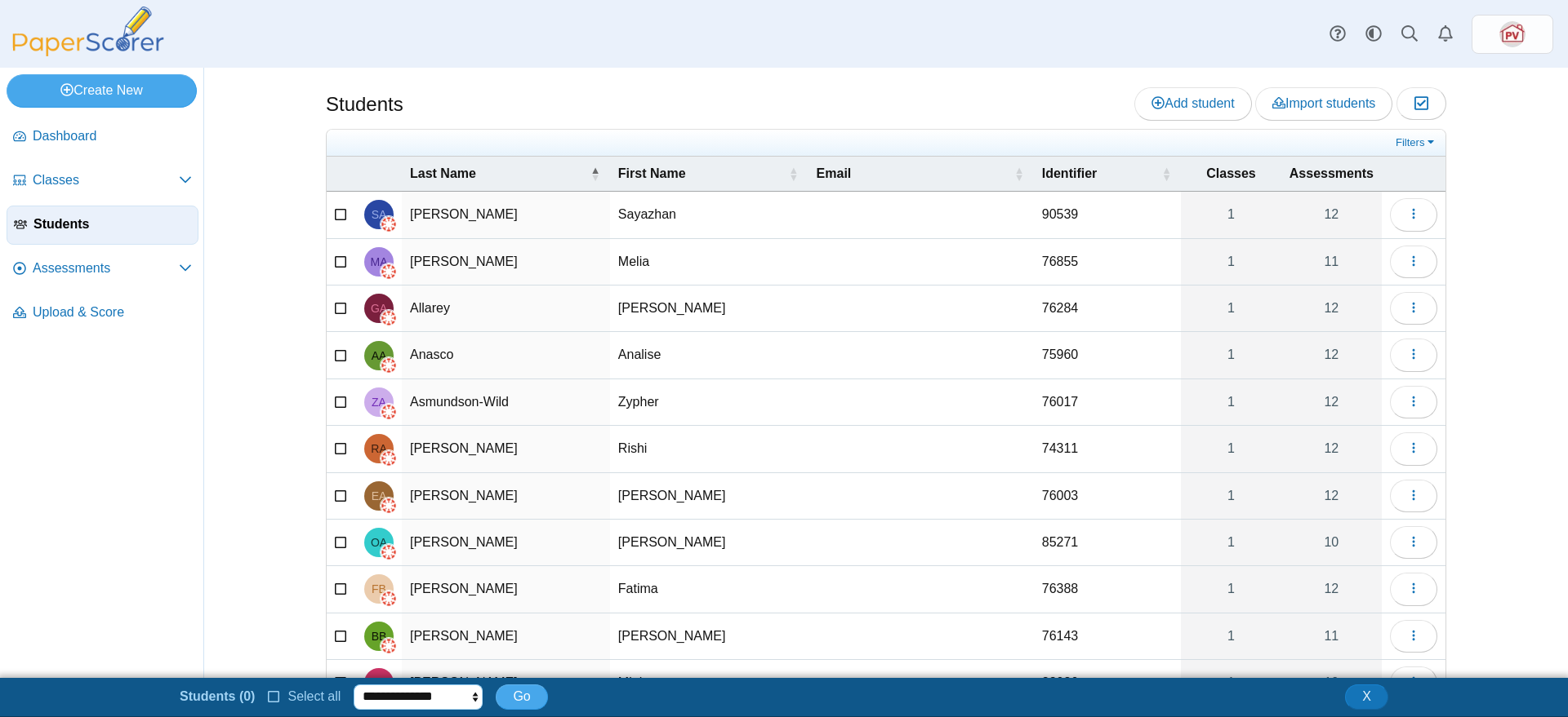
click at [414, 703] on select "**********" at bounding box center [418, 697] width 129 height 24
click at [429, 697] on select "**********" at bounding box center [418, 697] width 129 height 24
click at [268, 697] on icon at bounding box center [274, 695] width 13 height 11
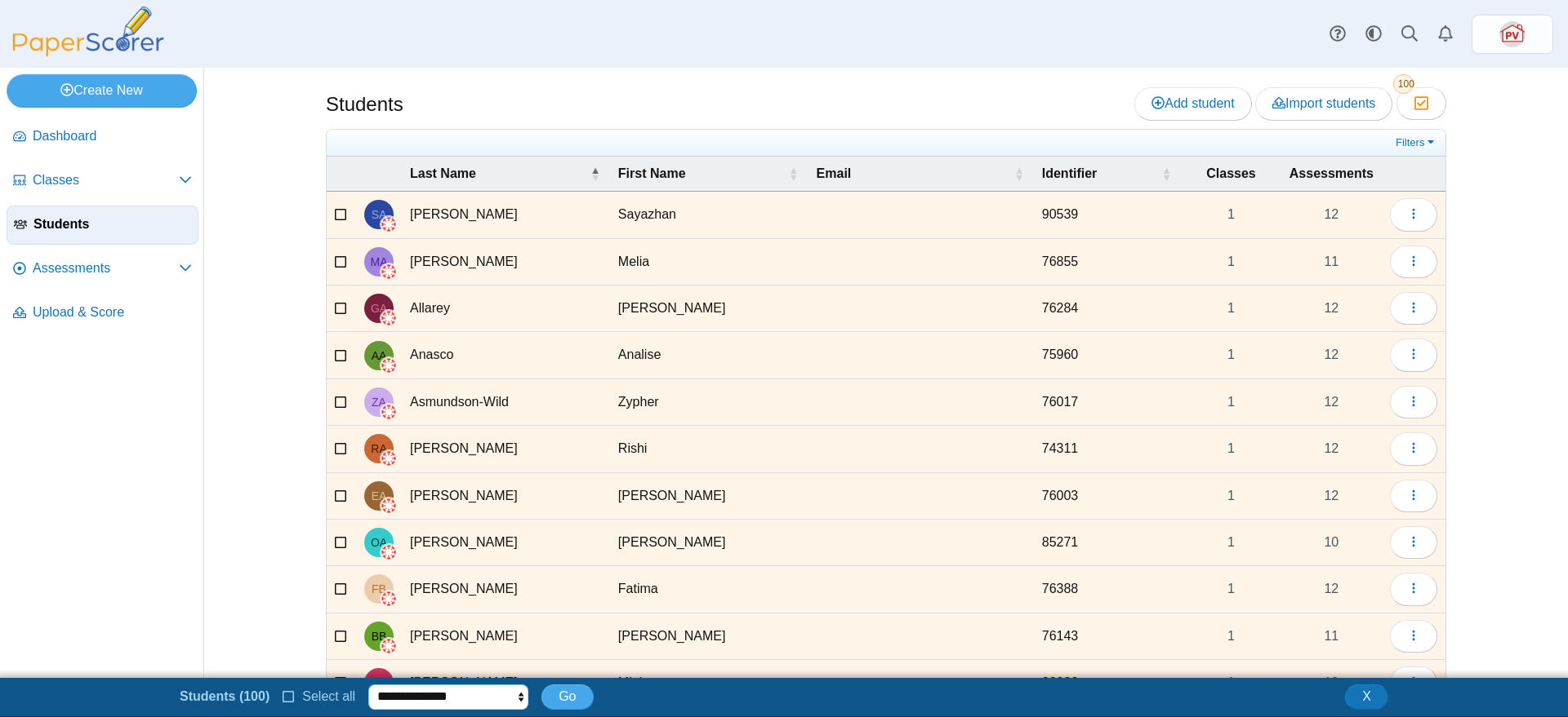
click at [511, 694] on select "**********" at bounding box center [448, 697] width 160 height 24
select select "******"
click at [368, 685] on select "**********" at bounding box center [448, 697] width 160 height 24
click at [561, 699] on span "Go" at bounding box center [567, 696] width 17 height 14
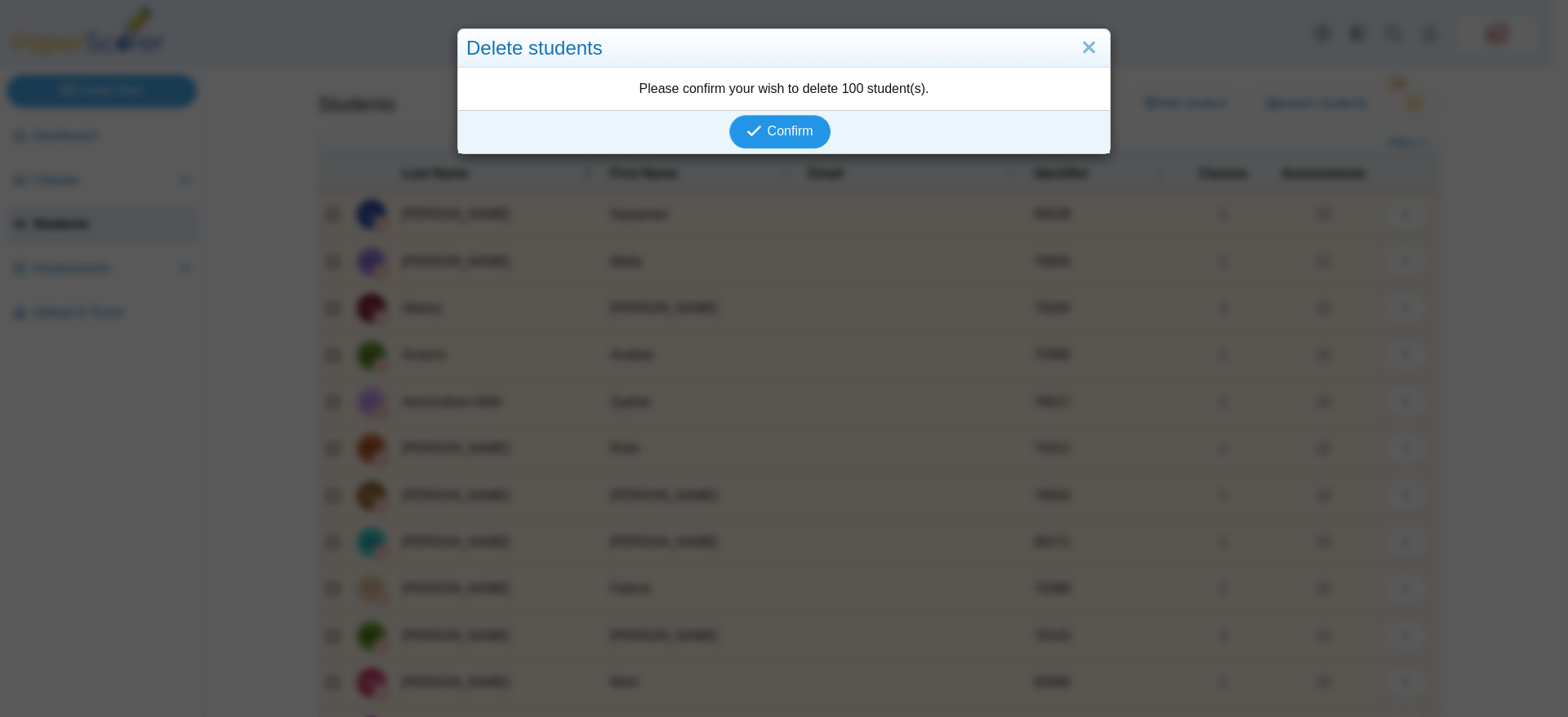
click at [781, 133] on span "Confirm" at bounding box center [790, 130] width 46 height 14
click at [1077, 51] on link "Close" at bounding box center [1088, 49] width 25 height 28
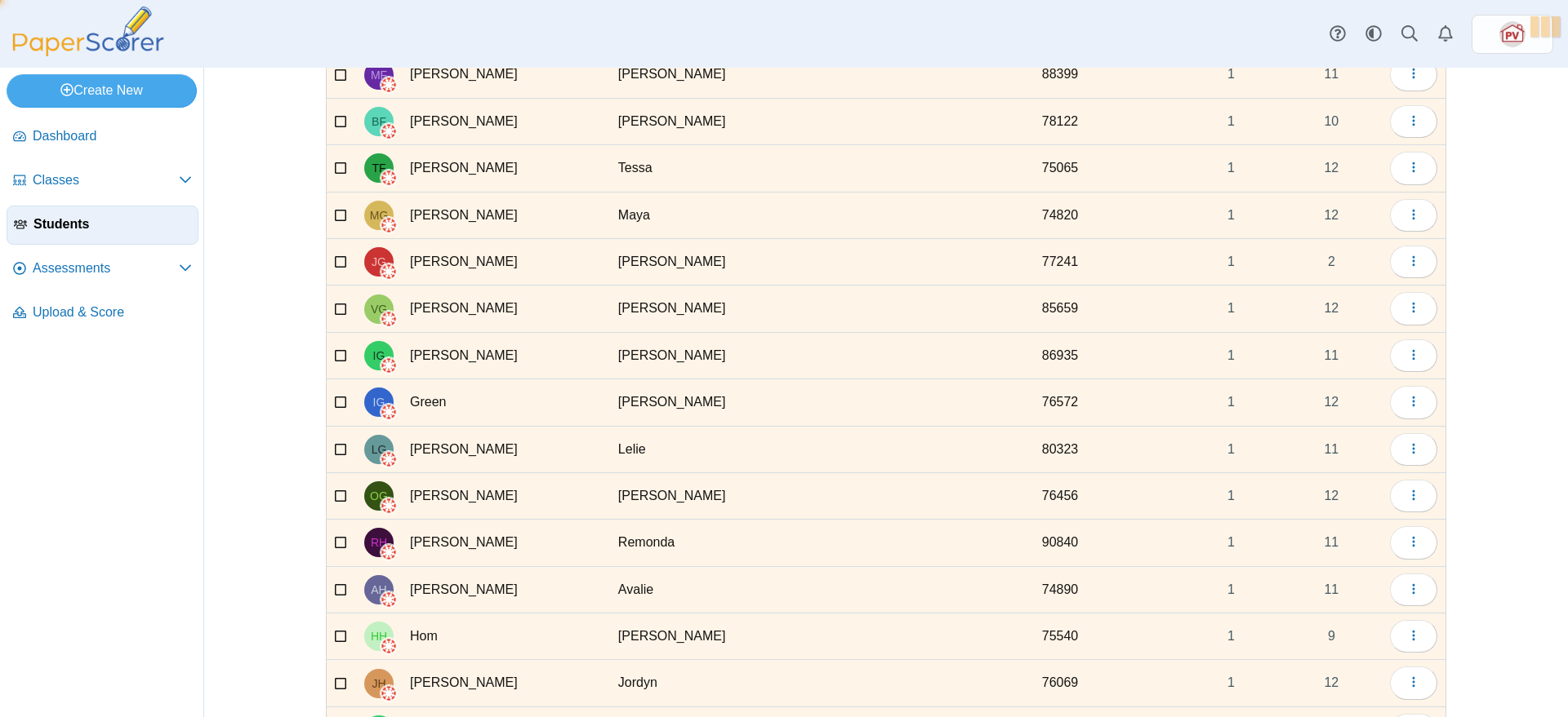
scroll to position [0, 0]
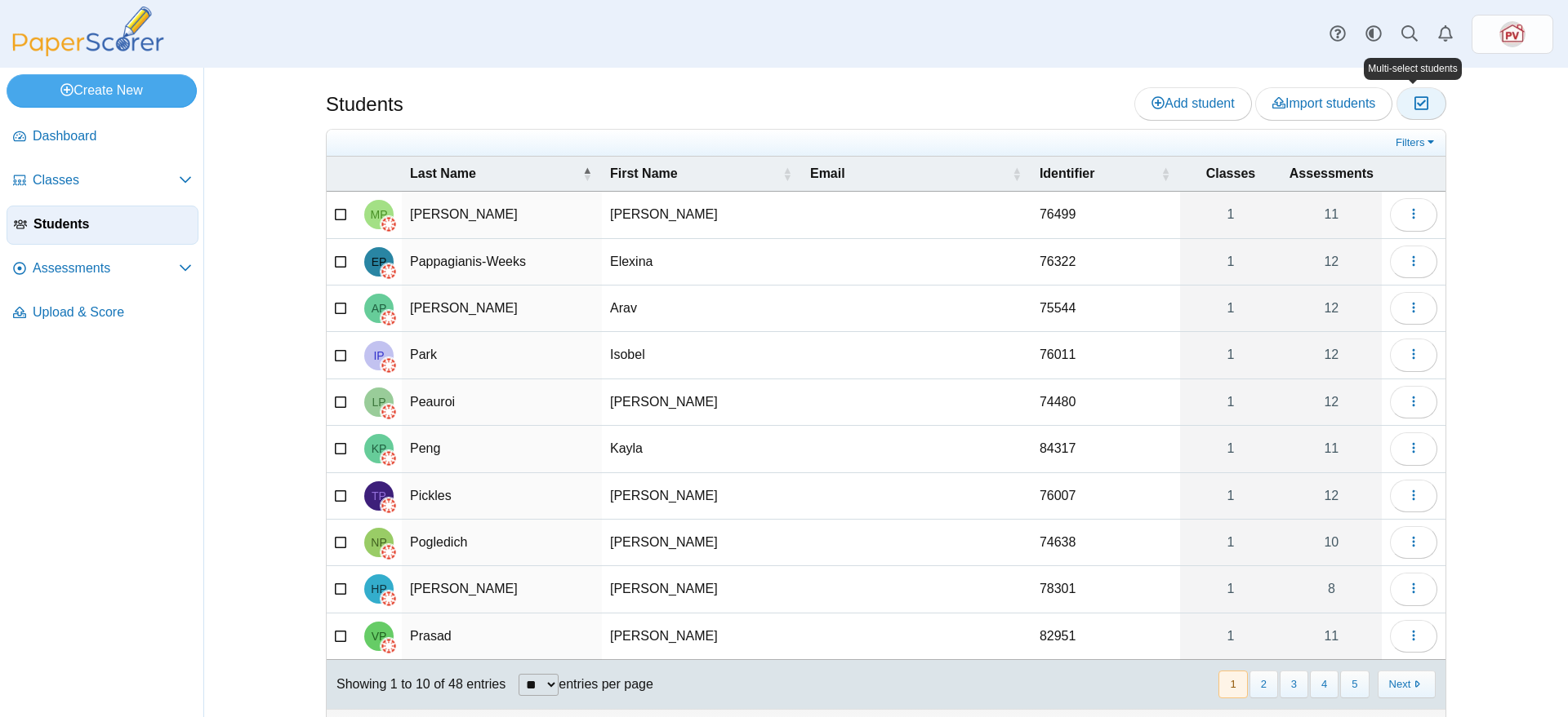
click at [1418, 103] on icon "button" at bounding box center [1421, 103] width 16 height 14
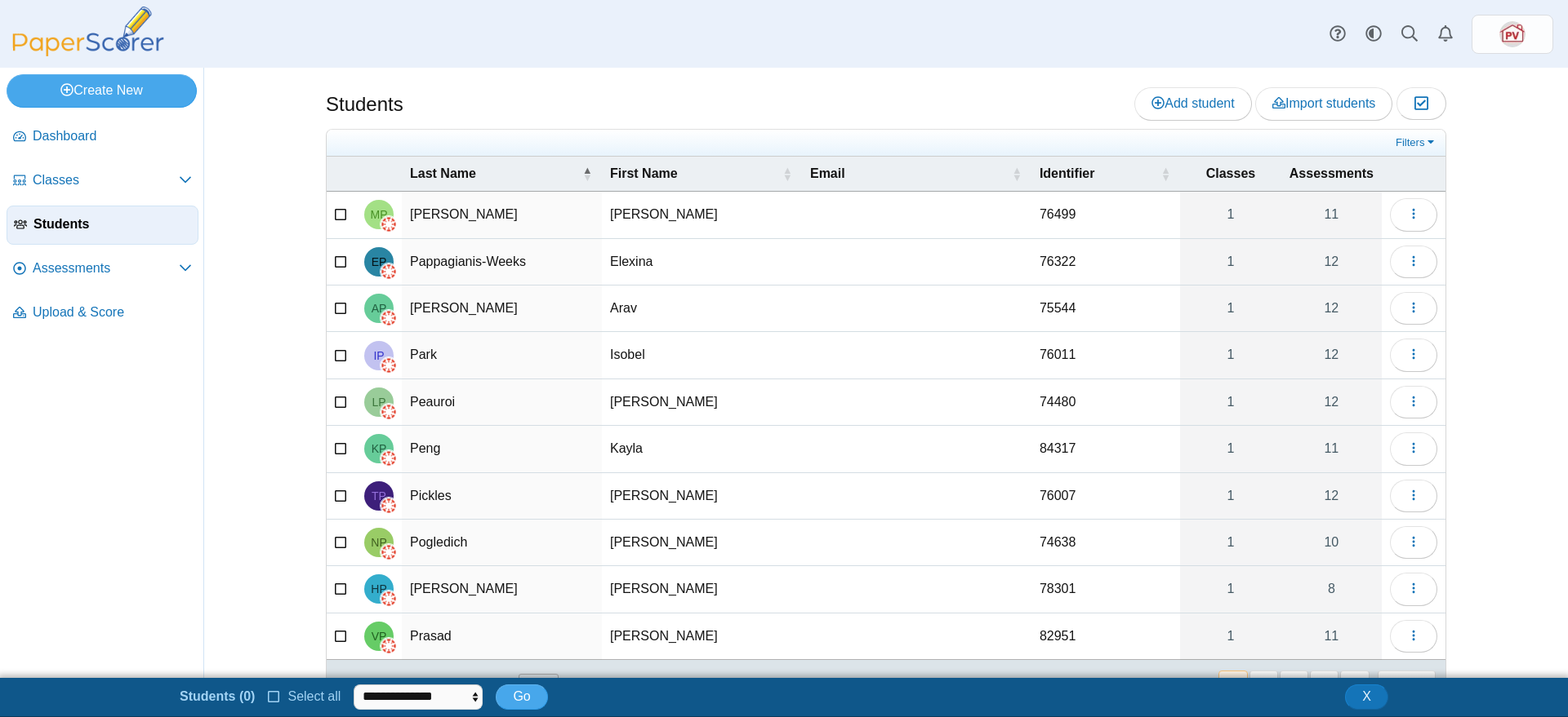
click at [273, 694] on icon at bounding box center [274, 695] width 13 height 11
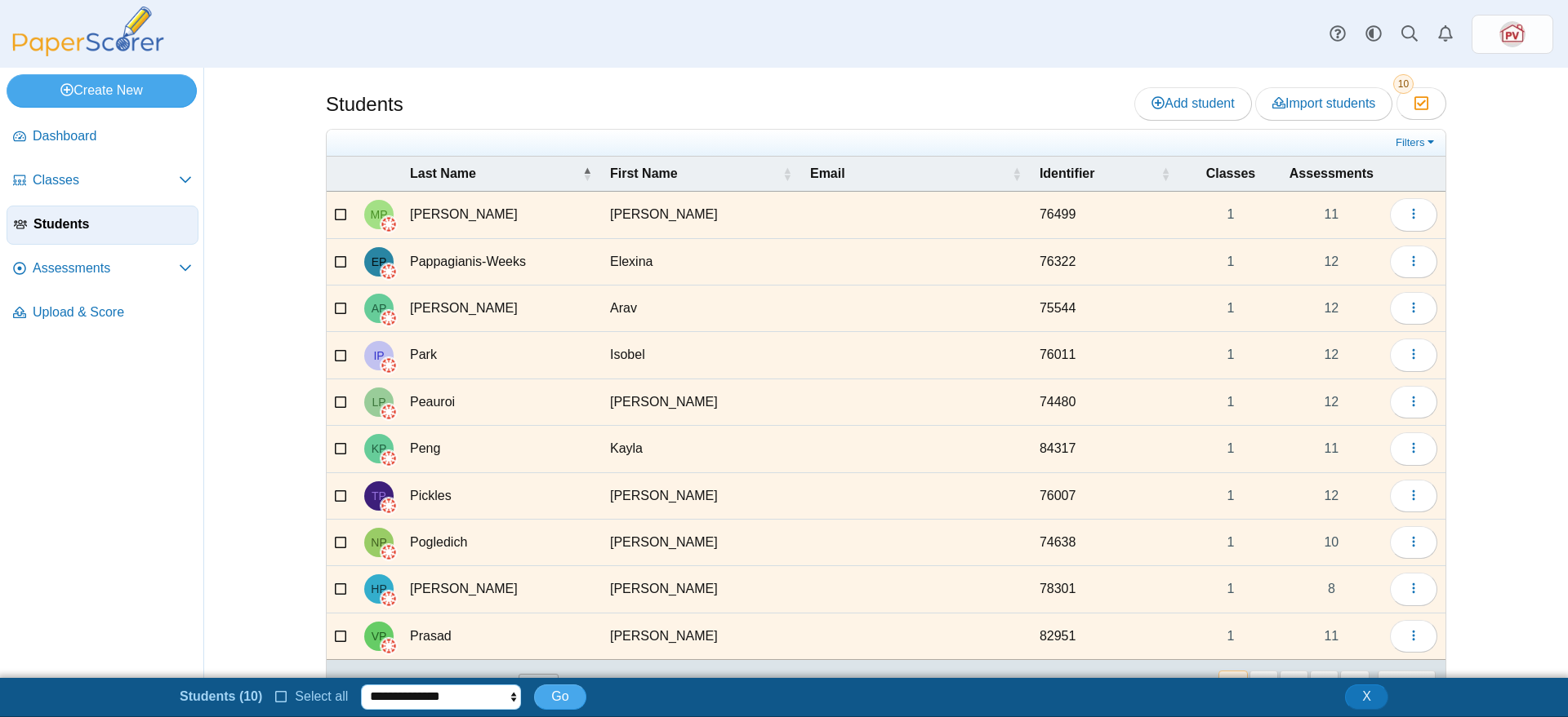
click at [439, 699] on select "**********" at bounding box center [440, 697] width 160 height 24
select select "******"
click at [361, 685] on select "**********" at bounding box center [440, 697] width 160 height 24
click at [562, 692] on span "Go" at bounding box center [560, 696] width 17 height 14
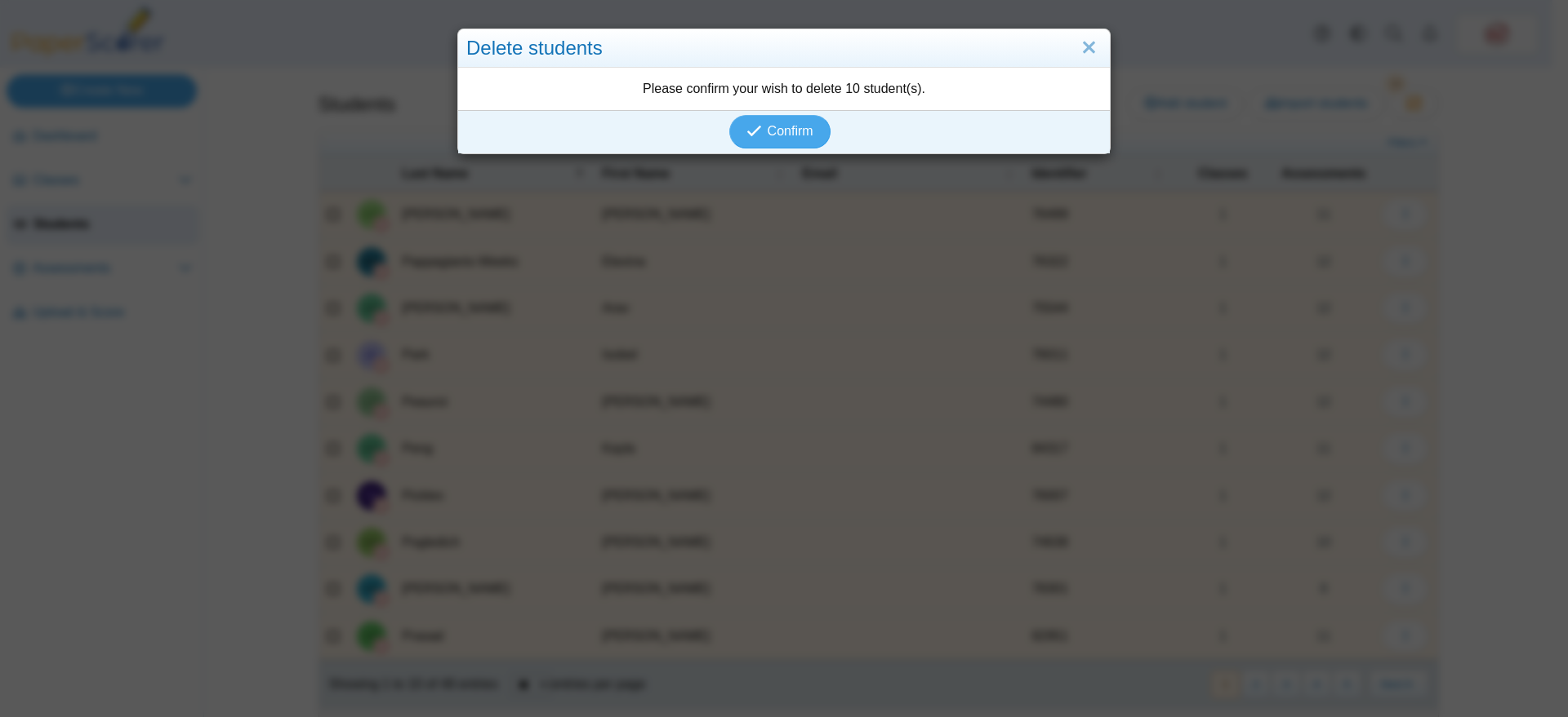
drag, startPoint x: 770, startPoint y: 134, endPoint x: 1308, endPoint y: 99, distance: 539.1
click at [1308, 99] on div "Delete students Please confirm your wish to delete 10 student(s). Confirm" at bounding box center [784, 358] width 1568 height 717
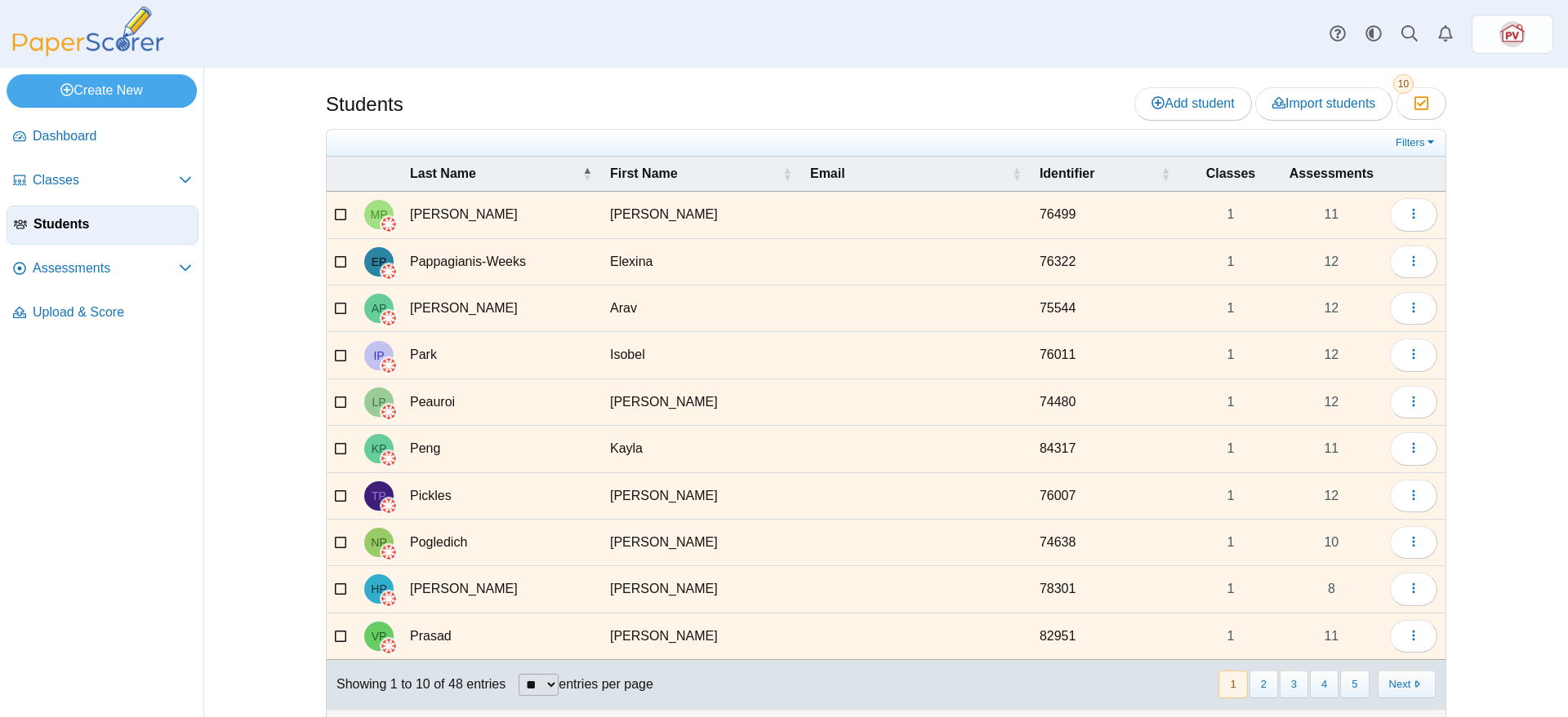
scroll to position [33, 0]
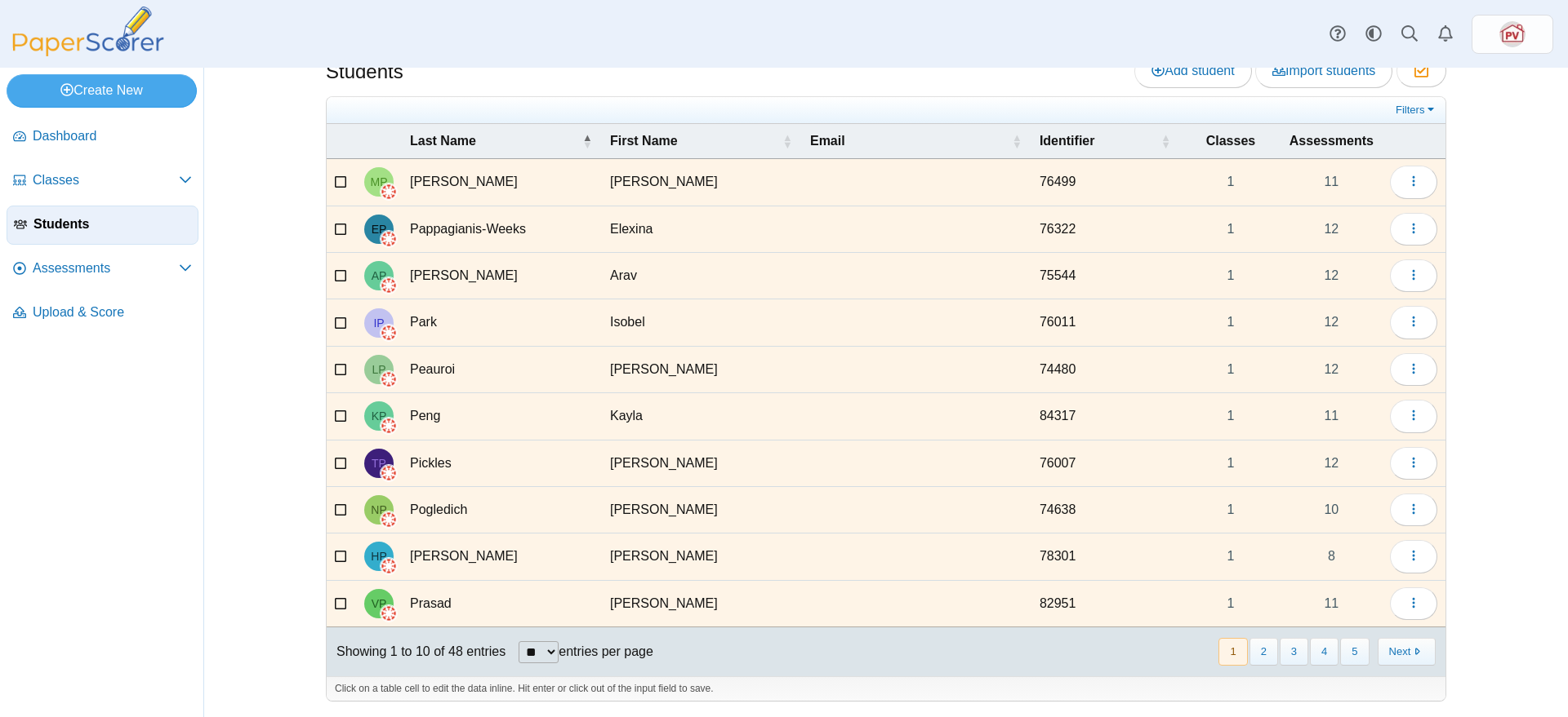
click at [545, 648] on select "** ** ** ***" at bounding box center [538, 652] width 40 height 22
select select "***"
click at [518, 642] on select "** ** ** ***" at bounding box center [538, 652] width 40 height 22
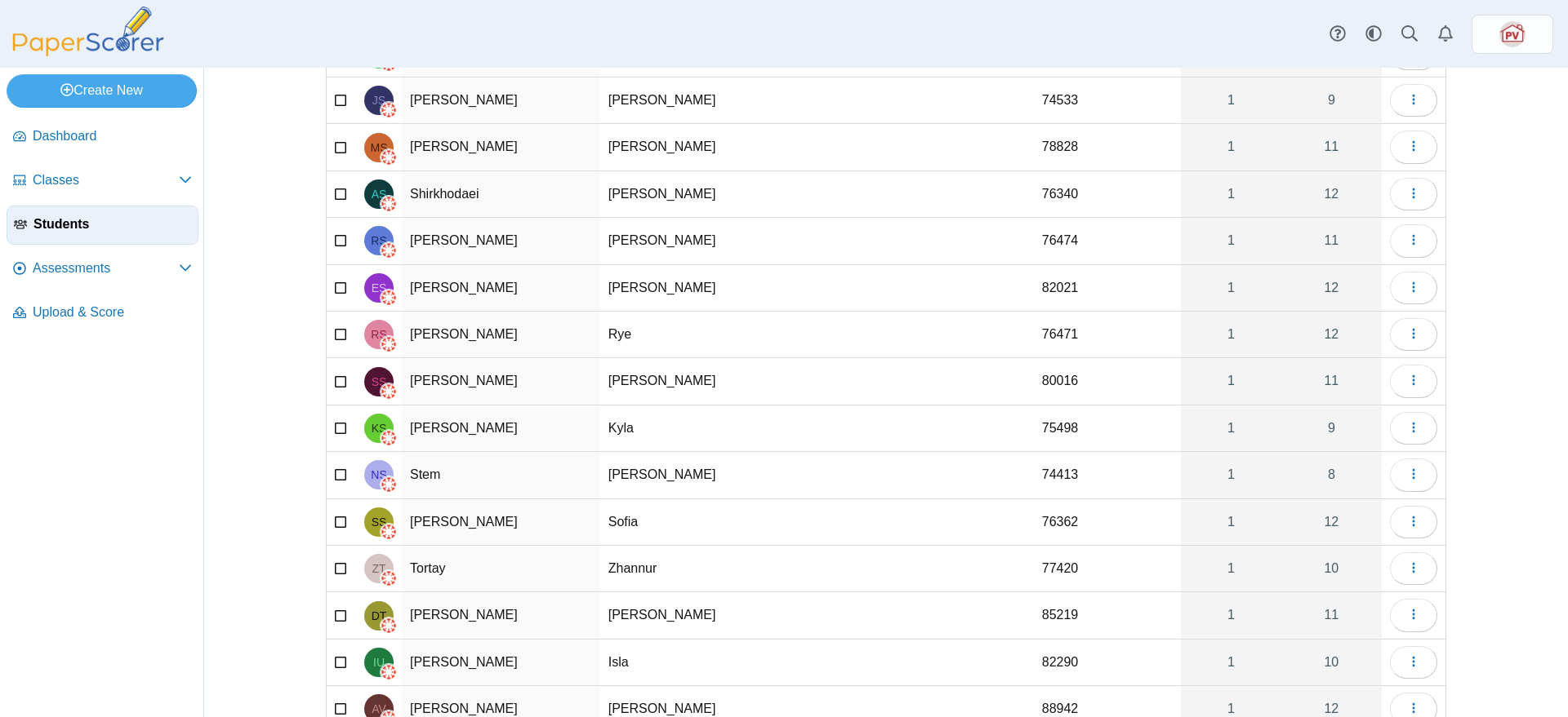
scroll to position [0, 0]
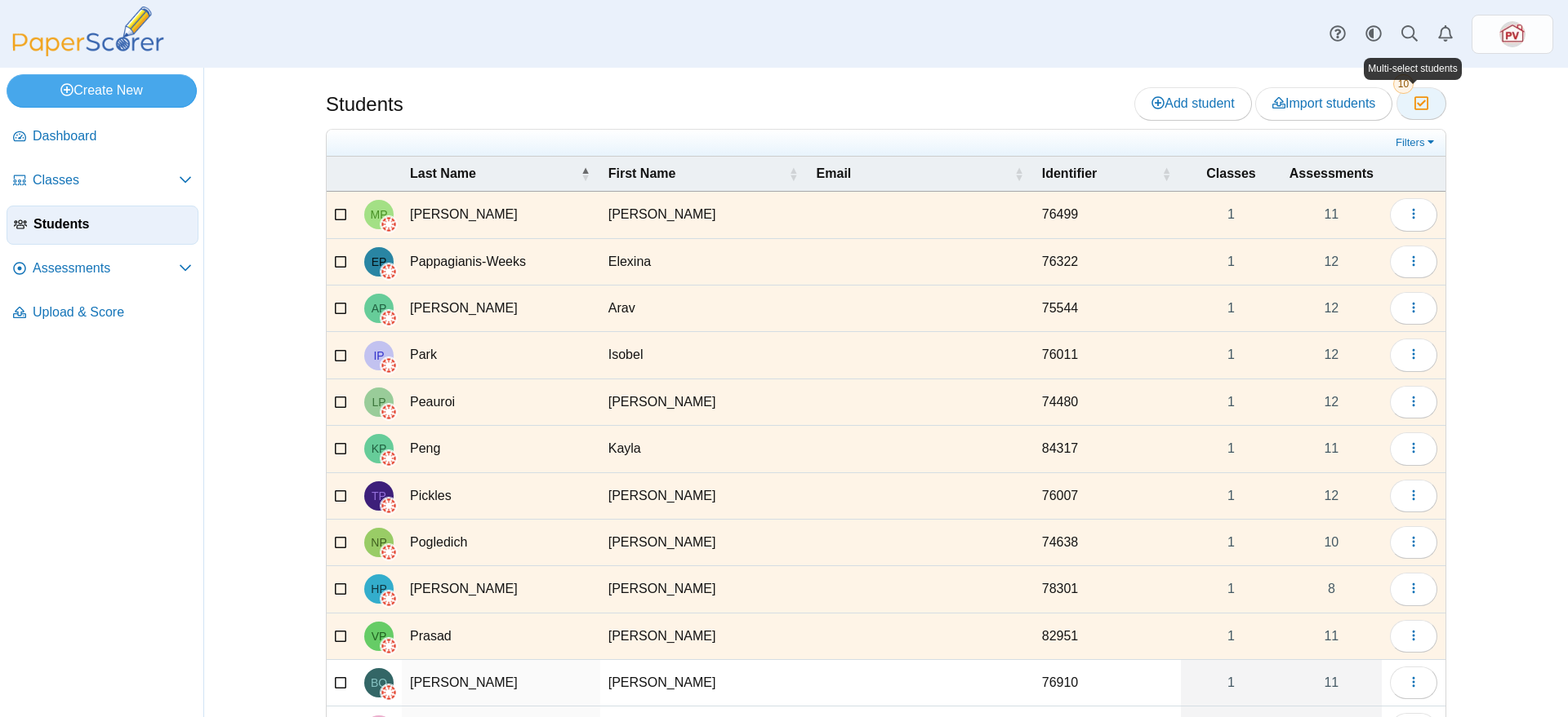
click at [1414, 107] on icon "button" at bounding box center [1421, 103] width 16 height 14
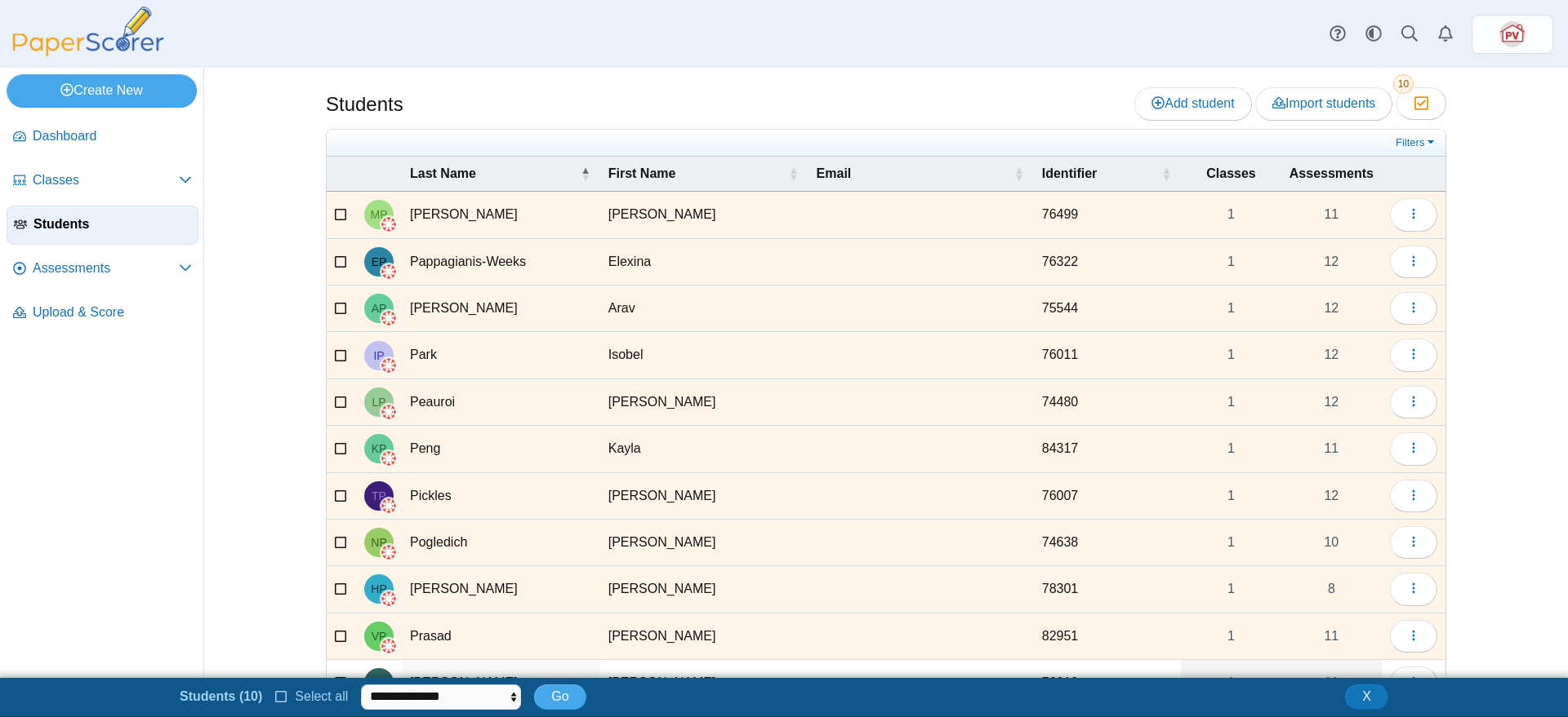
click at [284, 692] on icon at bounding box center [282, 695] width 13 height 11
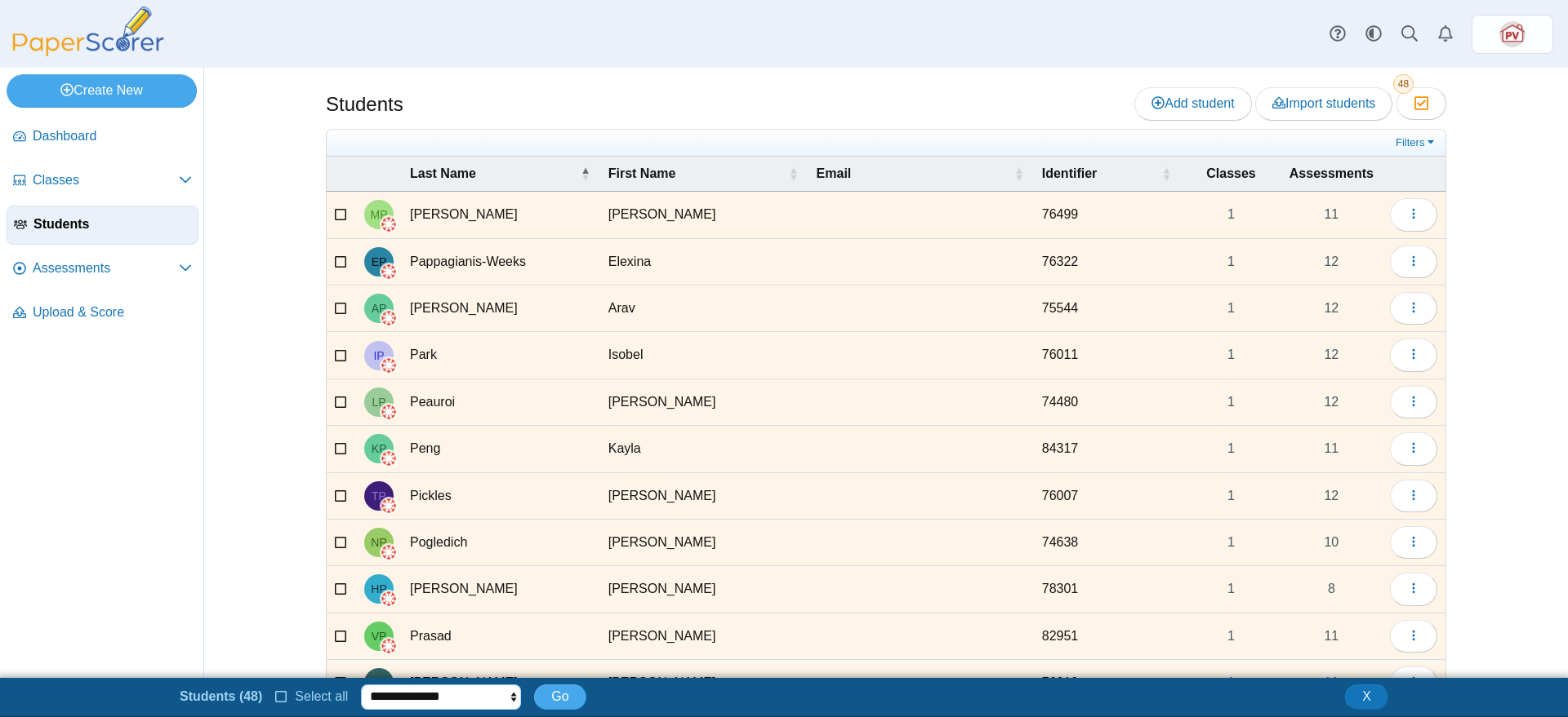
click at [500, 701] on select "**********" at bounding box center [440, 697] width 160 height 24
select select "******"
click at [361, 685] on select "**********" at bounding box center [440, 697] width 160 height 24
click at [552, 695] on span "Go" at bounding box center [560, 696] width 17 height 14
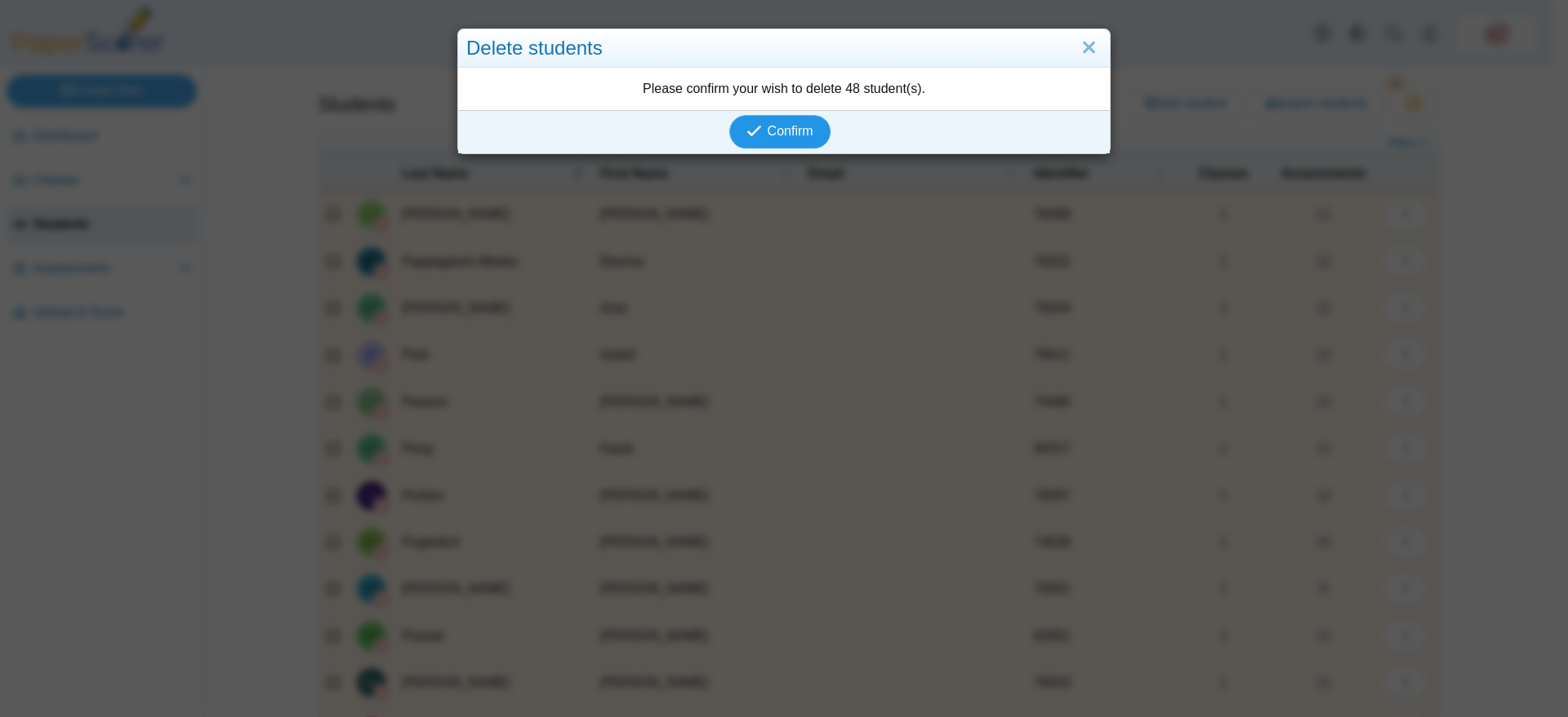
click at [783, 135] on span "Confirm" at bounding box center [790, 130] width 46 height 14
click at [1081, 45] on link "Close" at bounding box center [1088, 49] width 25 height 28
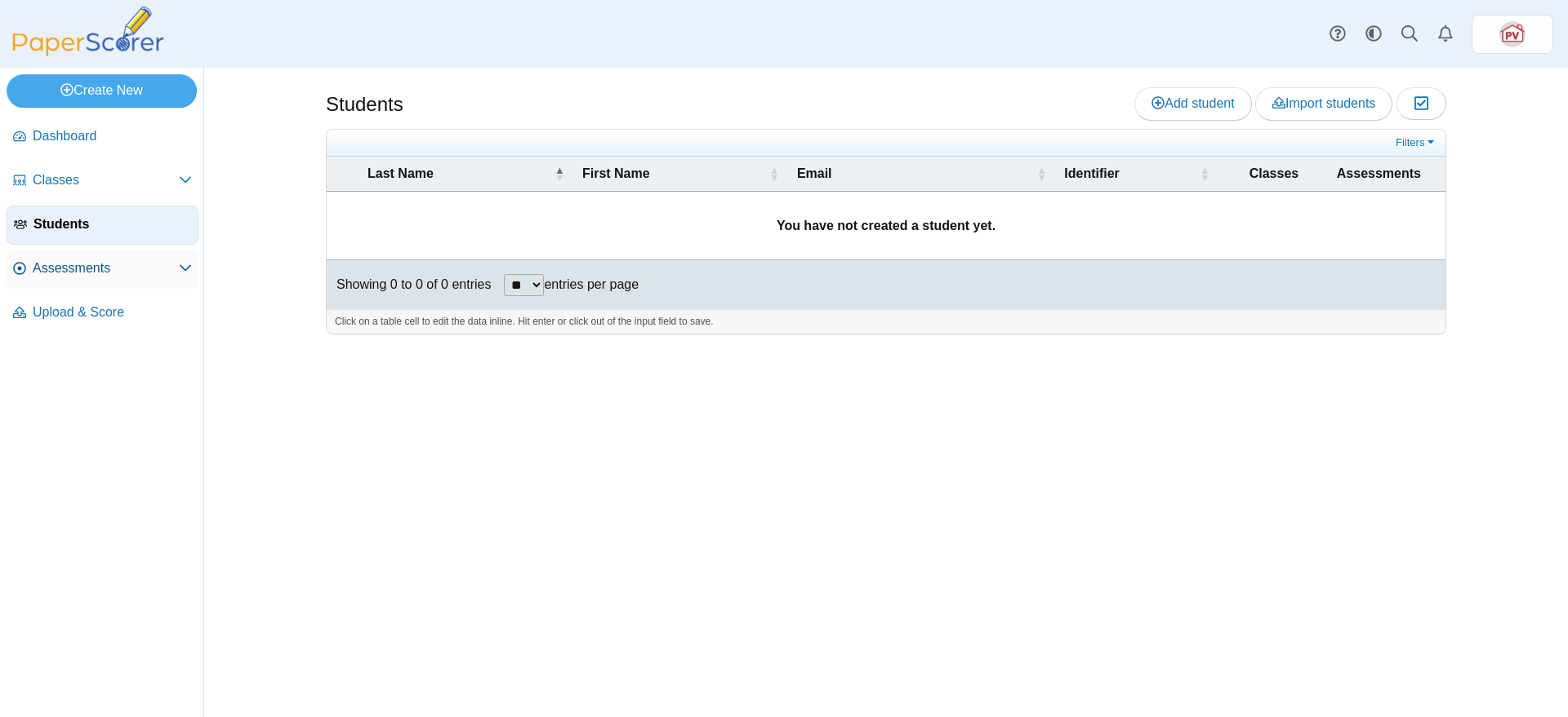
click at [38, 266] on span "Assessments" at bounding box center [106, 268] width 146 height 18
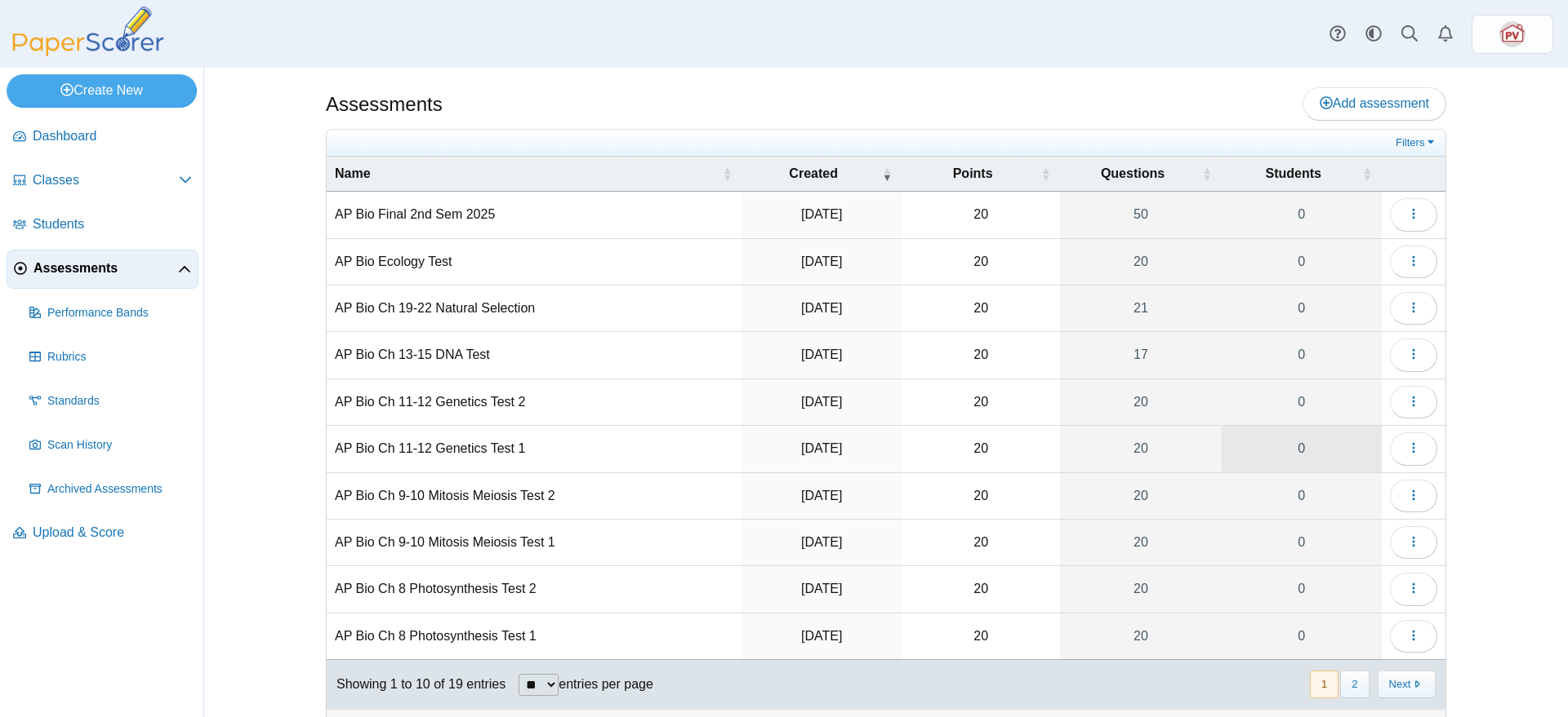
scroll to position [33, 0]
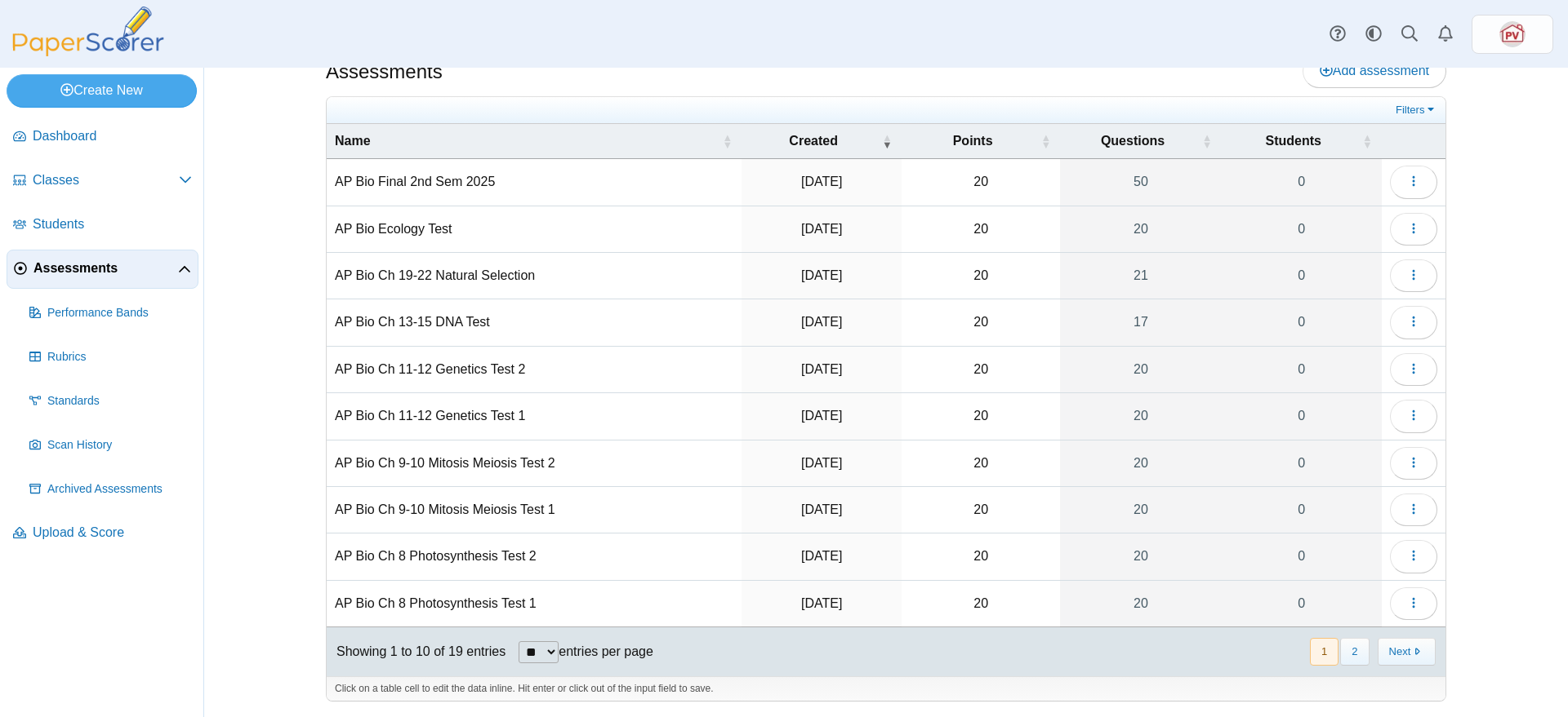
click at [560, 648] on label "entries per page" at bounding box center [606, 651] width 95 height 14
click at [559, 648] on select "** ** ** ***" at bounding box center [538, 652] width 40 height 22
click at [557, 648] on select "** ** ** ***" at bounding box center [538, 652] width 40 height 22
select select "***"
click at [518, 642] on select "** ** ** ***" at bounding box center [538, 652] width 40 height 22
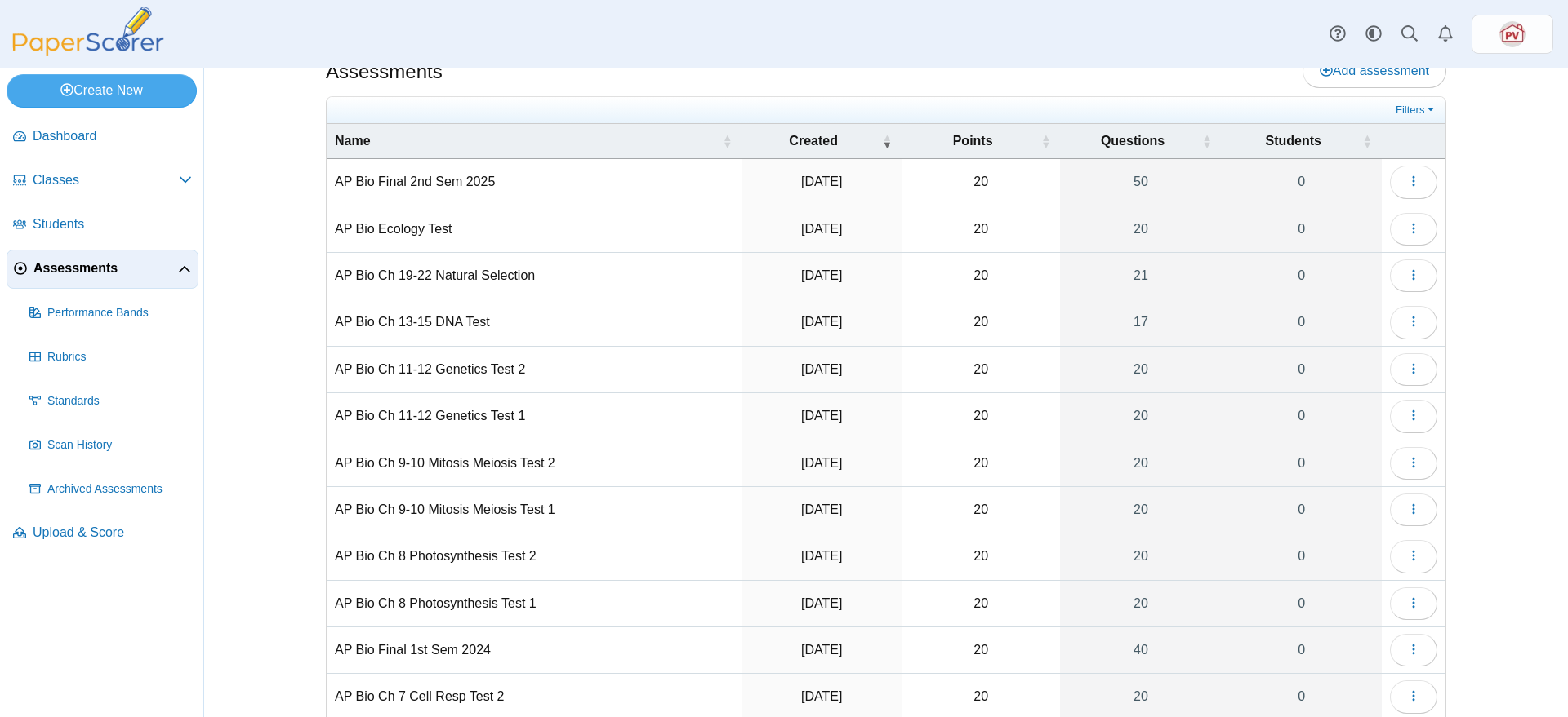
scroll to position [454, 0]
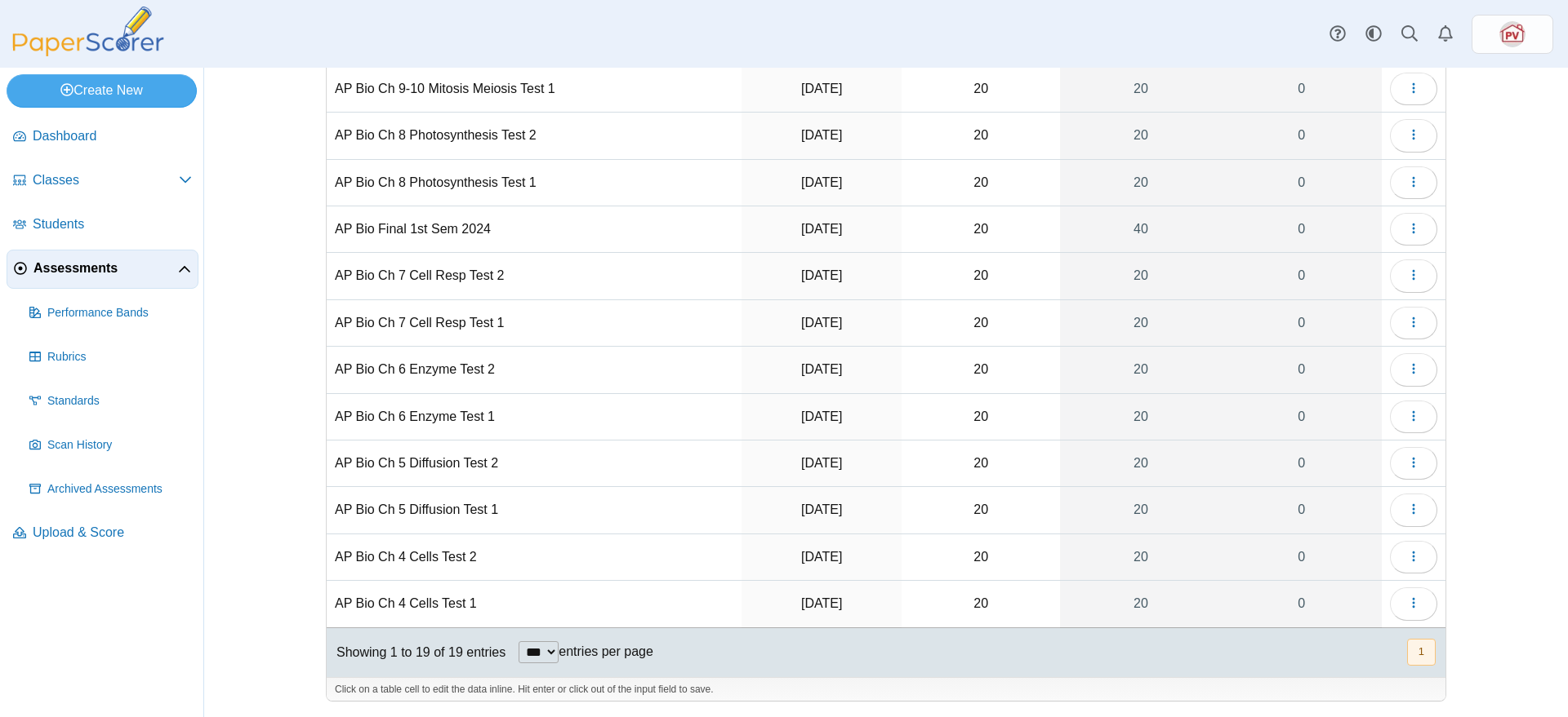
click at [443, 603] on td "AP Bio Ch 4 Cells Test 1" at bounding box center [534, 604] width 415 height 47
click at [1394, 601] on button "button" at bounding box center [1413, 603] width 47 height 33
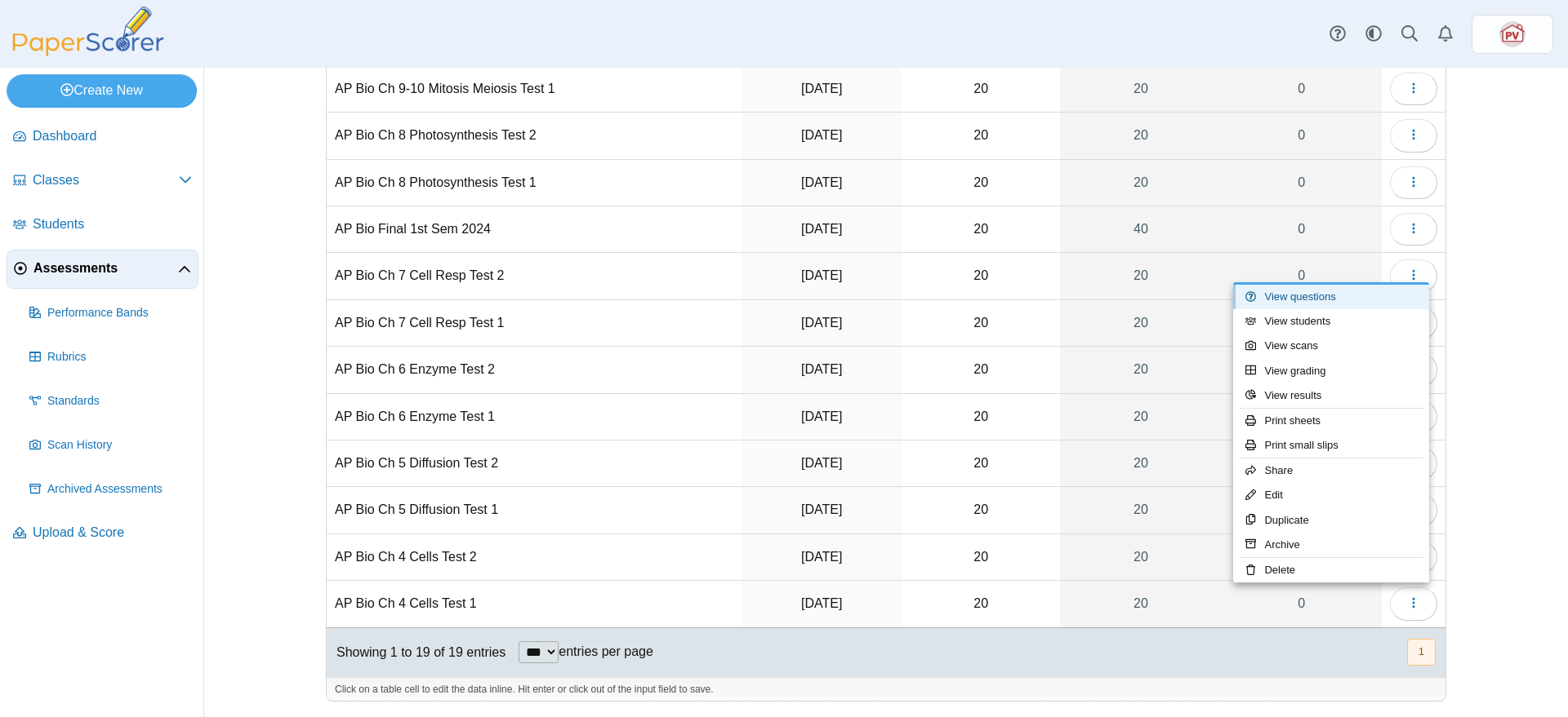
click at [1360, 291] on link "View questions" at bounding box center [1330, 297] width 196 height 24
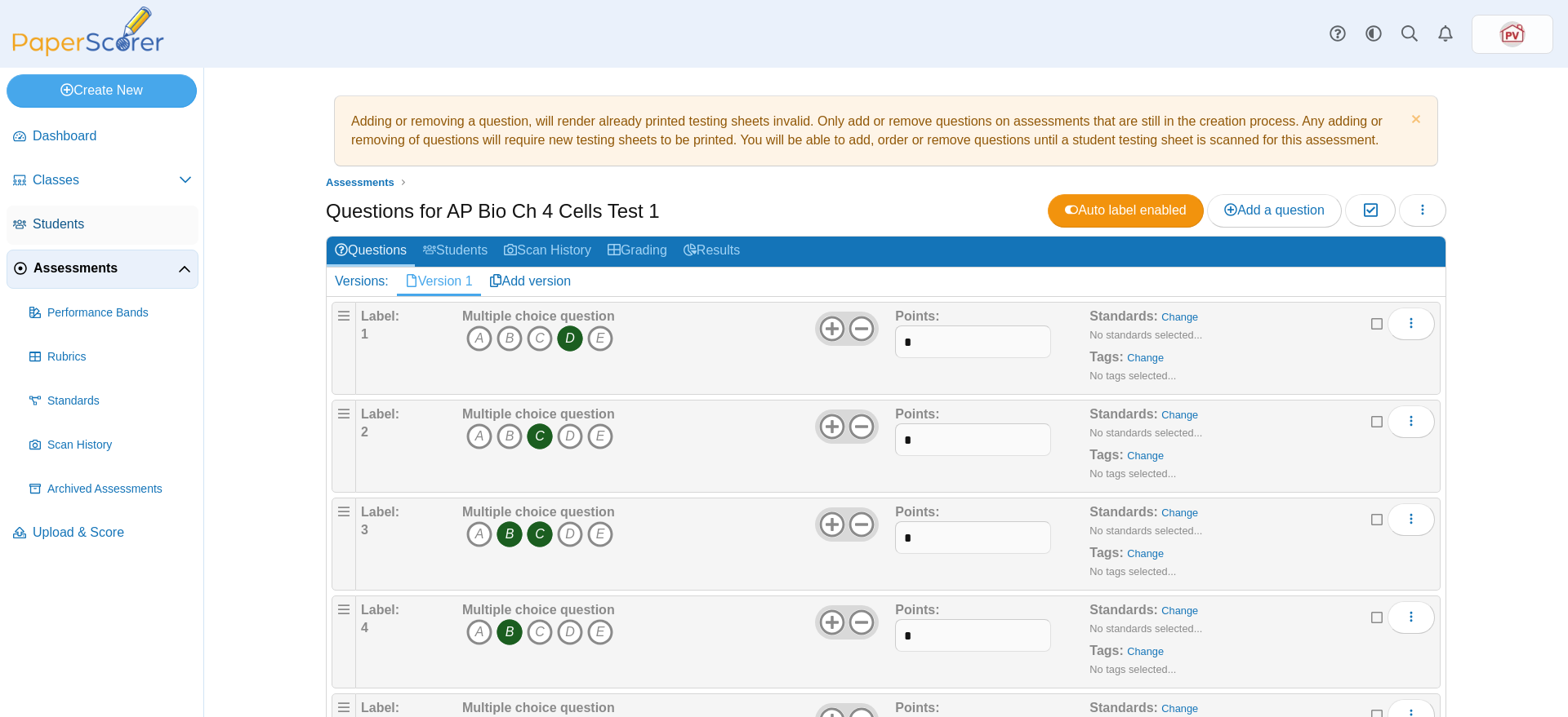
click at [69, 227] on span "Students" at bounding box center [113, 224] width 160 height 18
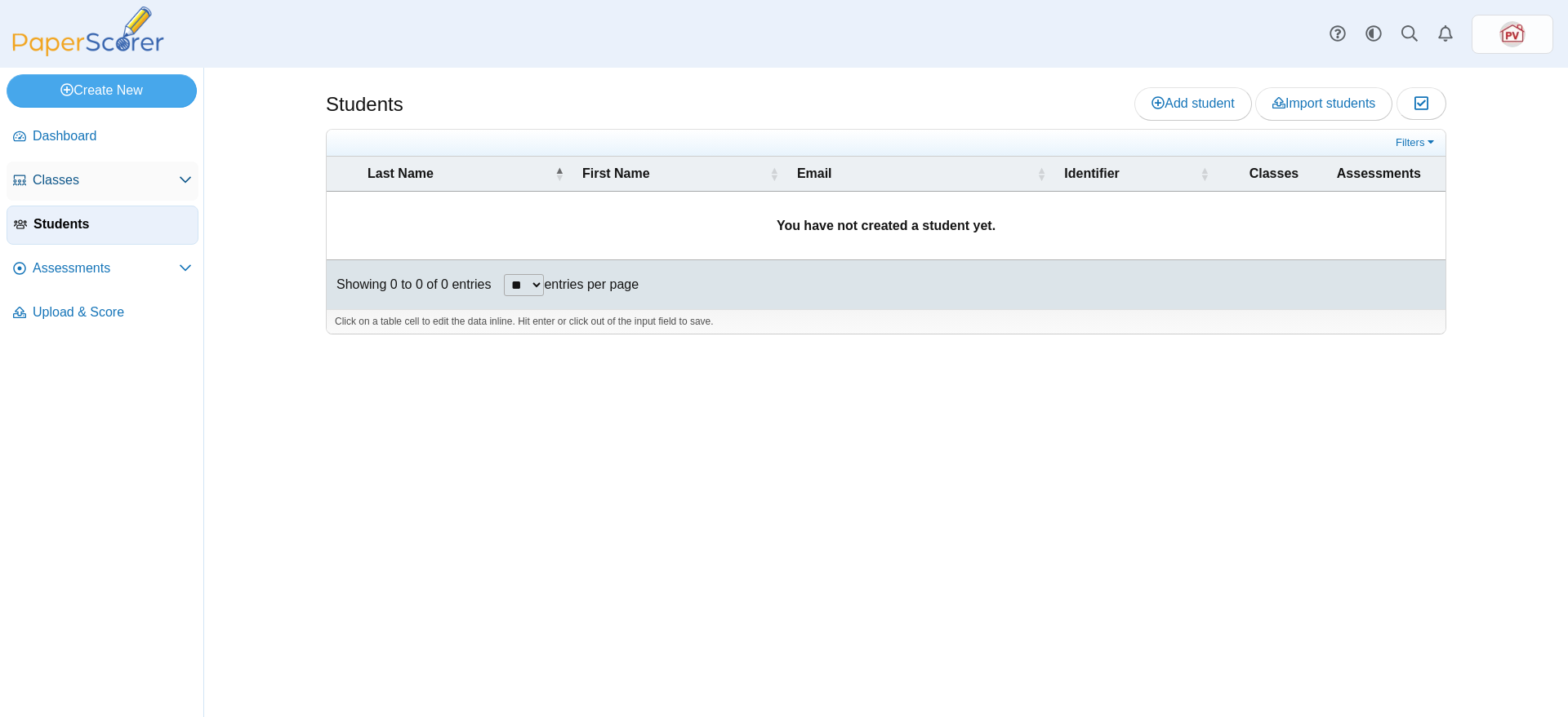
click at [85, 179] on span "Classes" at bounding box center [106, 180] width 146 height 18
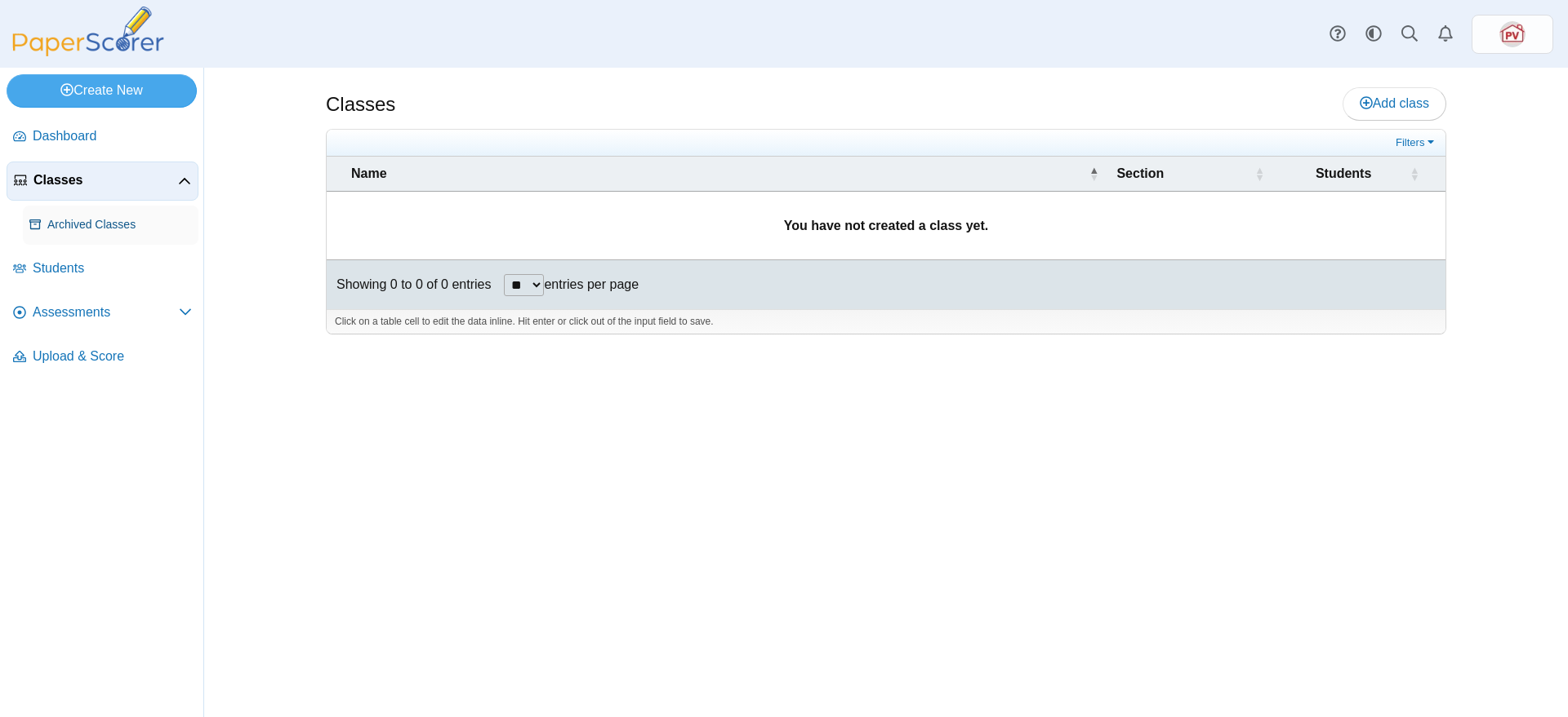
click at [76, 217] on span "Archived Classes" at bounding box center [119, 224] width 145 height 16
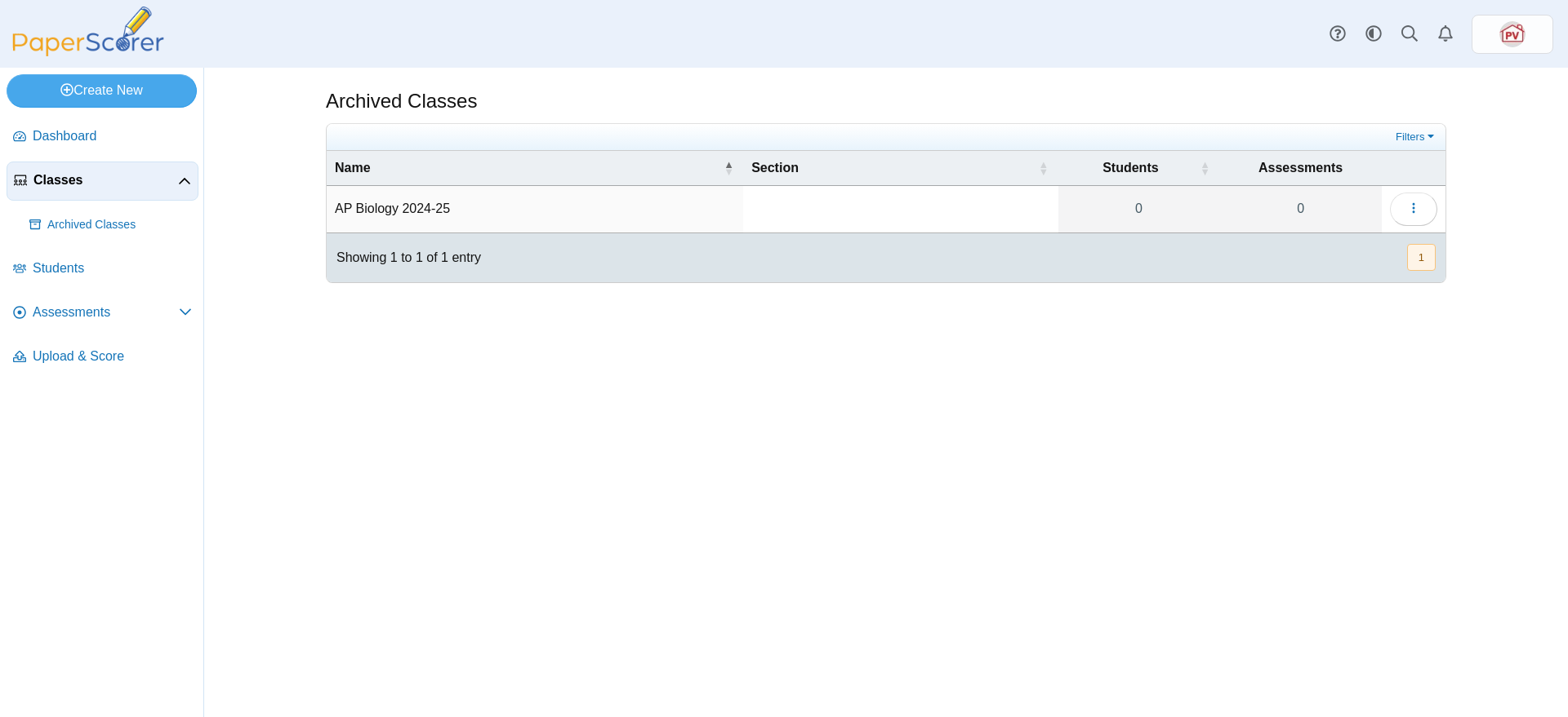
click at [85, 178] on span "Classes" at bounding box center [106, 180] width 145 height 18
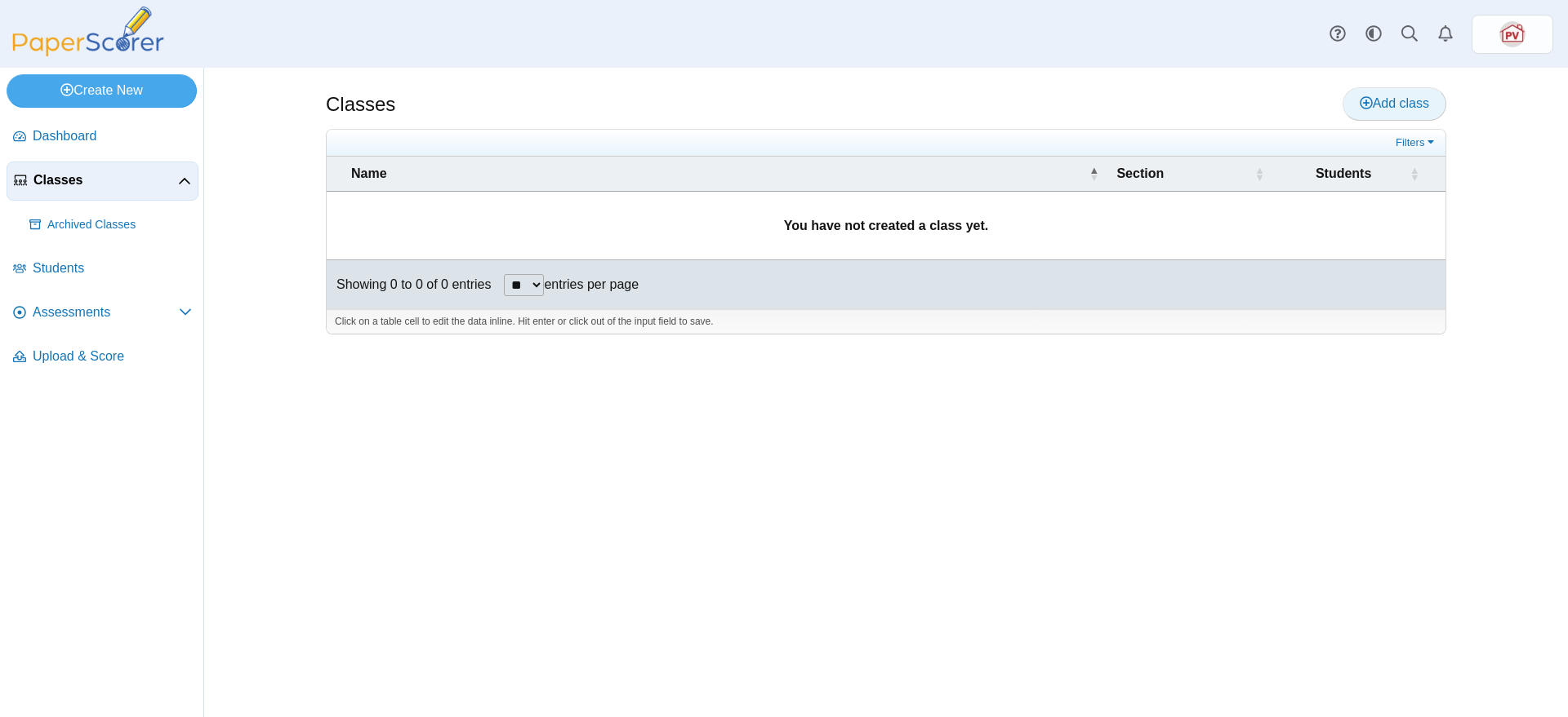
click at [1381, 111] on link "Add class" at bounding box center [1394, 103] width 103 height 33
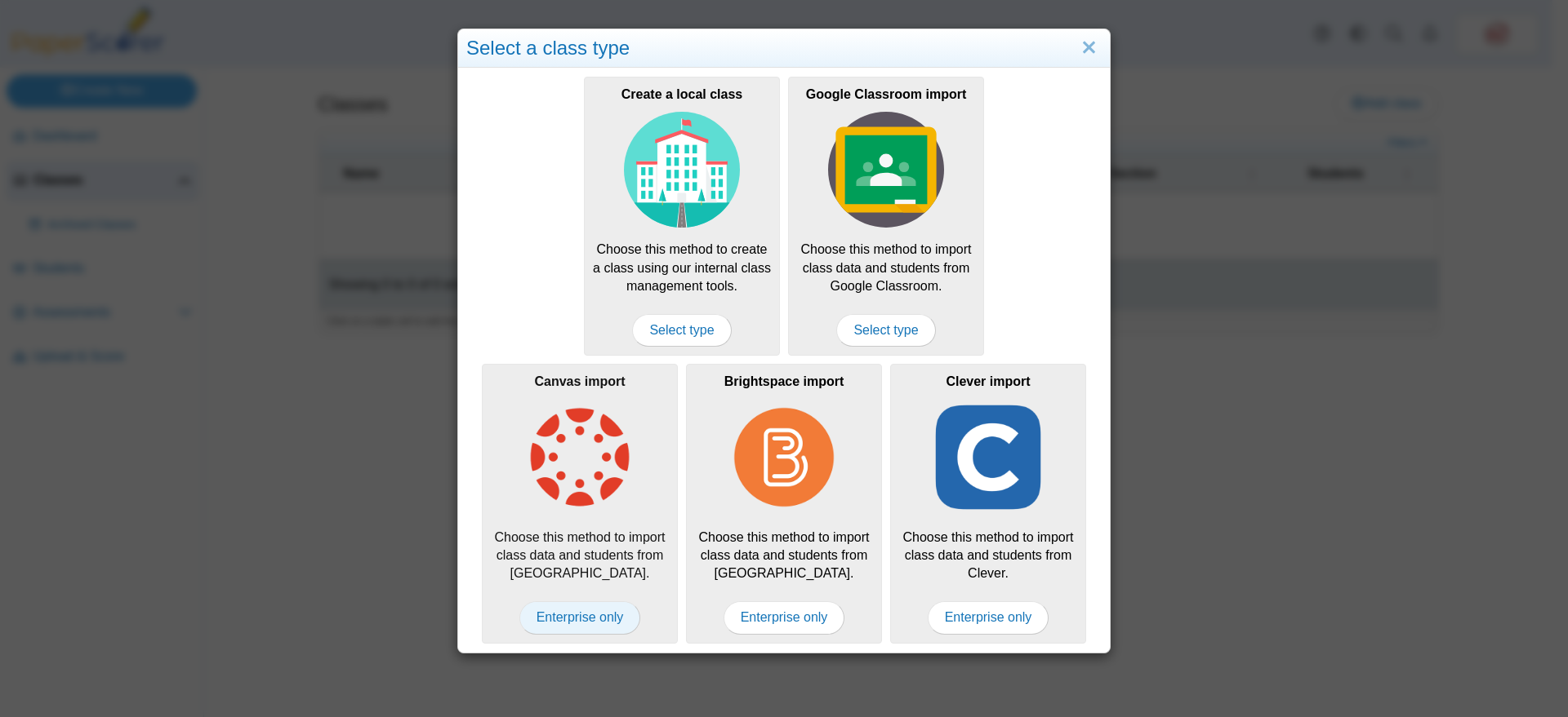
click at [560, 618] on span "Enterprise only" at bounding box center [580, 618] width 122 height 33
click at [568, 626] on span "Enterprise only" at bounding box center [580, 618] width 122 height 33
click at [1092, 40] on link "Close" at bounding box center [1088, 49] width 25 height 28
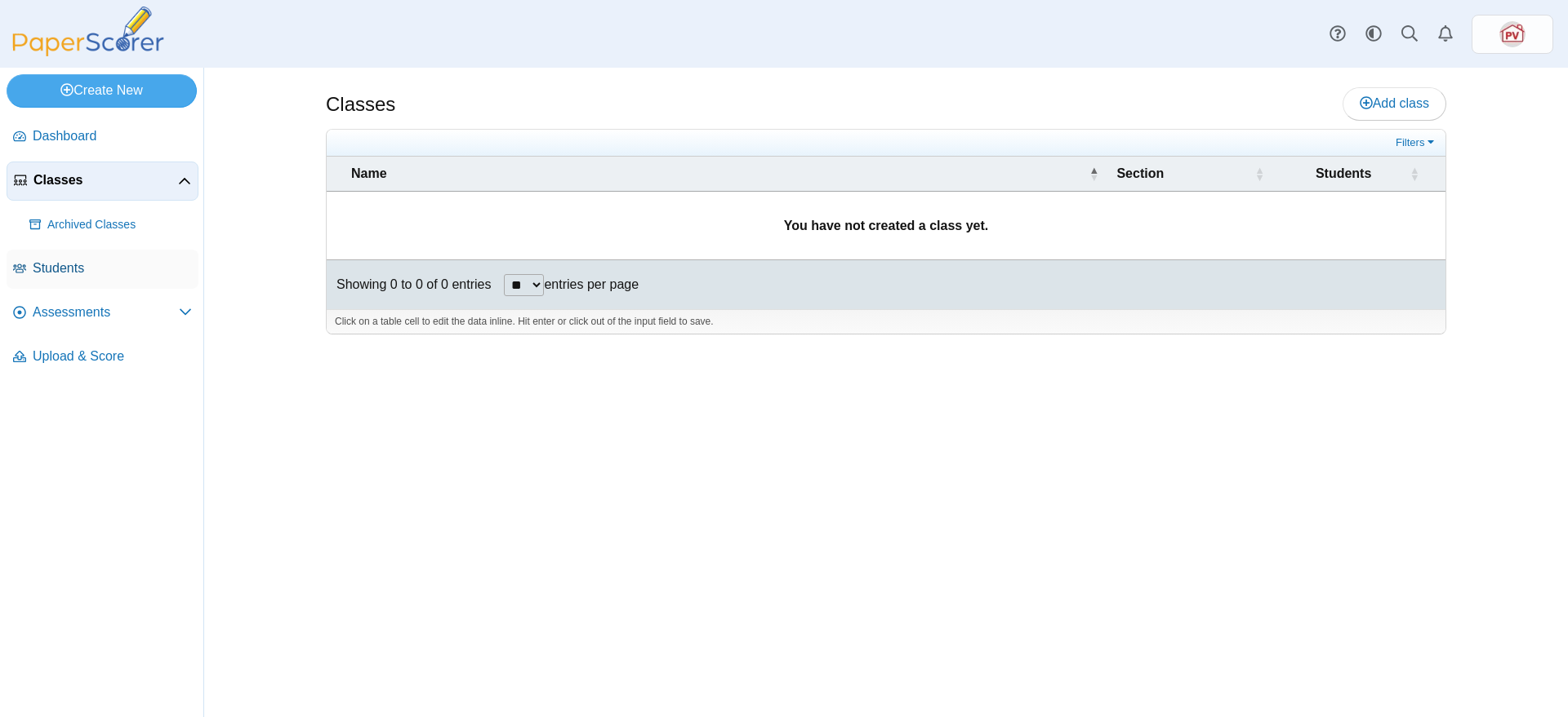
click at [81, 260] on span "Students" at bounding box center [113, 268] width 160 height 18
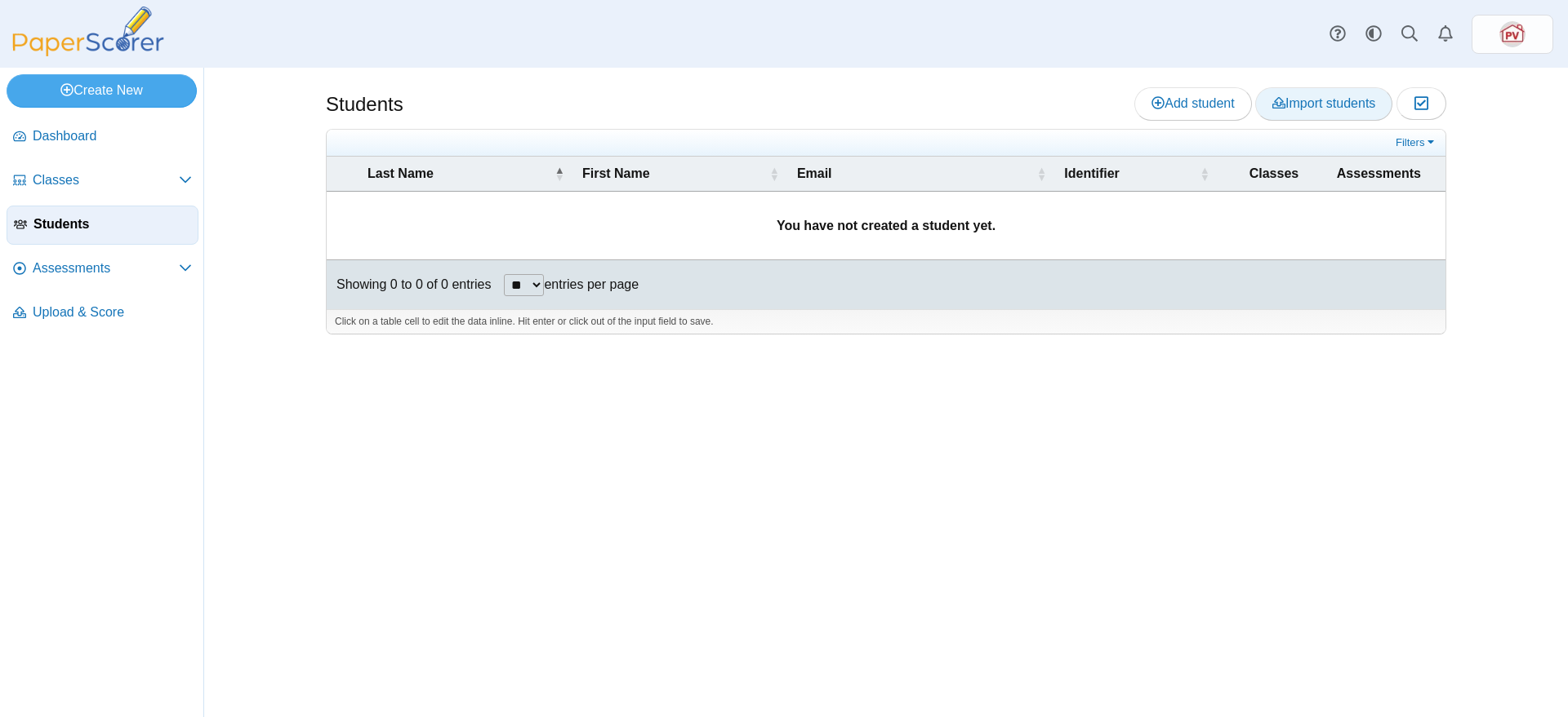
click at [1360, 97] on span "Import students" at bounding box center [1324, 103] width 103 height 14
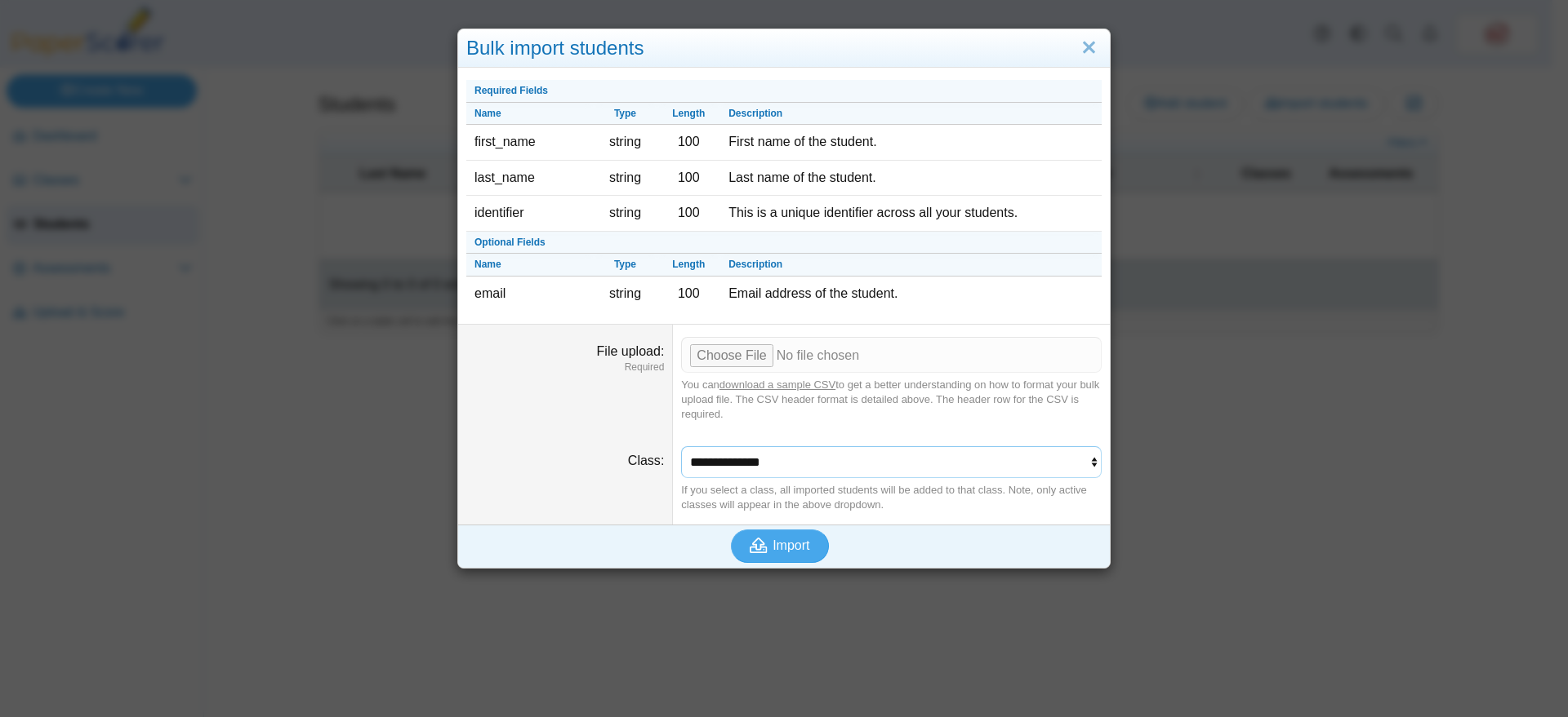
click at [876, 458] on select "**********" at bounding box center [891, 462] width 421 height 31
click at [1078, 40] on link "Close" at bounding box center [1088, 49] width 25 height 28
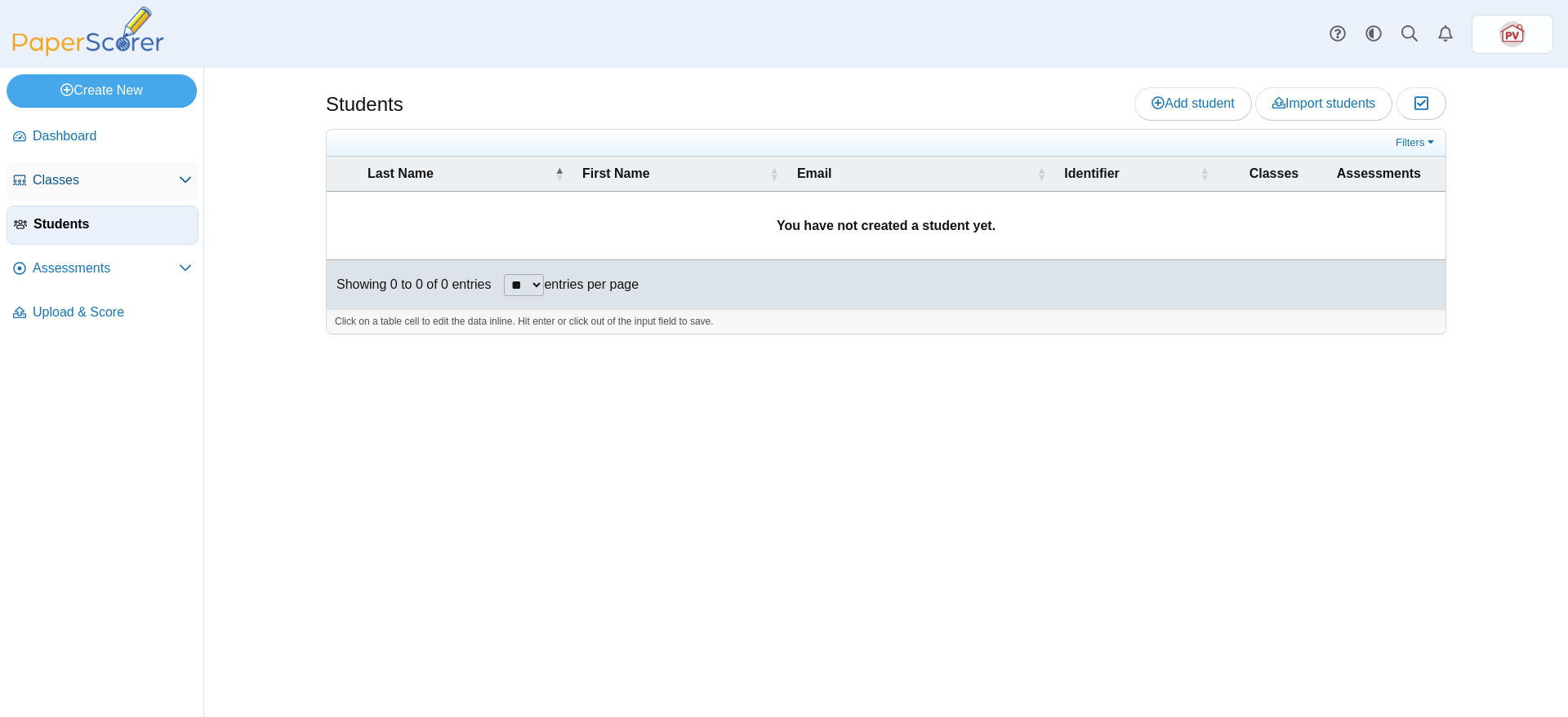
click at [95, 187] on span "Classes" at bounding box center [106, 180] width 146 height 18
